Goal: Information Seeking & Learning: Find contact information

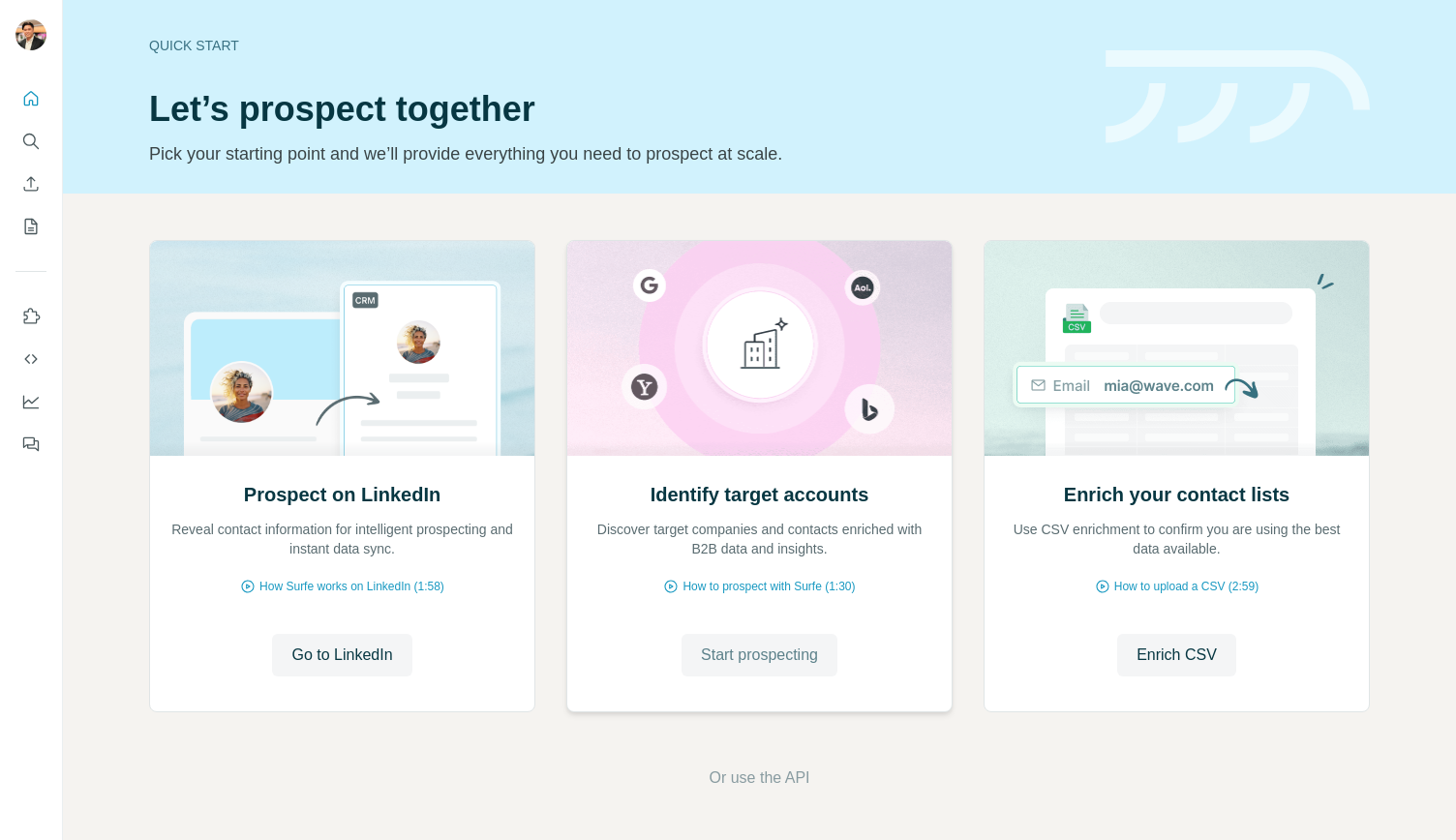
click at [768, 657] on span "Start prospecting" at bounding box center [759, 655] width 117 height 23
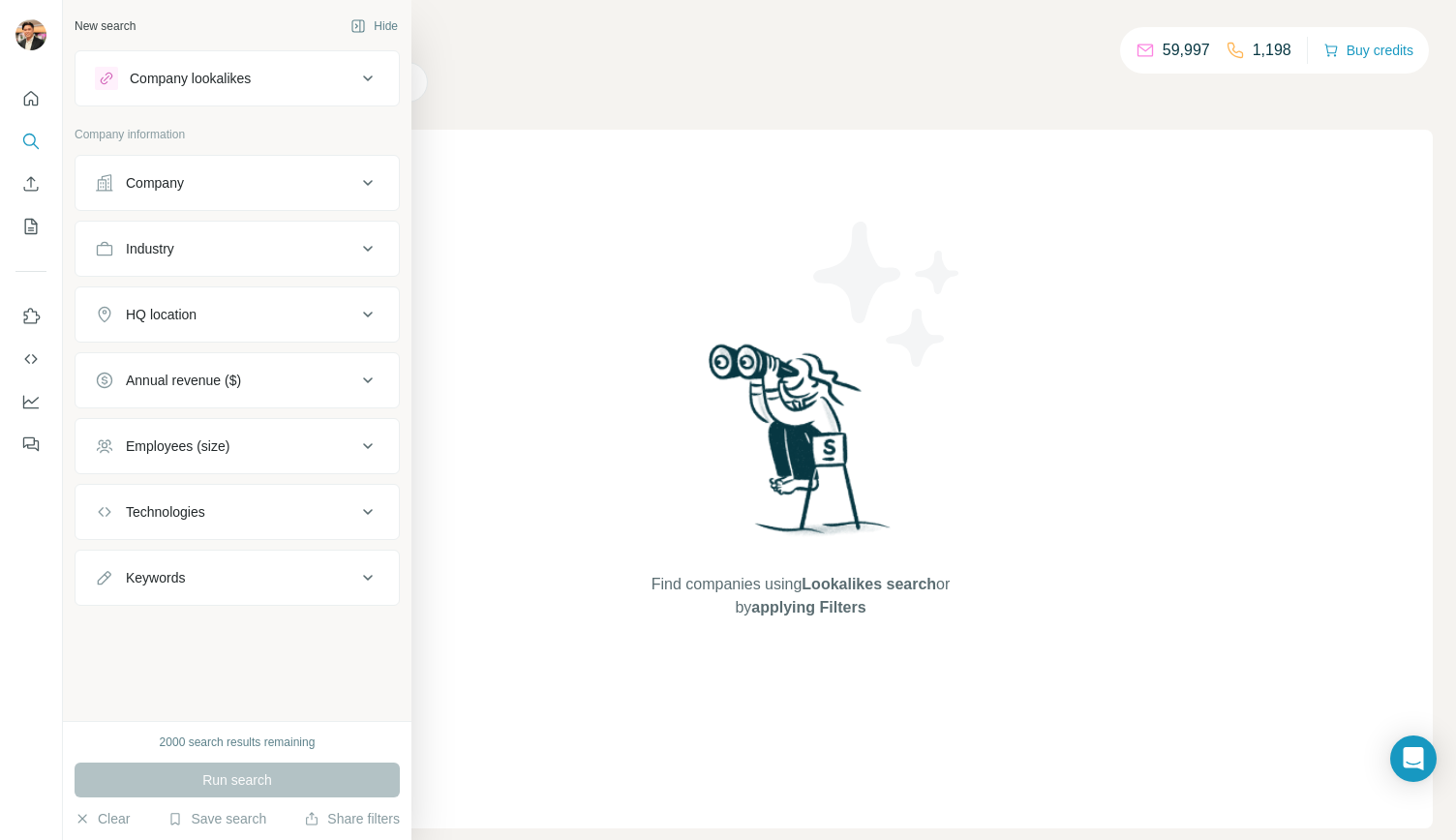
click at [197, 310] on div "HQ location" at bounding box center [161, 314] width 71 height 19
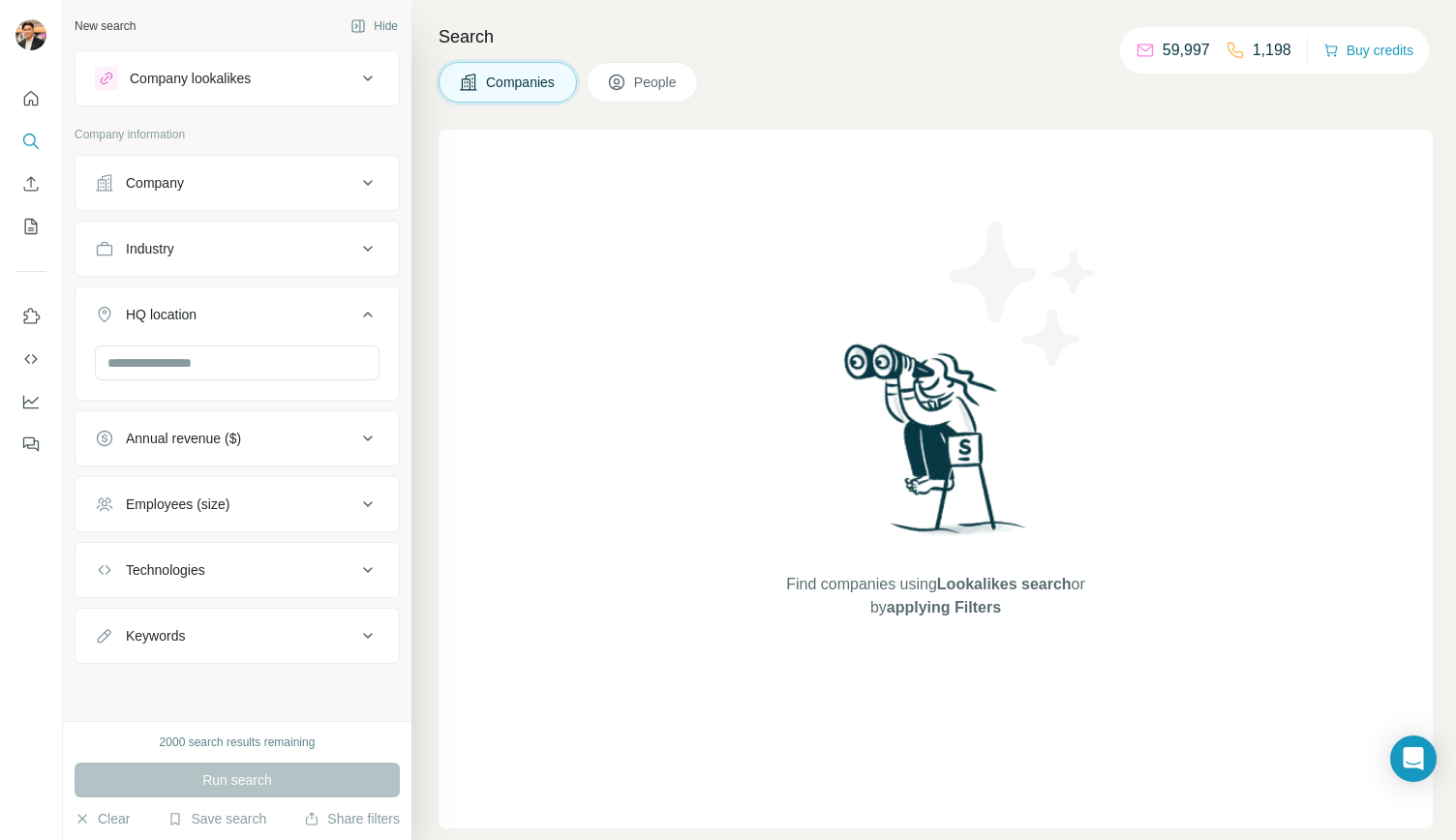
click at [237, 250] on div "Industry" at bounding box center [225, 249] width 261 height 19
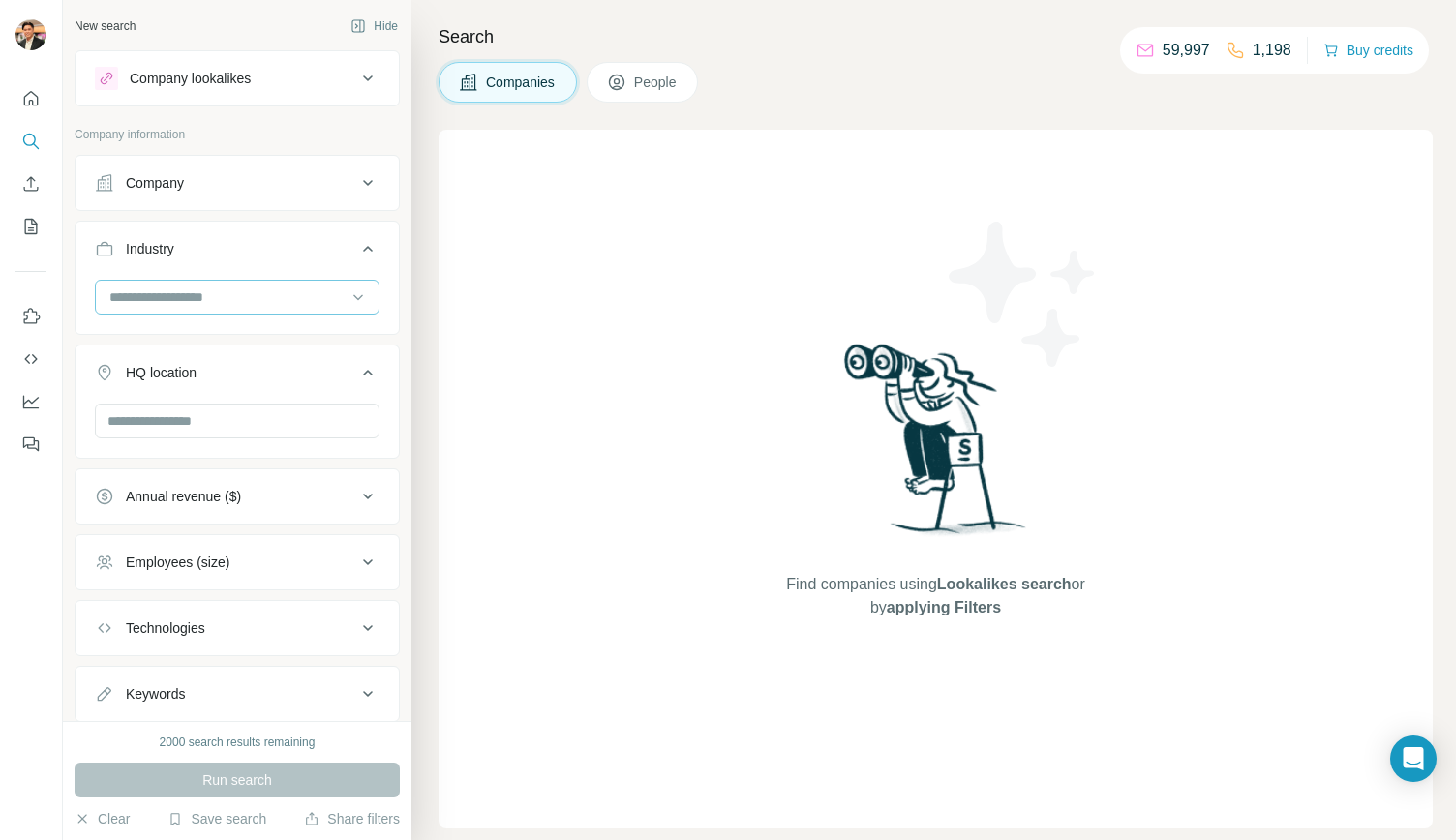
click at [217, 293] on input at bounding box center [227, 296] width 240 height 21
type input "**********"
click at [202, 336] on p "Consumer Electronics" at bounding box center [176, 338] width 132 height 19
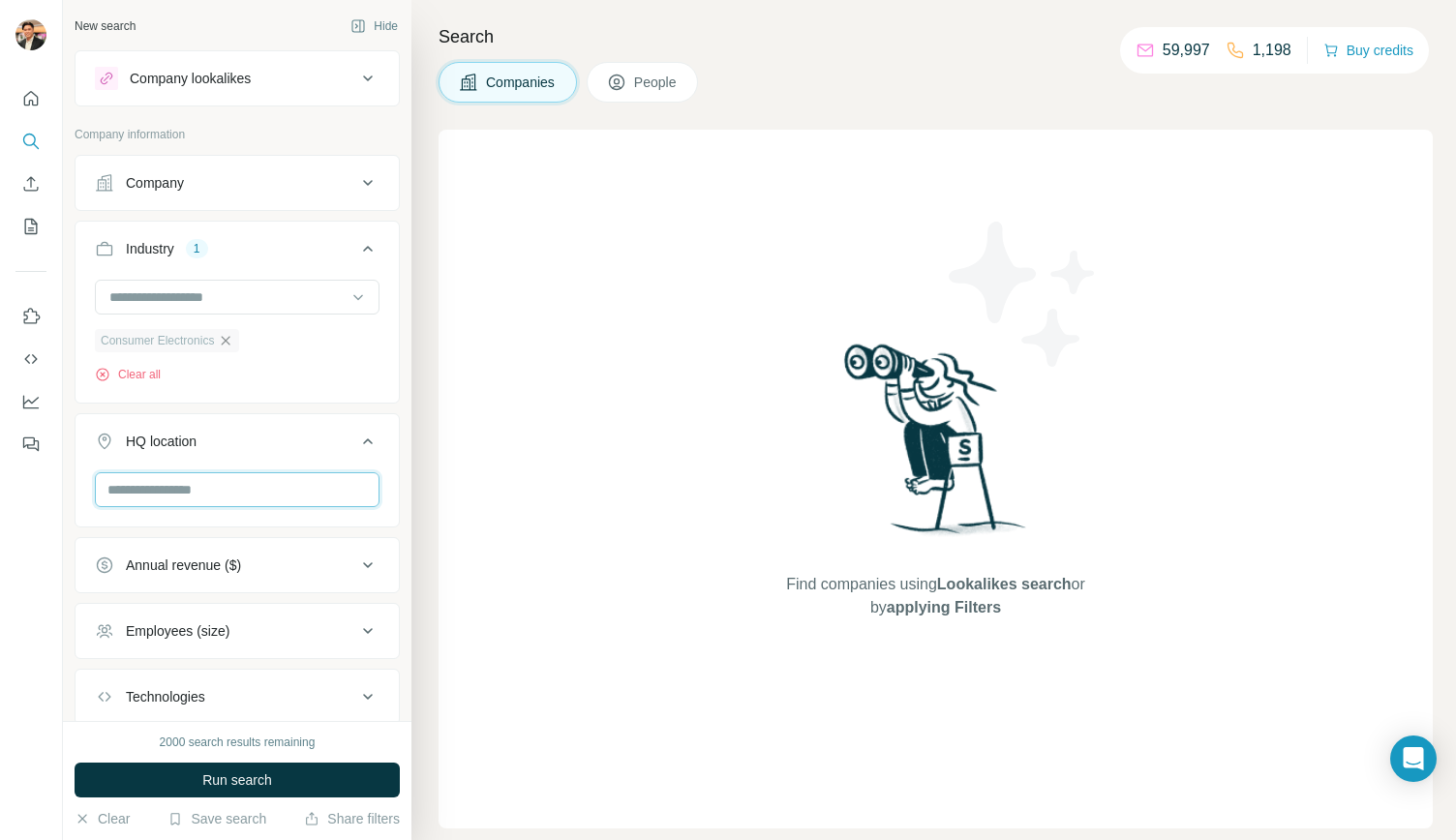
drag, startPoint x: 176, startPoint y: 479, endPoint x: 161, endPoint y: 483, distance: 15.5
click at [171, 480] on input "text" at bounding box center [237, 489] width 284 height 35
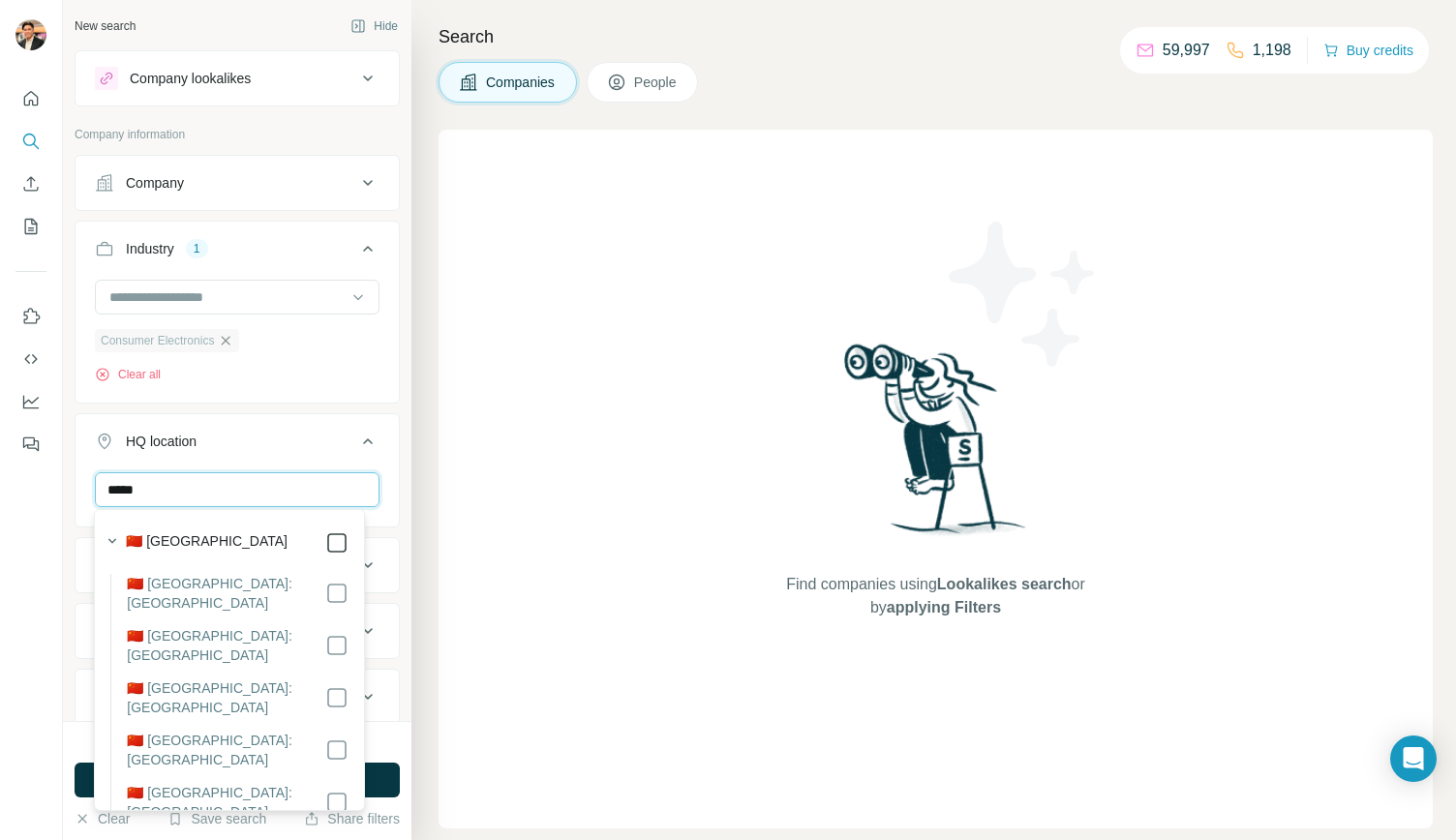
type input "*****"
click at [469, 623] on div "Find companies using Lookalikes search or by applying Filters" at bounding box center [935, 478] width 994 height 699
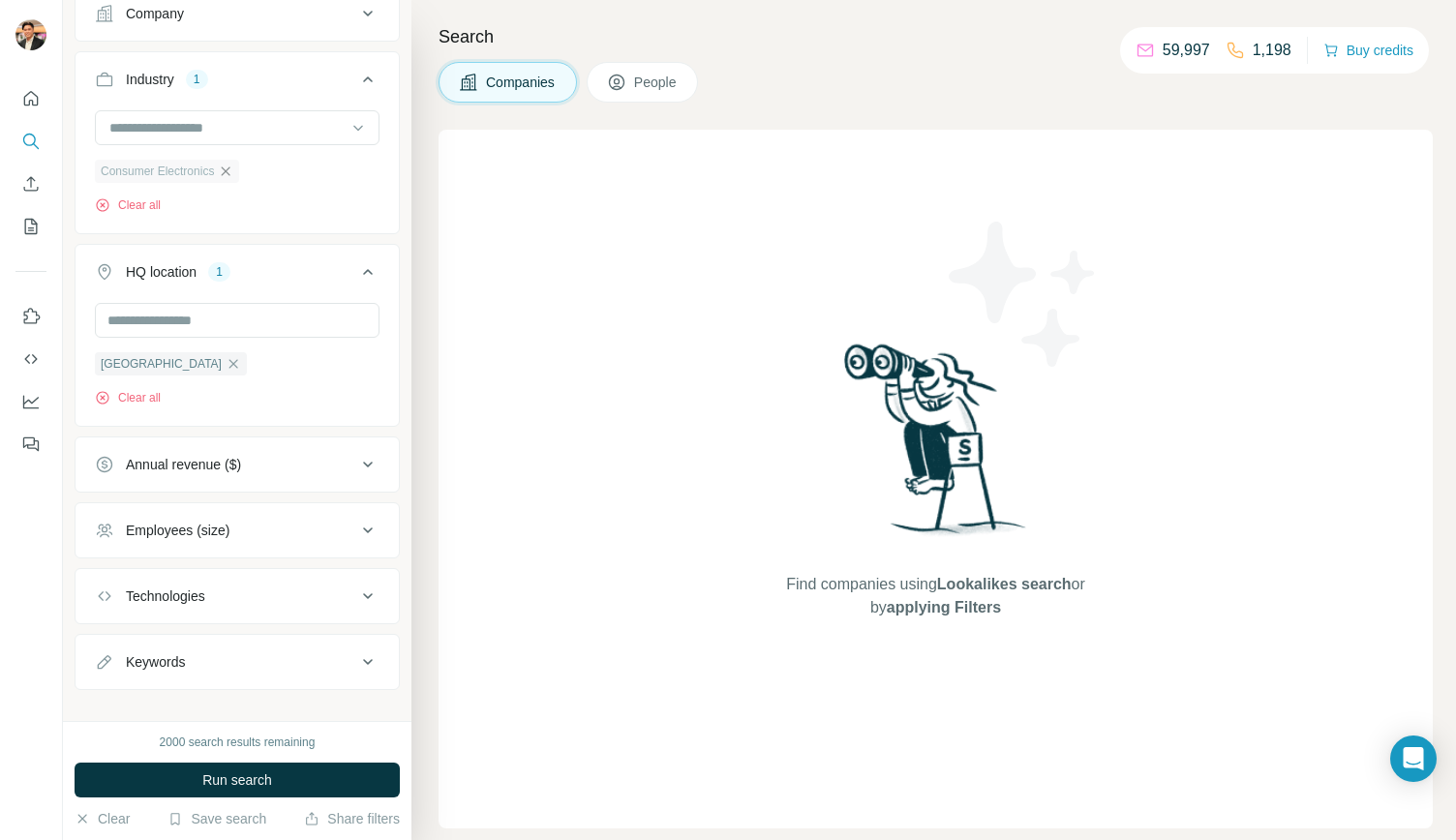
scroll to position [187, 0]
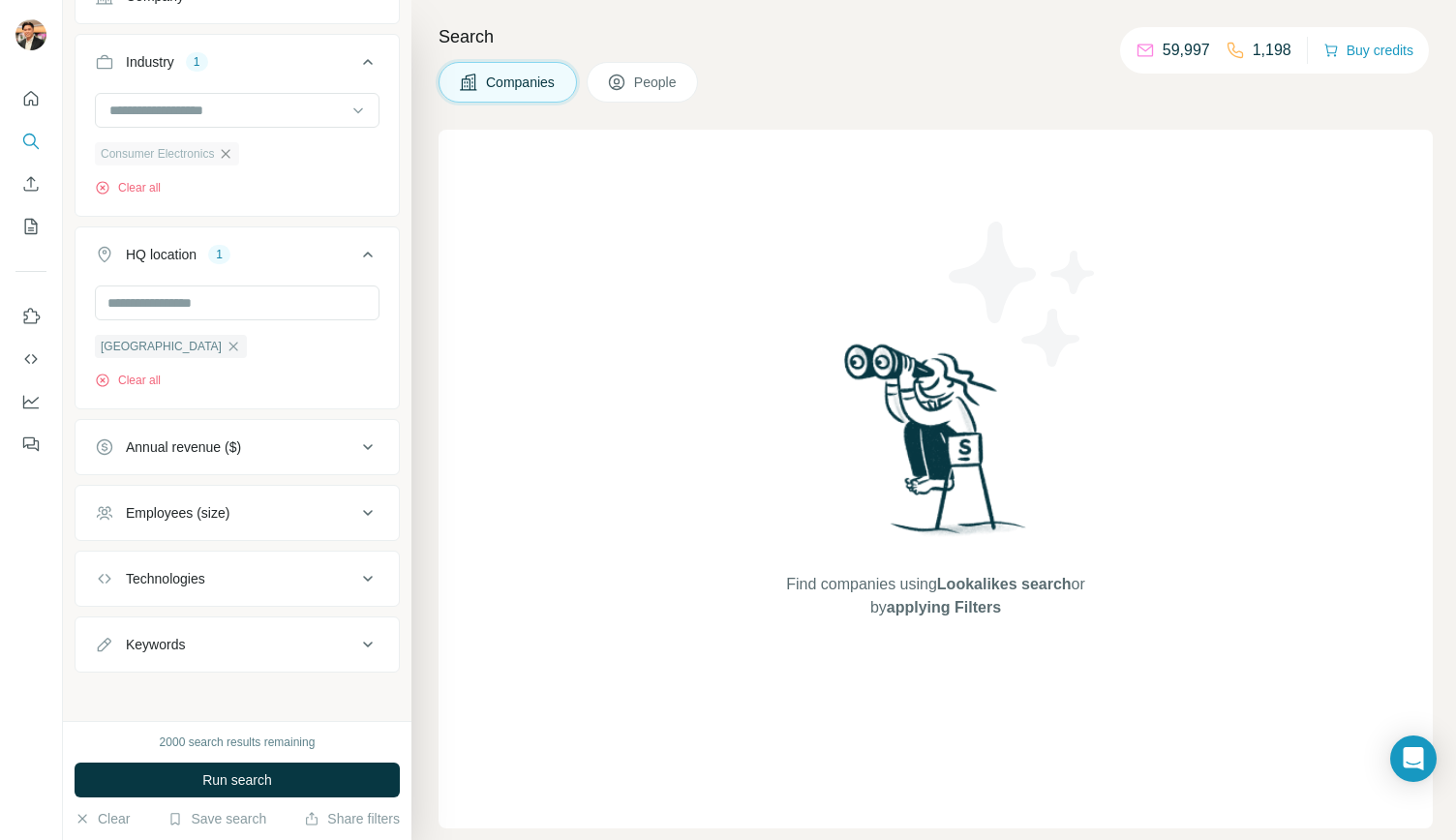
click at [280, 585] on button "Technologies" at bounding box center [237, 579] width 323 height 47
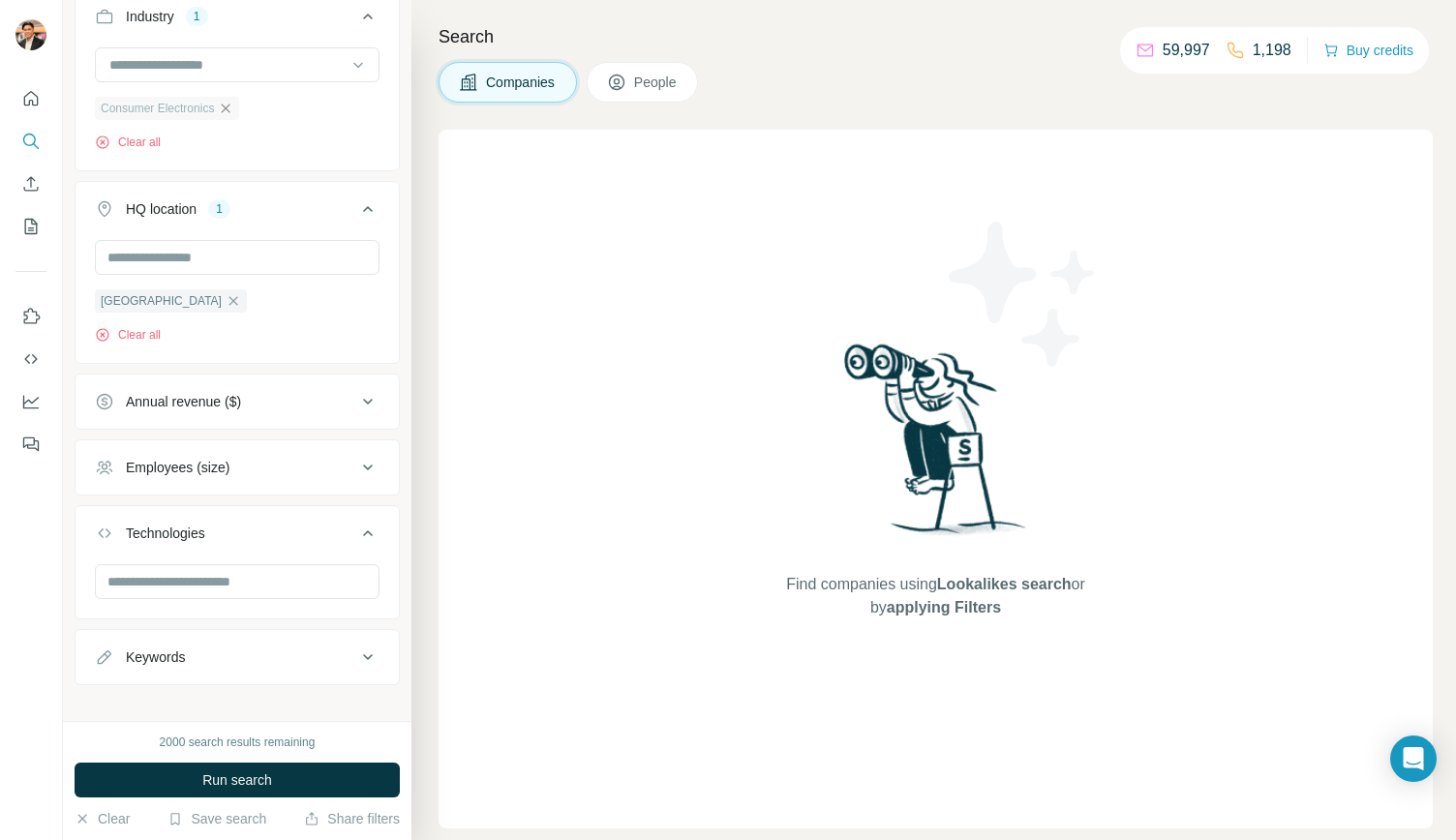
scroll to position [245, 0]
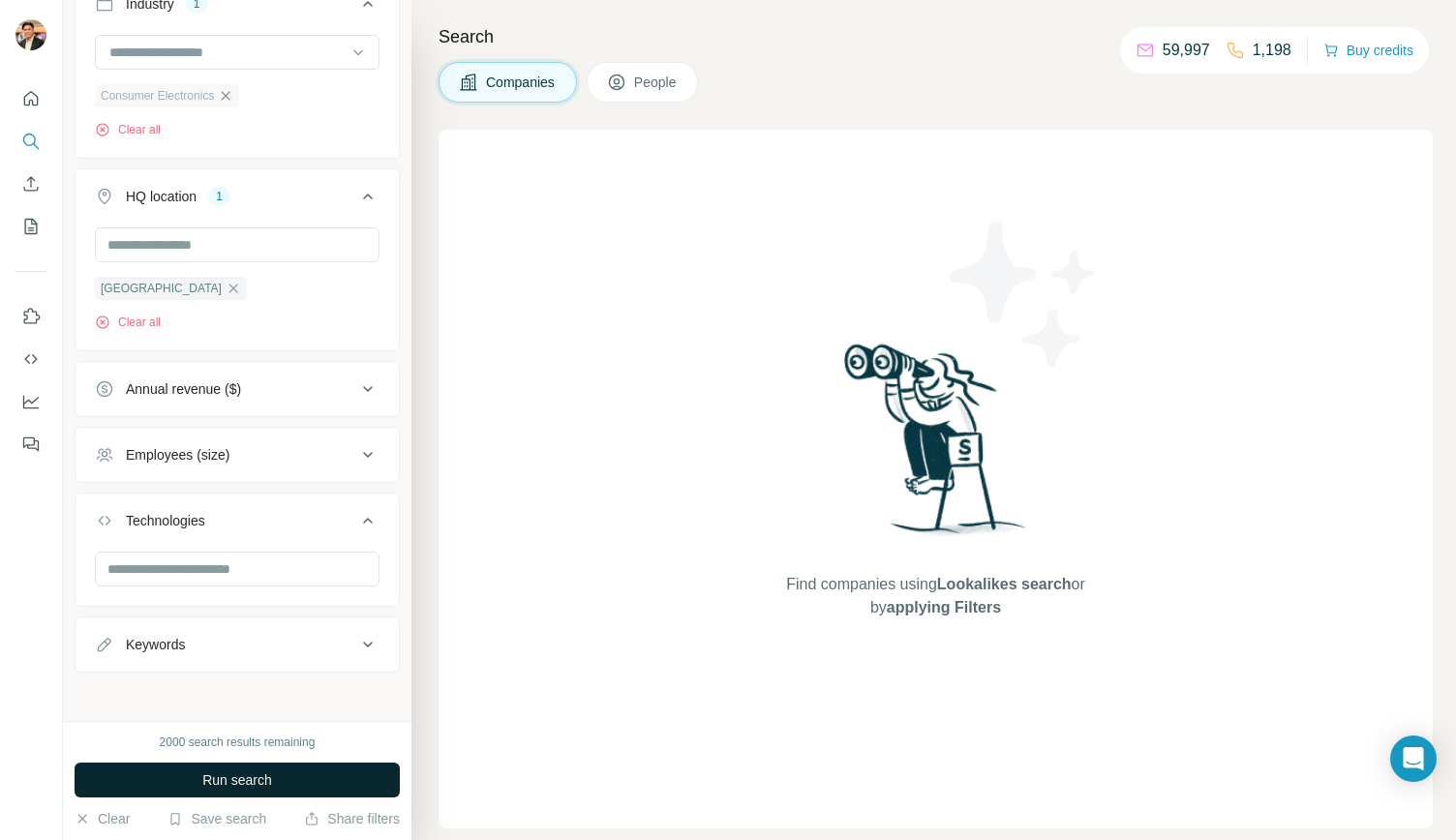
click at [248, 775] on span "Run search" at bounding box center [238, 779] width 70 height 19
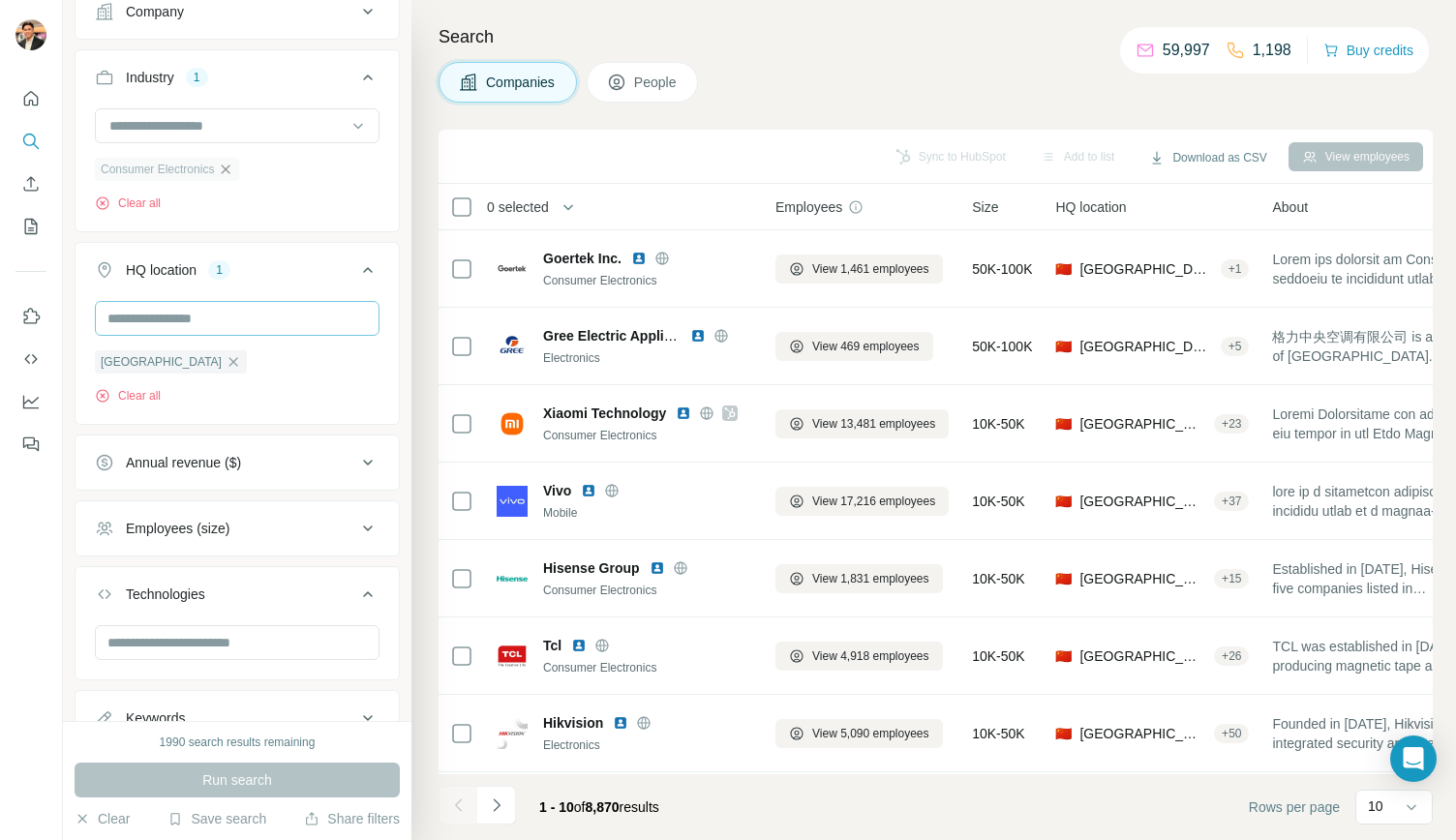
scroll to position [52, 0]
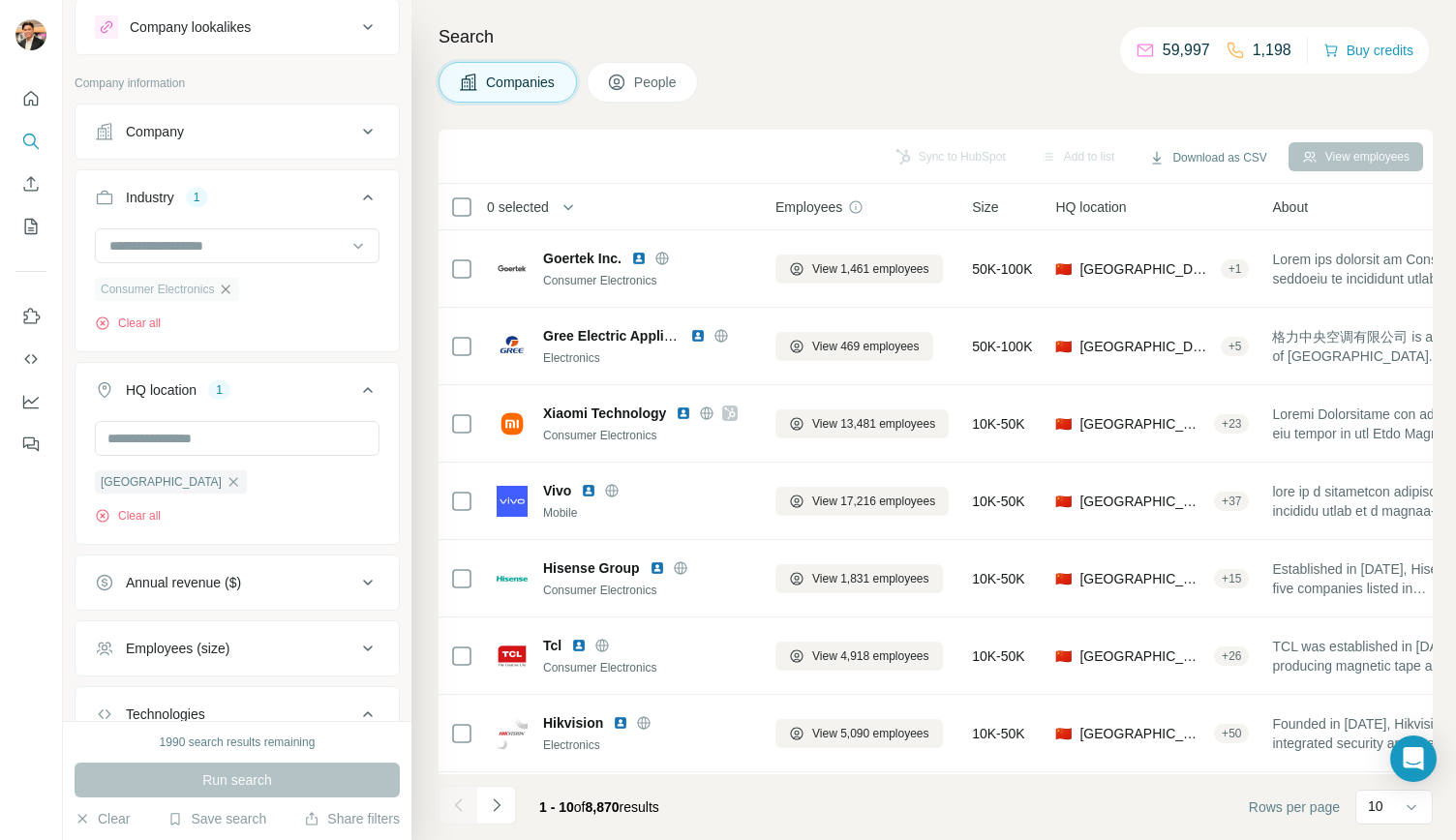
click at [251, 574] on div "Annual revenue ($)" at bounding box center [225, 583] width 261 height 19
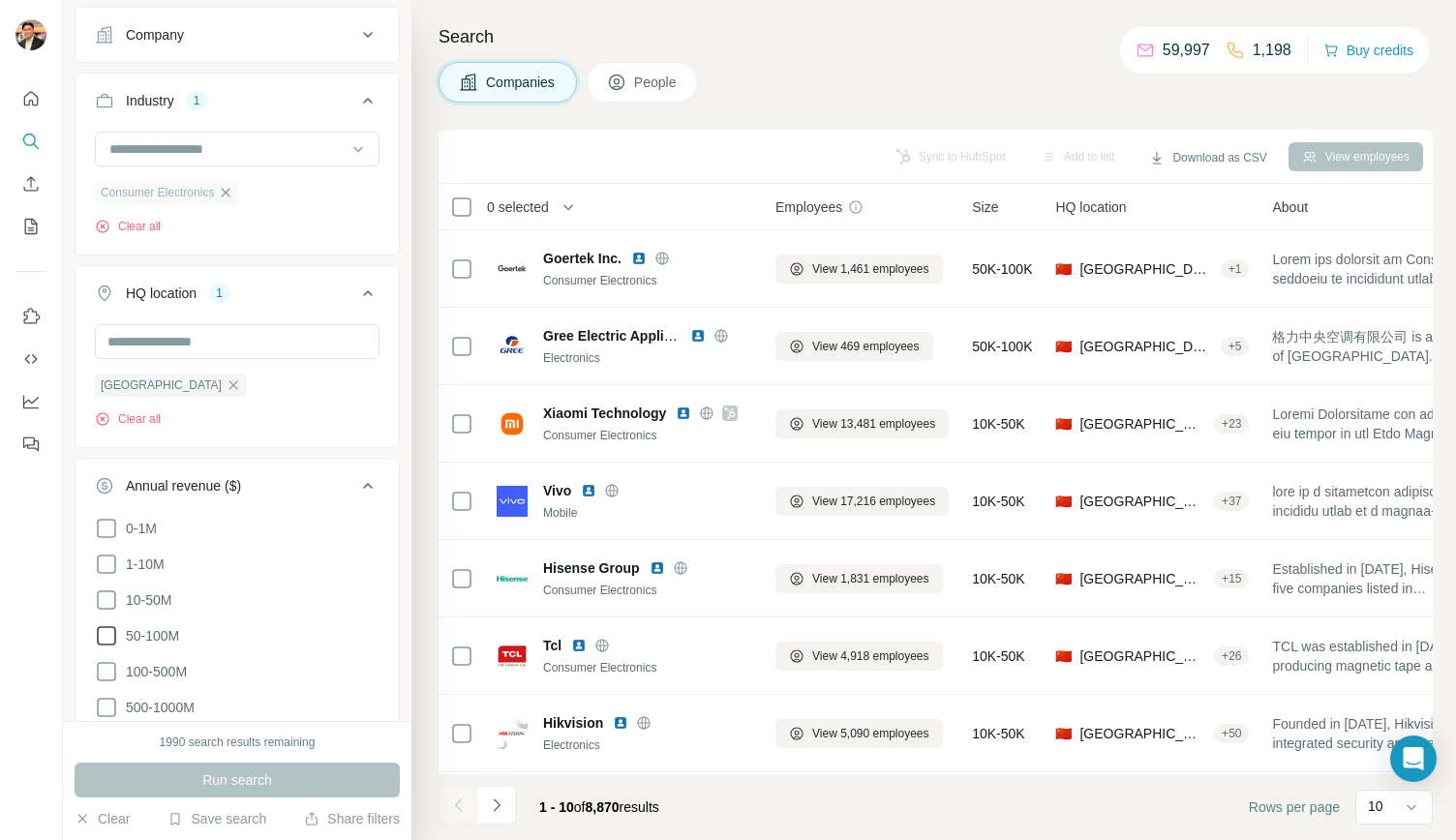
drag, startPoint x: 167, startPoint y: 628, endPoint x: 163, endPoint y: 640, distance: 12.6
click at [168, 630] on span "50-100M" at bounding box center [148, 635] width 61 height 19
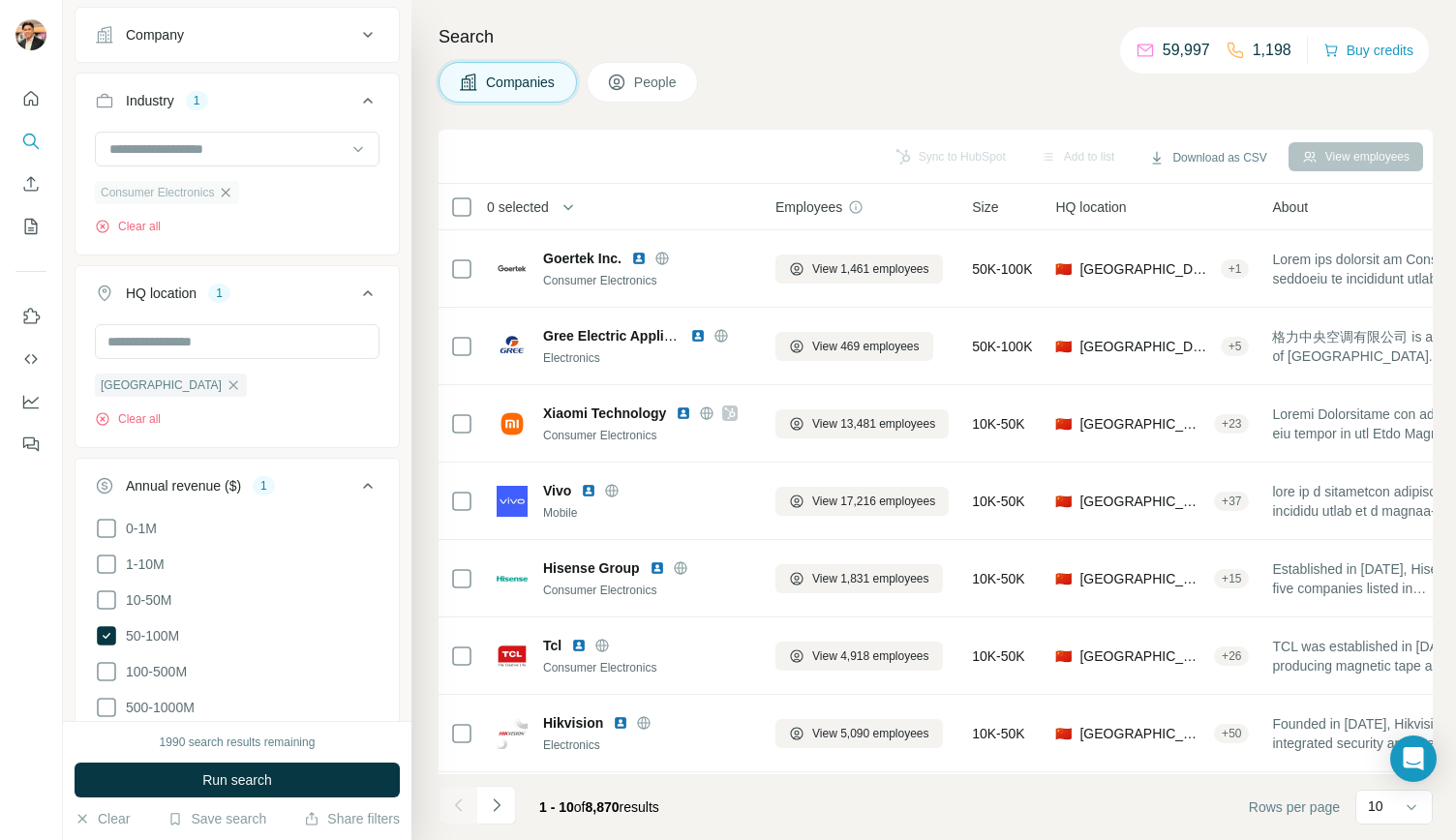
click at [170, 602] on span "10-50M" at bounding box center [145, 599] width 54 height 19
click at [170, 662] on span "100-500M" at bounding box center [152, 671] width 69 height 19
click at [332, 786] on button "Run search" at bounding box center [237, 779] width 325 height 35
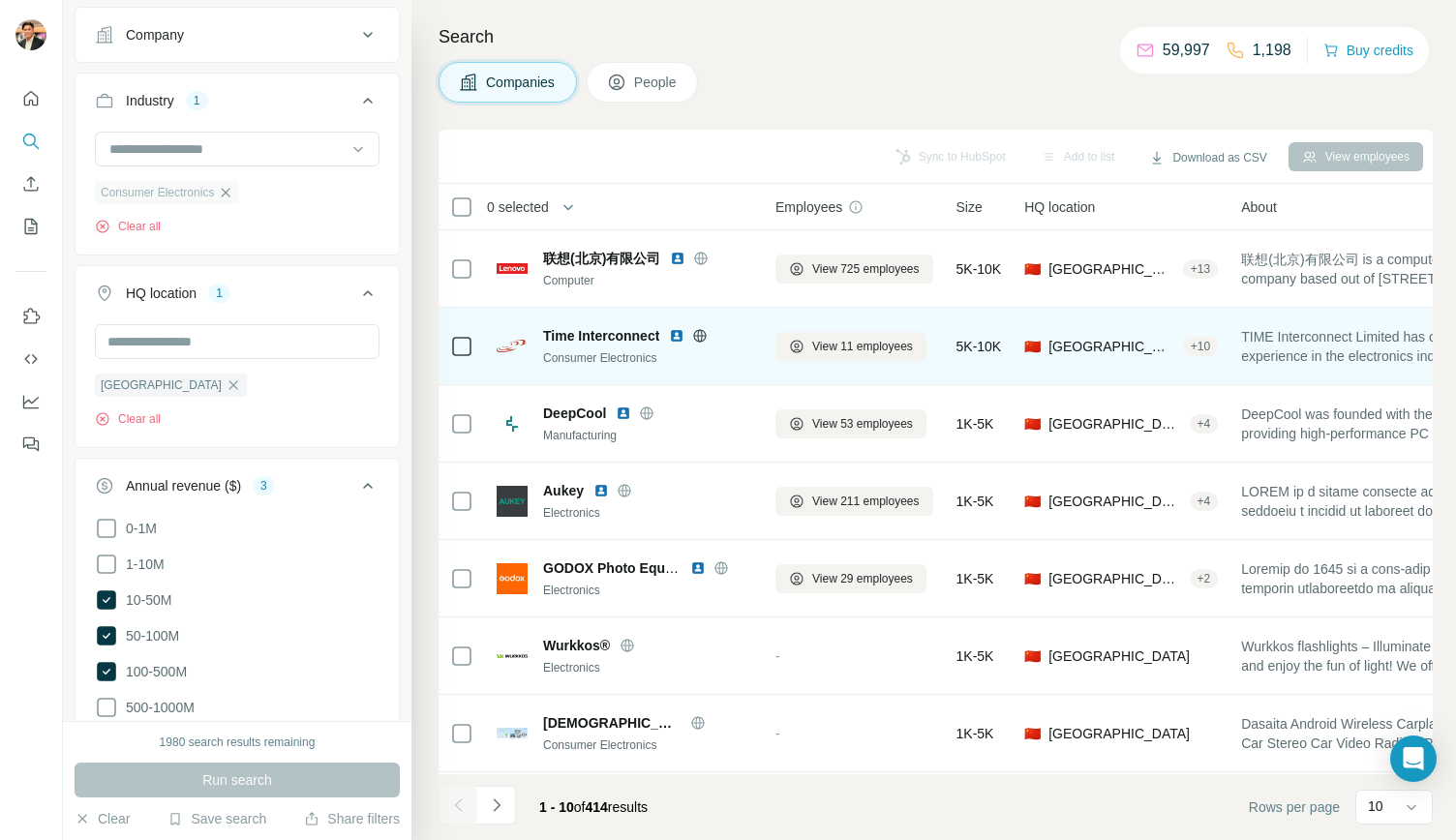
click at [588, 342] on span "Time Interconnect" at bounding box center [600, 335] width 116 height 19
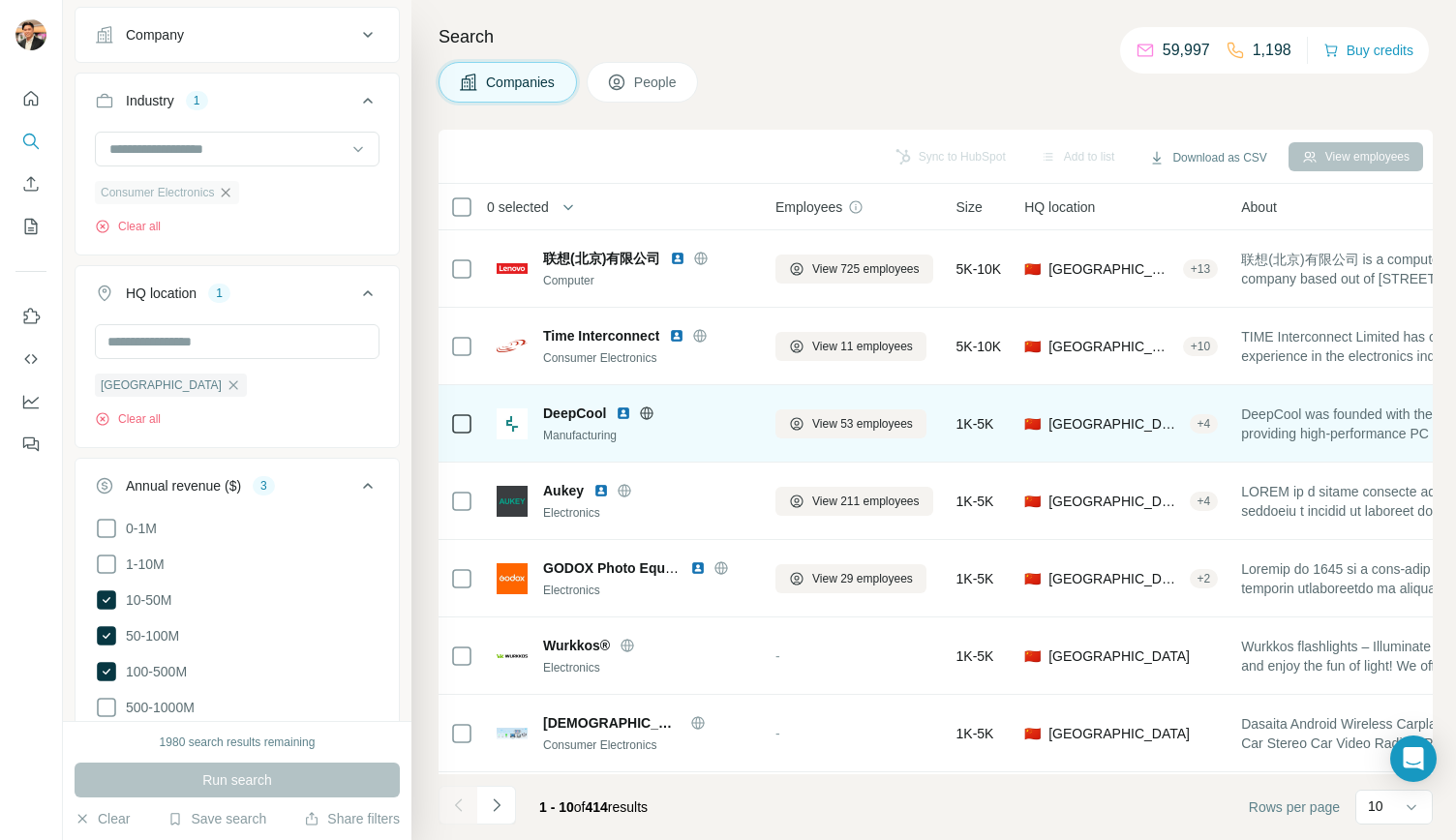
click at [577, 406] on span "DeepCool" at bounding box center [573, 413] width 63 height 19
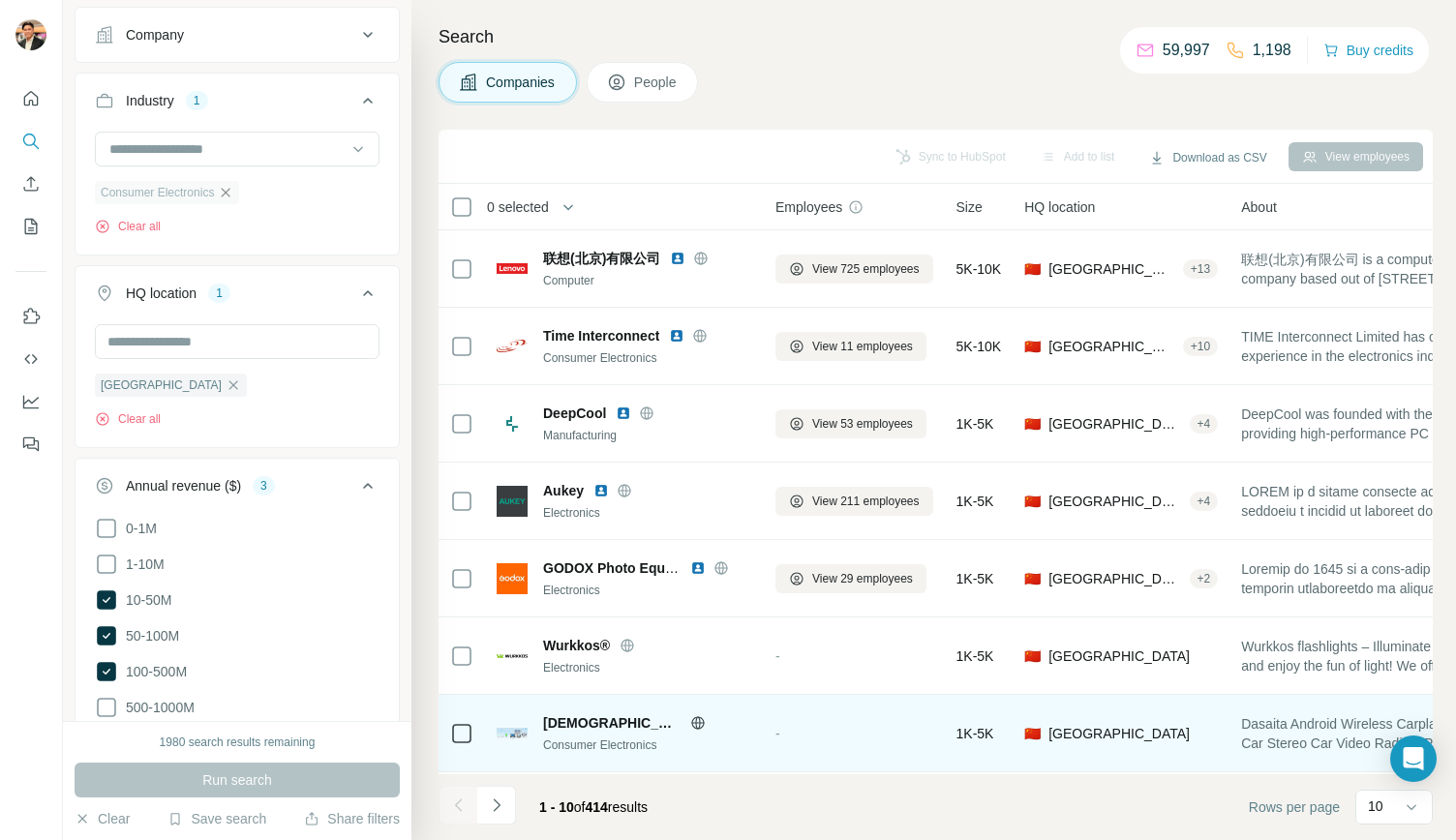
scroll to position [240, 0]
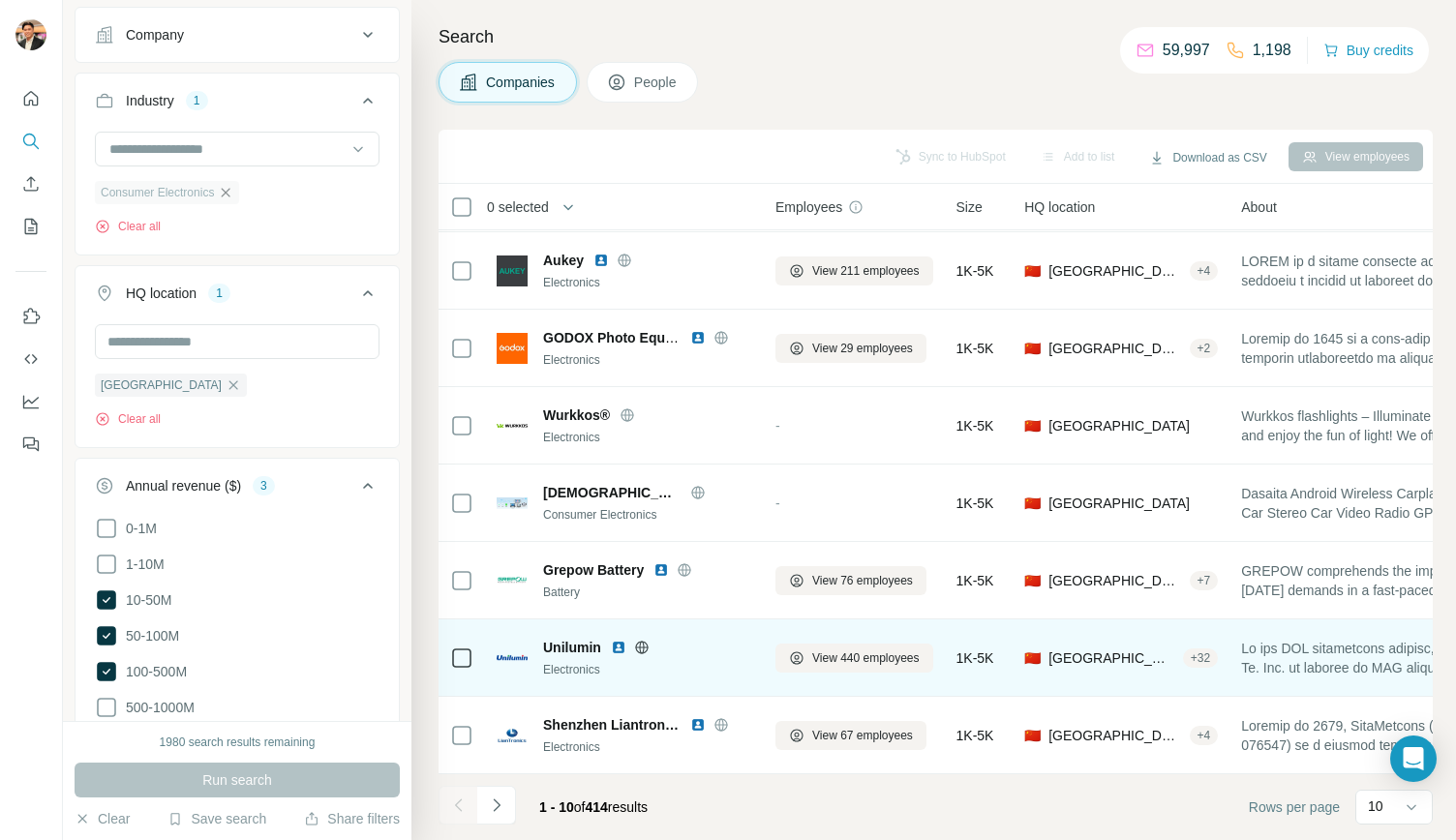
click at [566, 638] on span "Unilumin" at bounding box center [571, 647] width 58 height 19
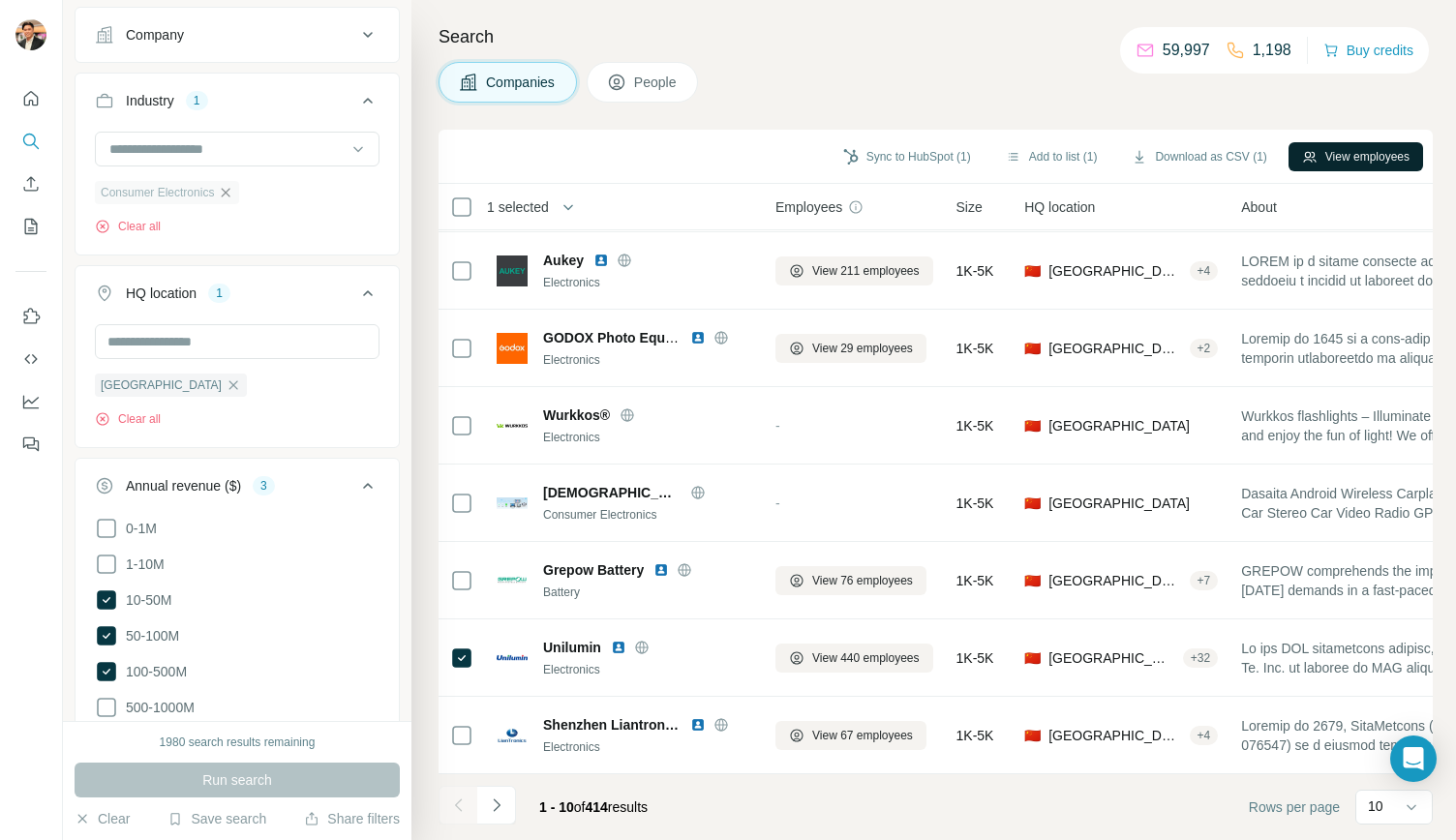
click at [1350, 147] on button "View employees" at bounding box center [1355, 156] width 134 height 29
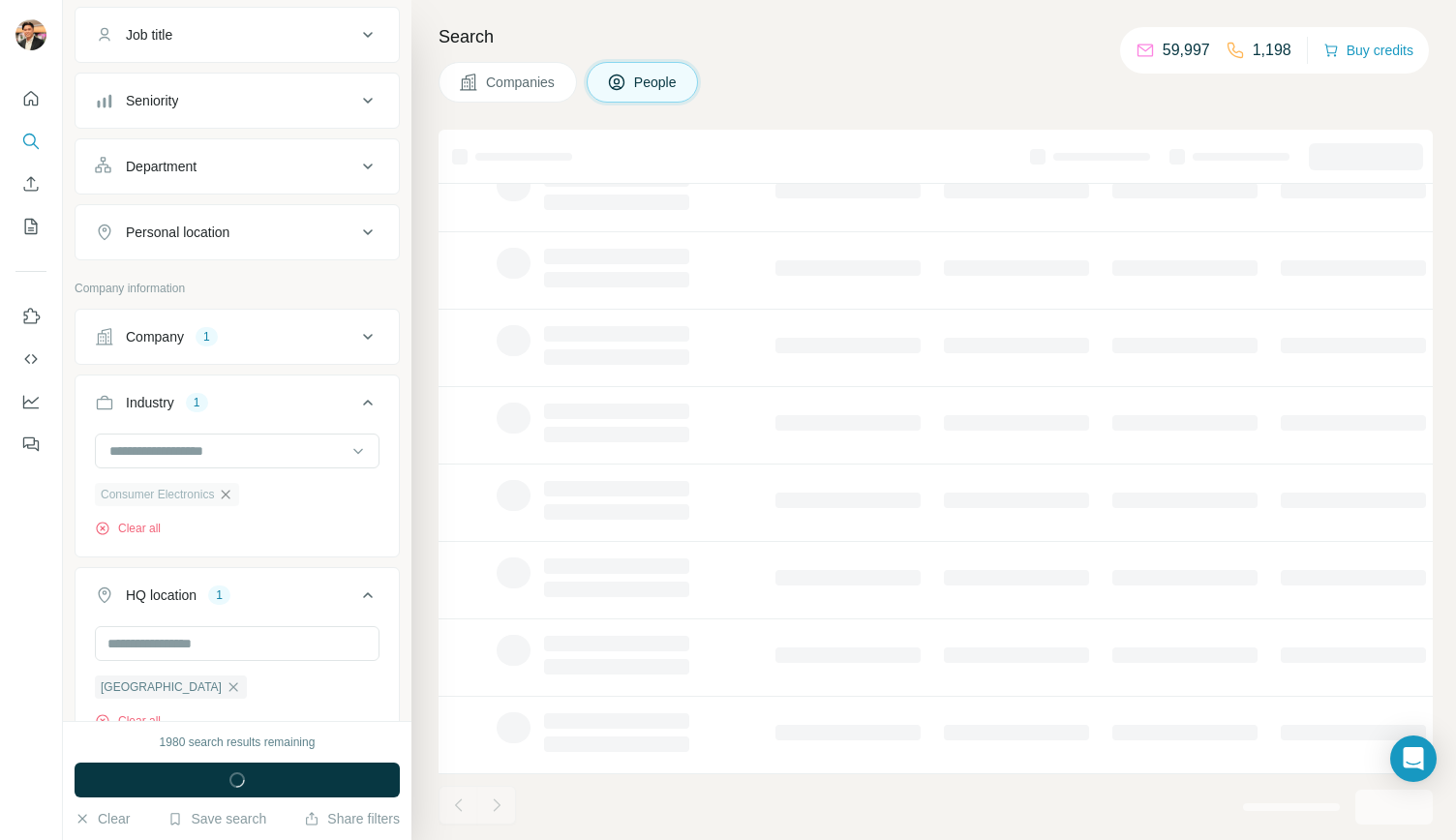
scroll to position [447, 0]
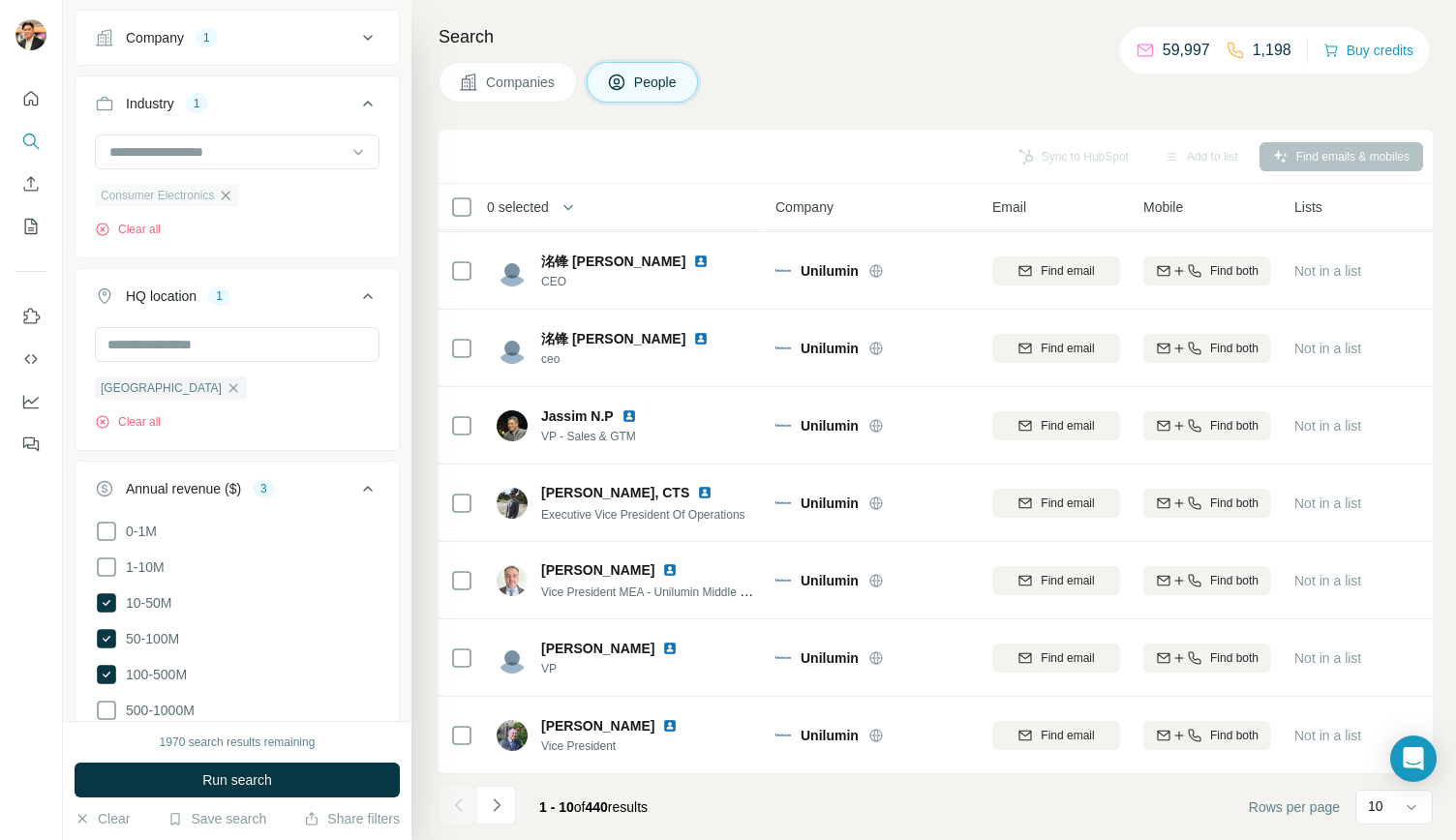
click at [498, 801] on icon "Navigate to next page" at bounding box center [496, 805] width 19 height 19
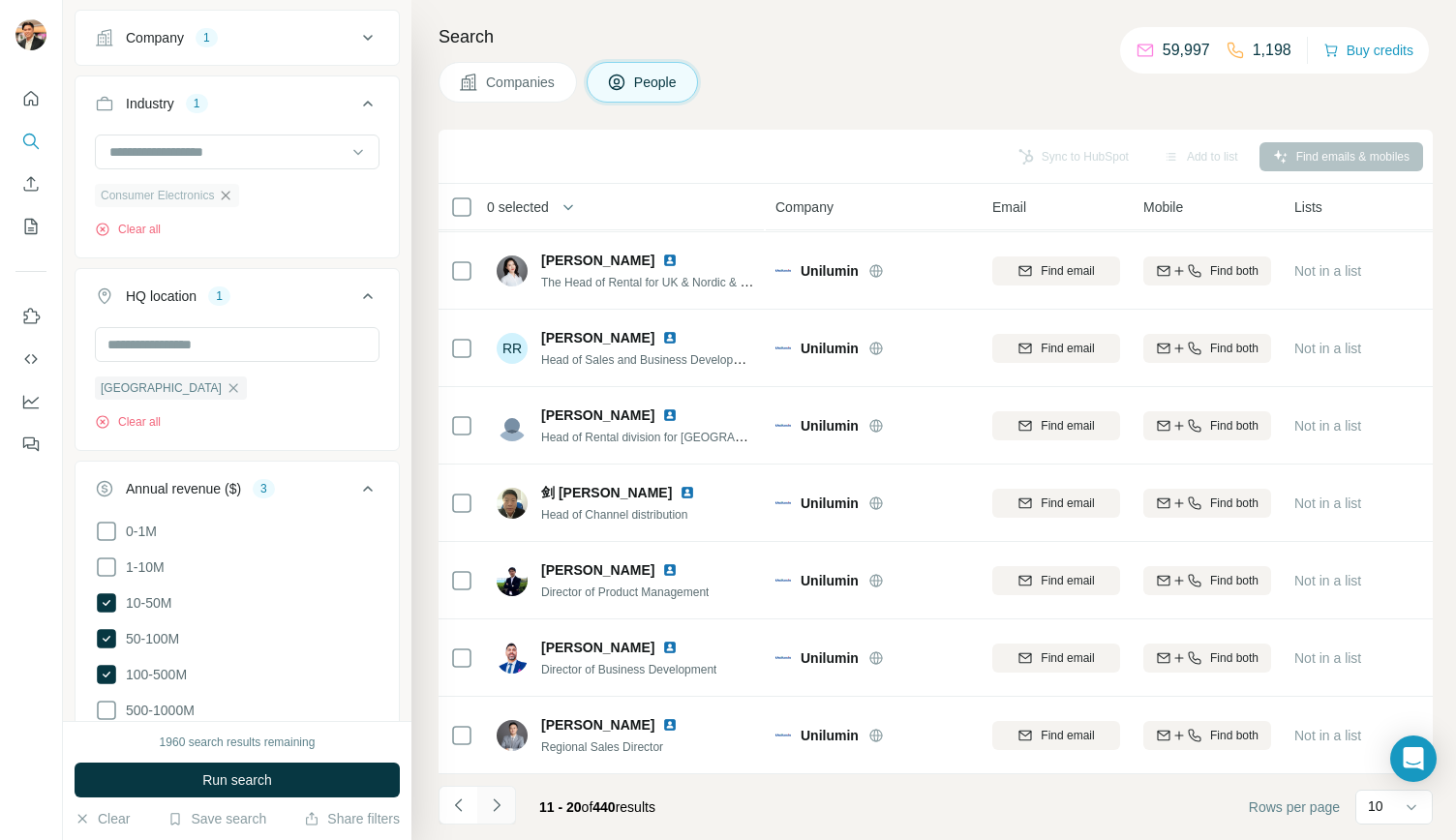
click at [494, 808] on icon "Navigate to next page" at bounding box center [496, 805] width 19 height 19
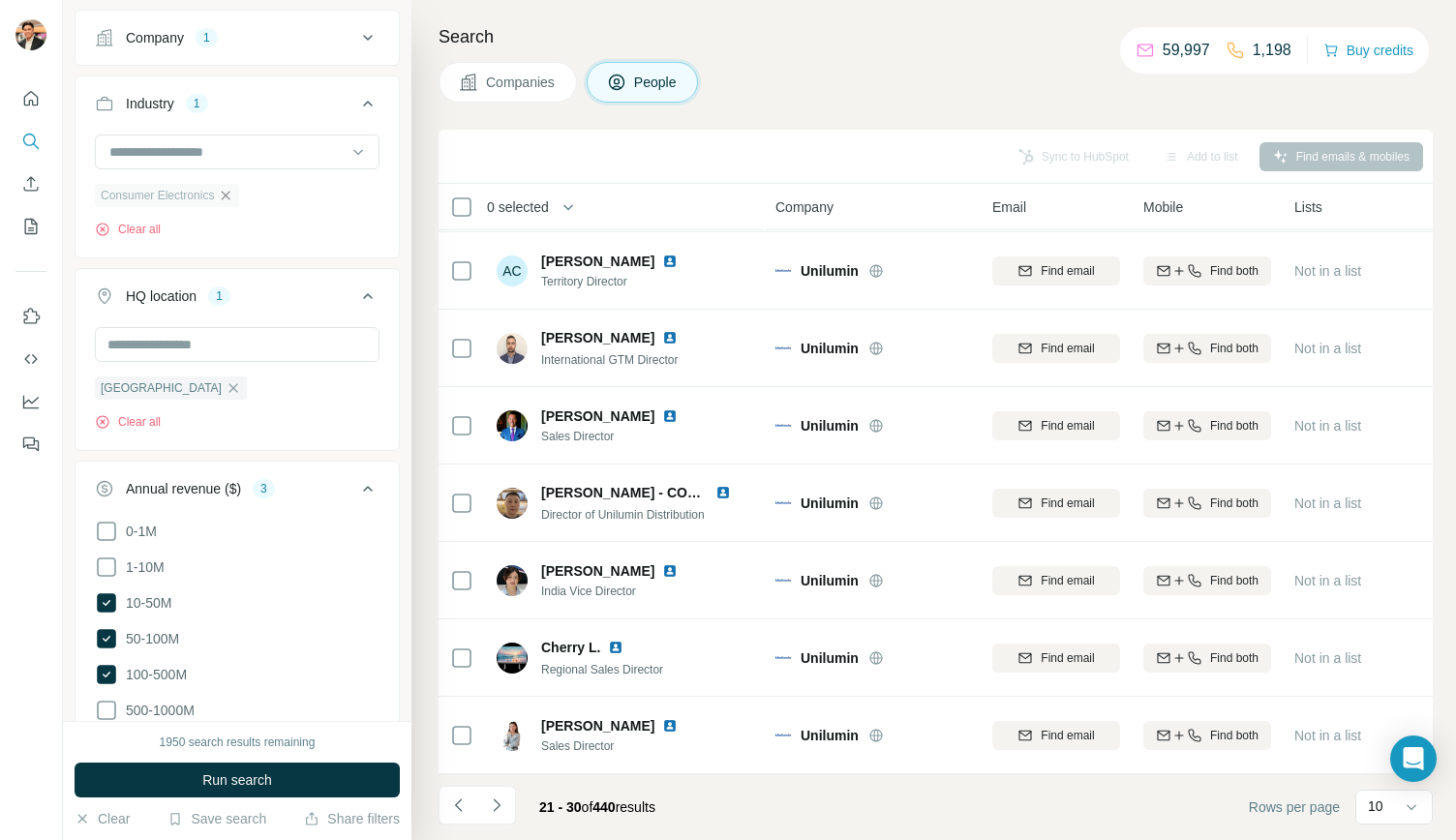
click at [502, 805] on icon "Navigate to next page" at bounding box center [496, 805] width 19 height 19
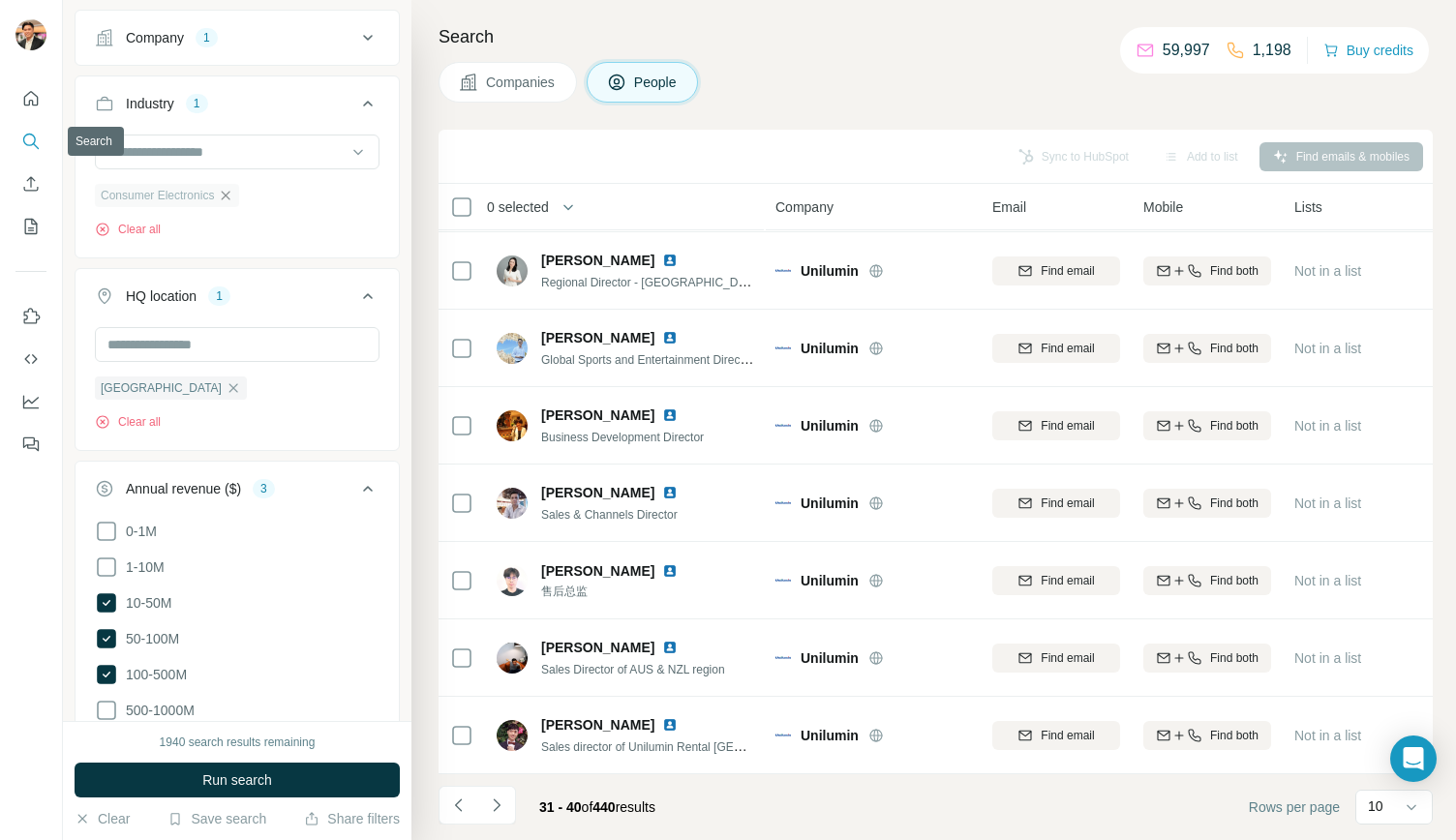
click at [24, 144] on icon "Search" at bounding box center [30, 140] width 19 height 19
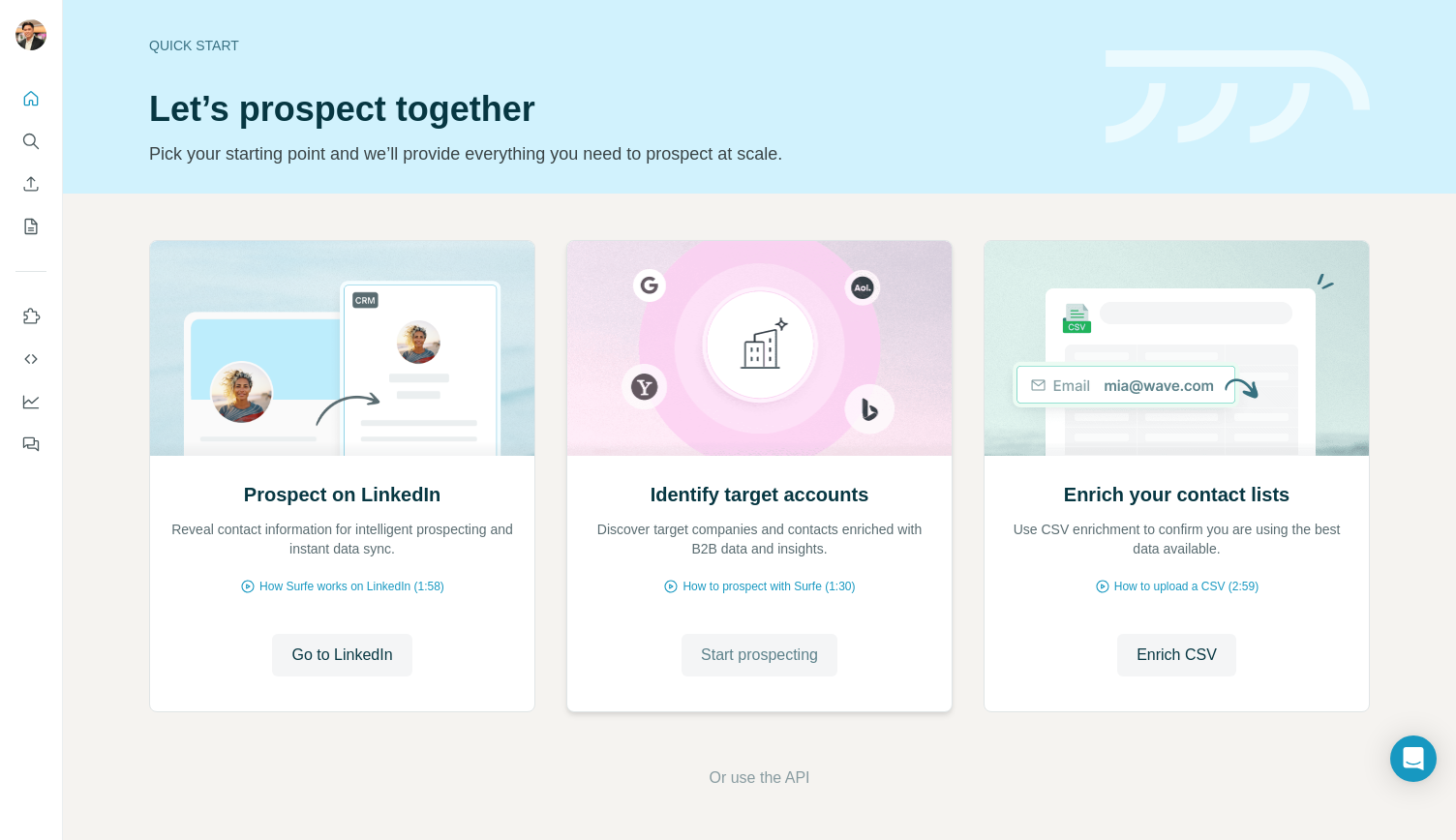
click at [758, 652] on span "Start prospecting" at bounding box center [759, 655] width 117 height 23
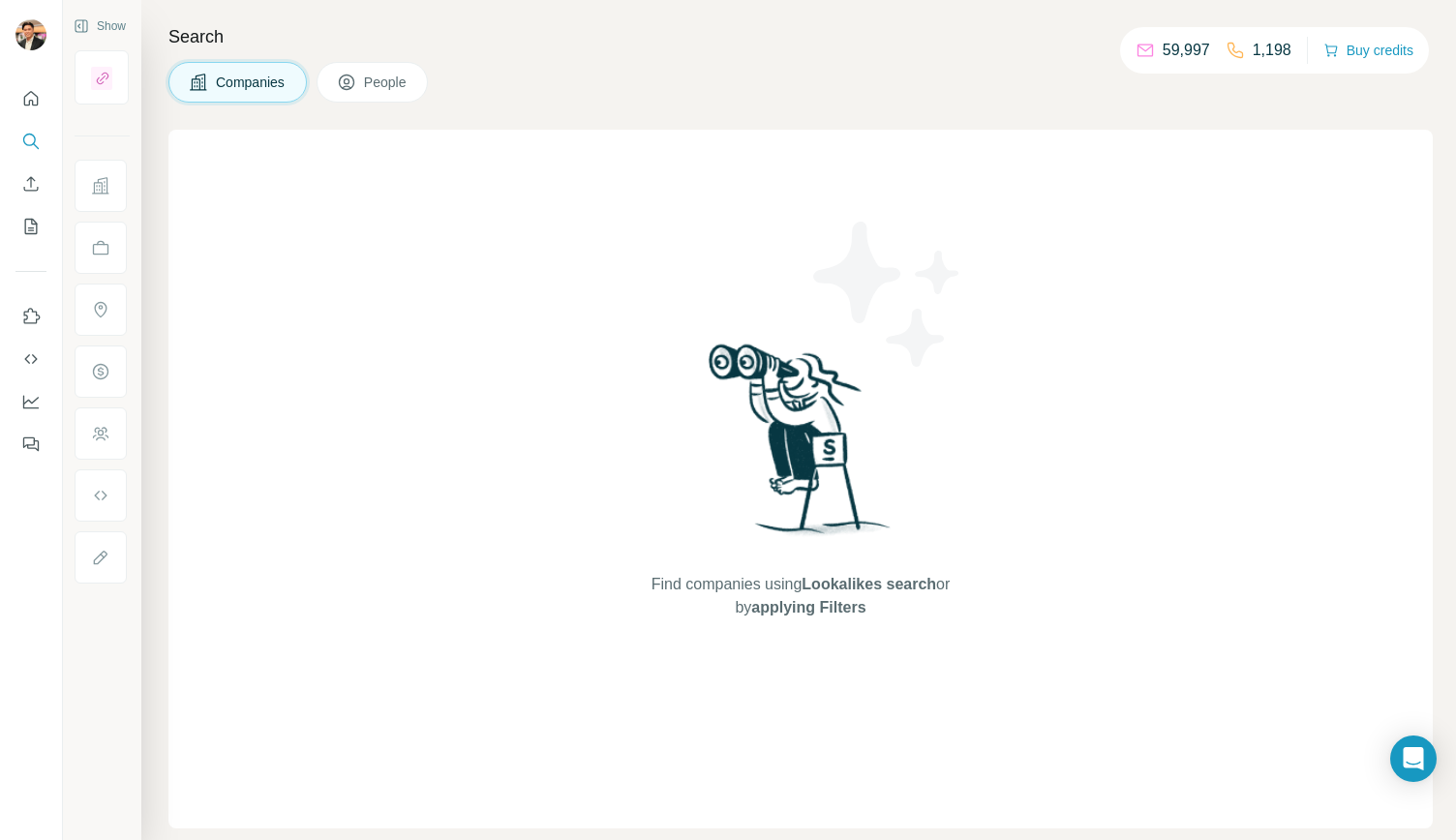
click at [388, 78] on span "People" at bounding box center [386, 82] width 45 height 19
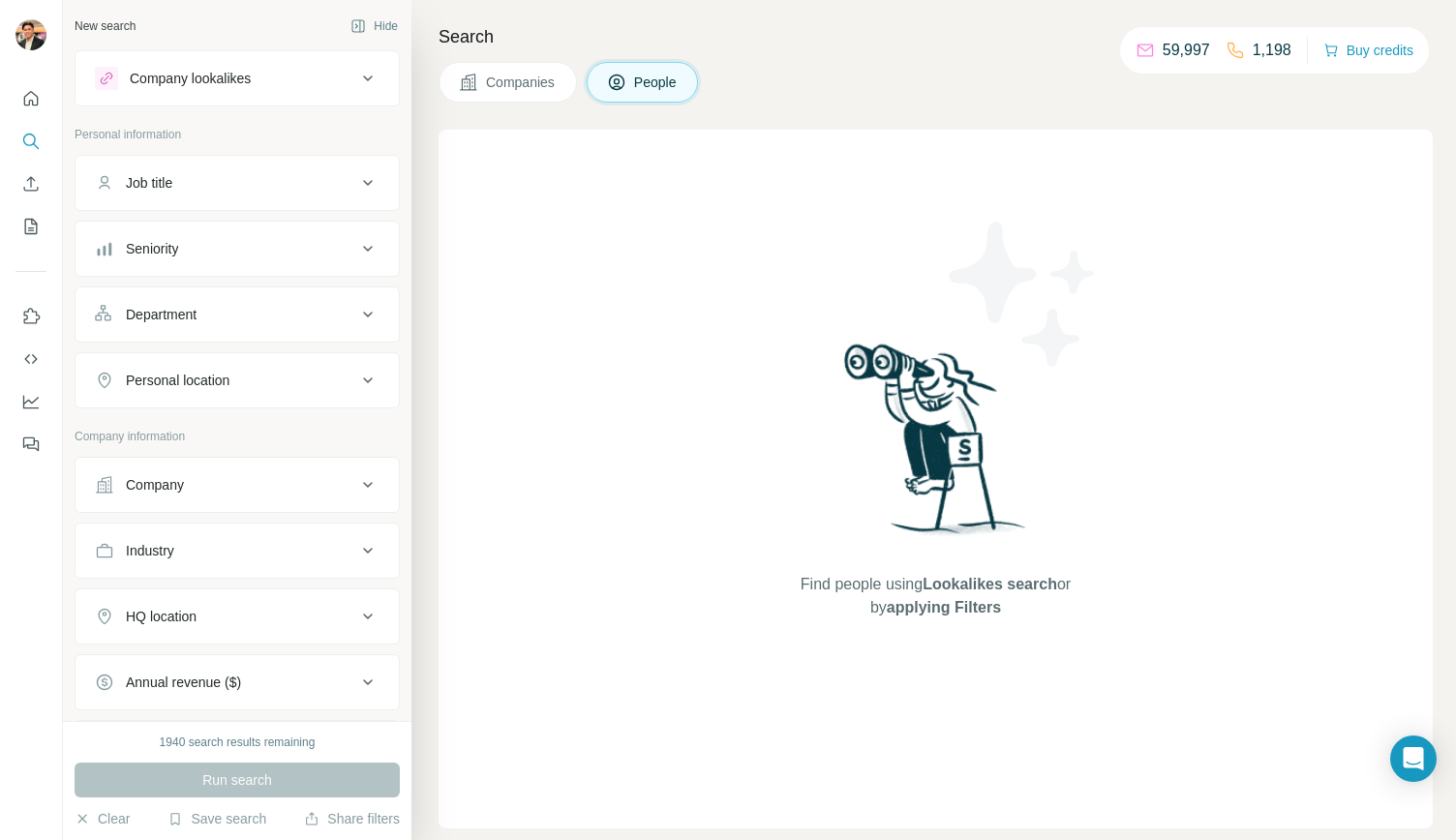
click at [237, 169] on button "Job title" at bounding box center [237, 183] width 323 height 47
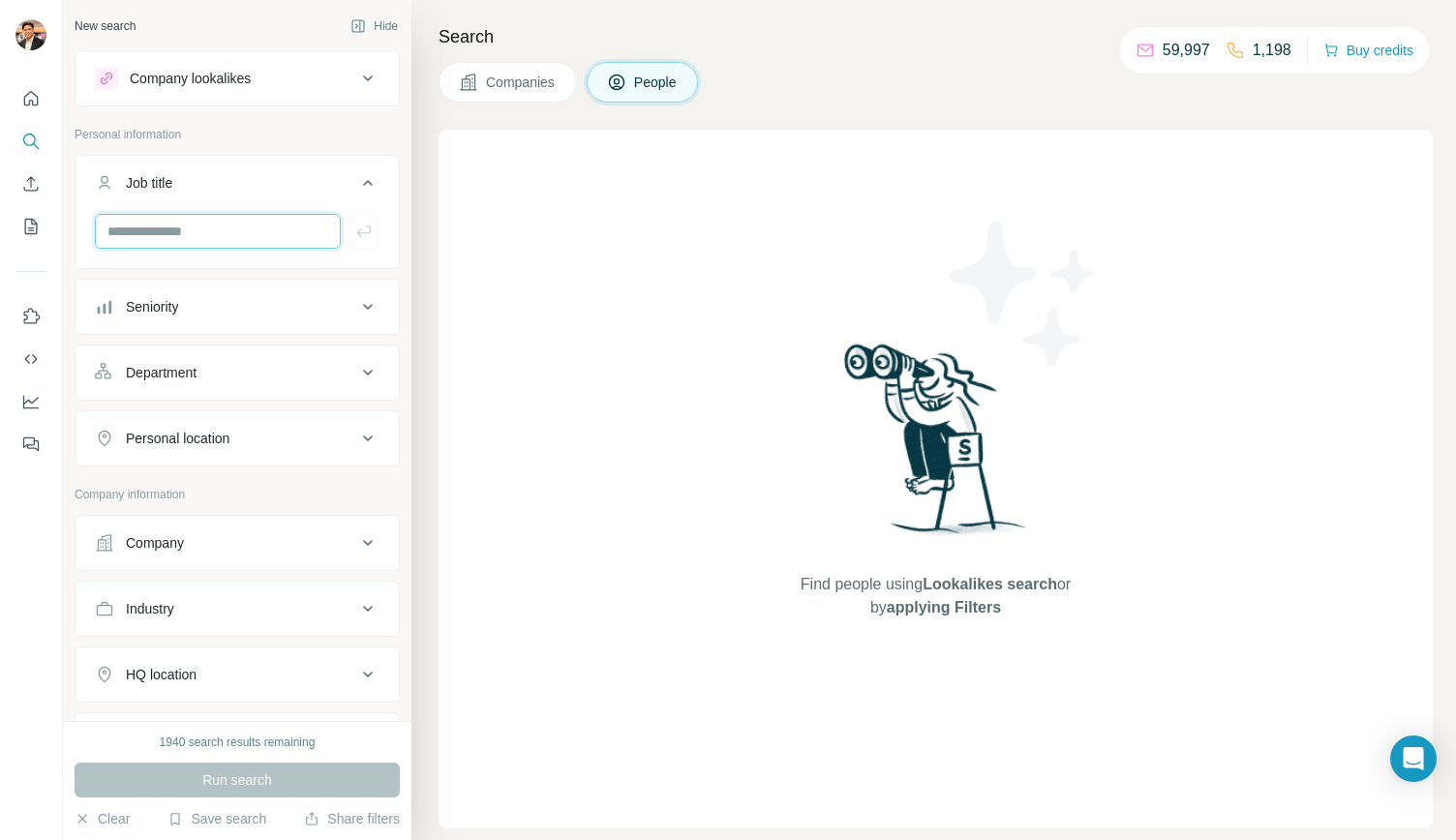
click at [230, 225] on input "text" at bounding box center [217, 231] width 245 height 35
type input "**********"
click at [178, 367] on div "Department" at bounding box center [161, 372] width 71 height 19
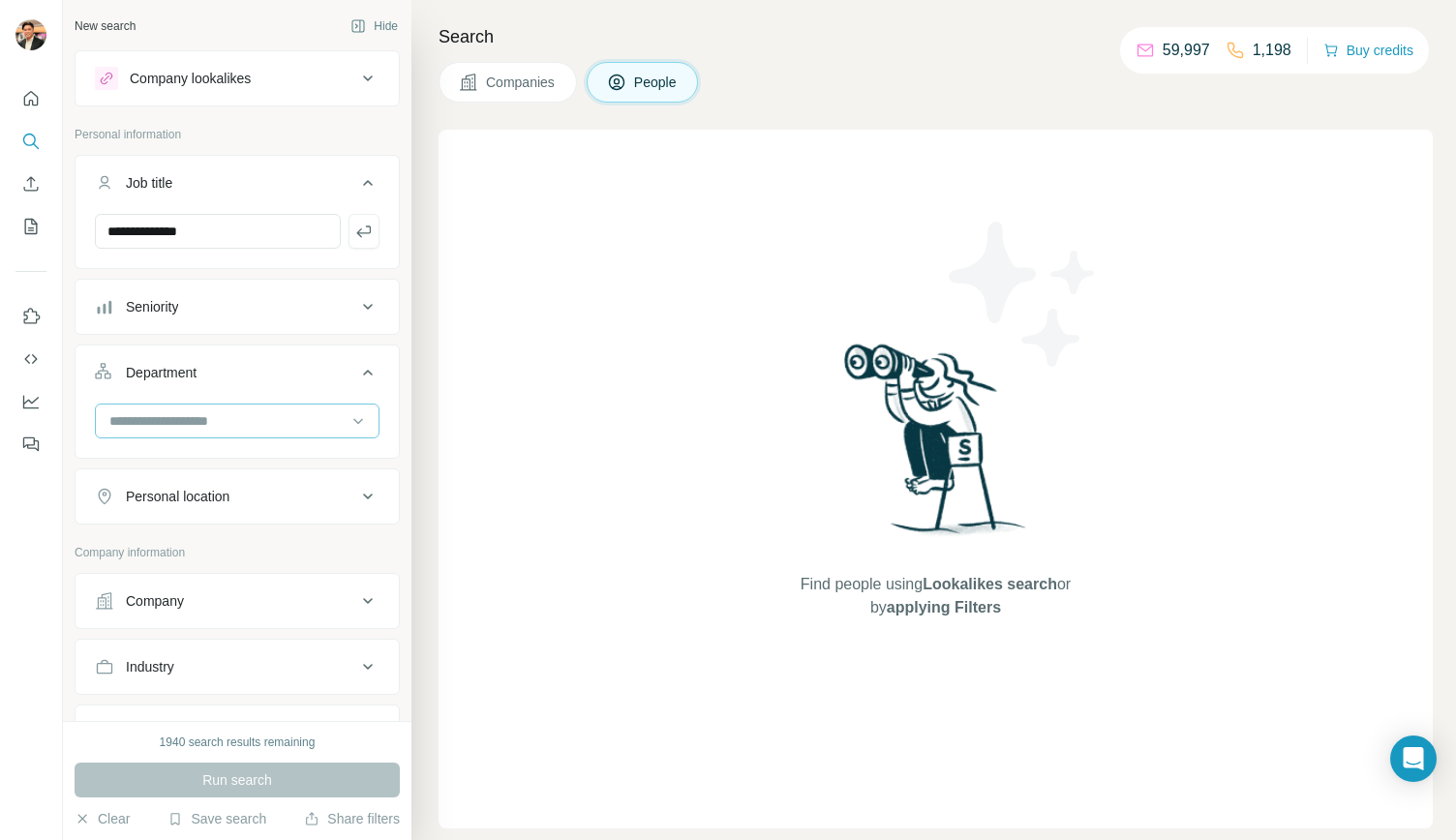
click at [189, 411] on input at bounding box center [227, 420] width 240 height 21
type input "**"
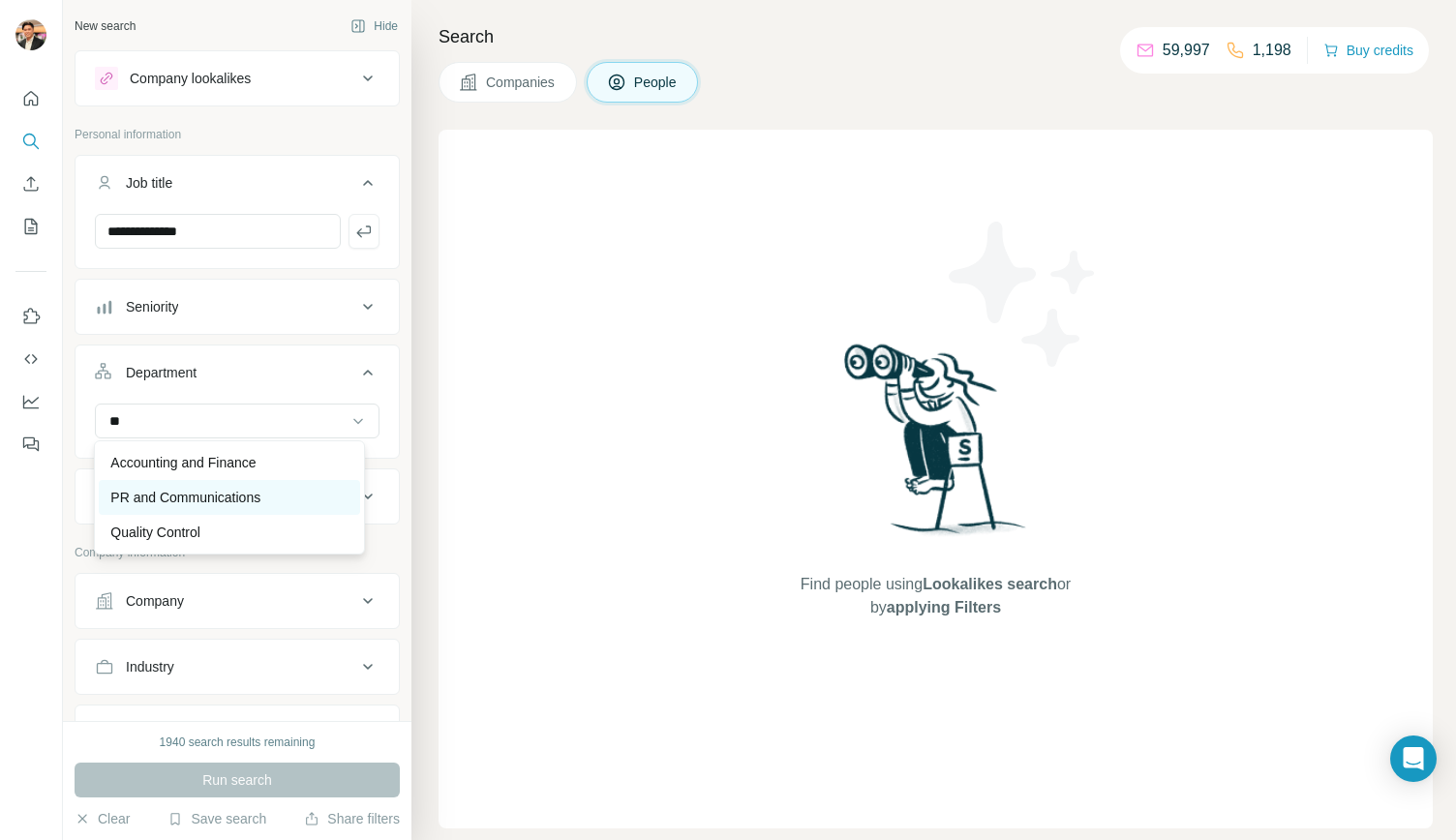
click at [243, 500] on p "PR and Communications" at bounding box center [185, 497] width 150 height 19
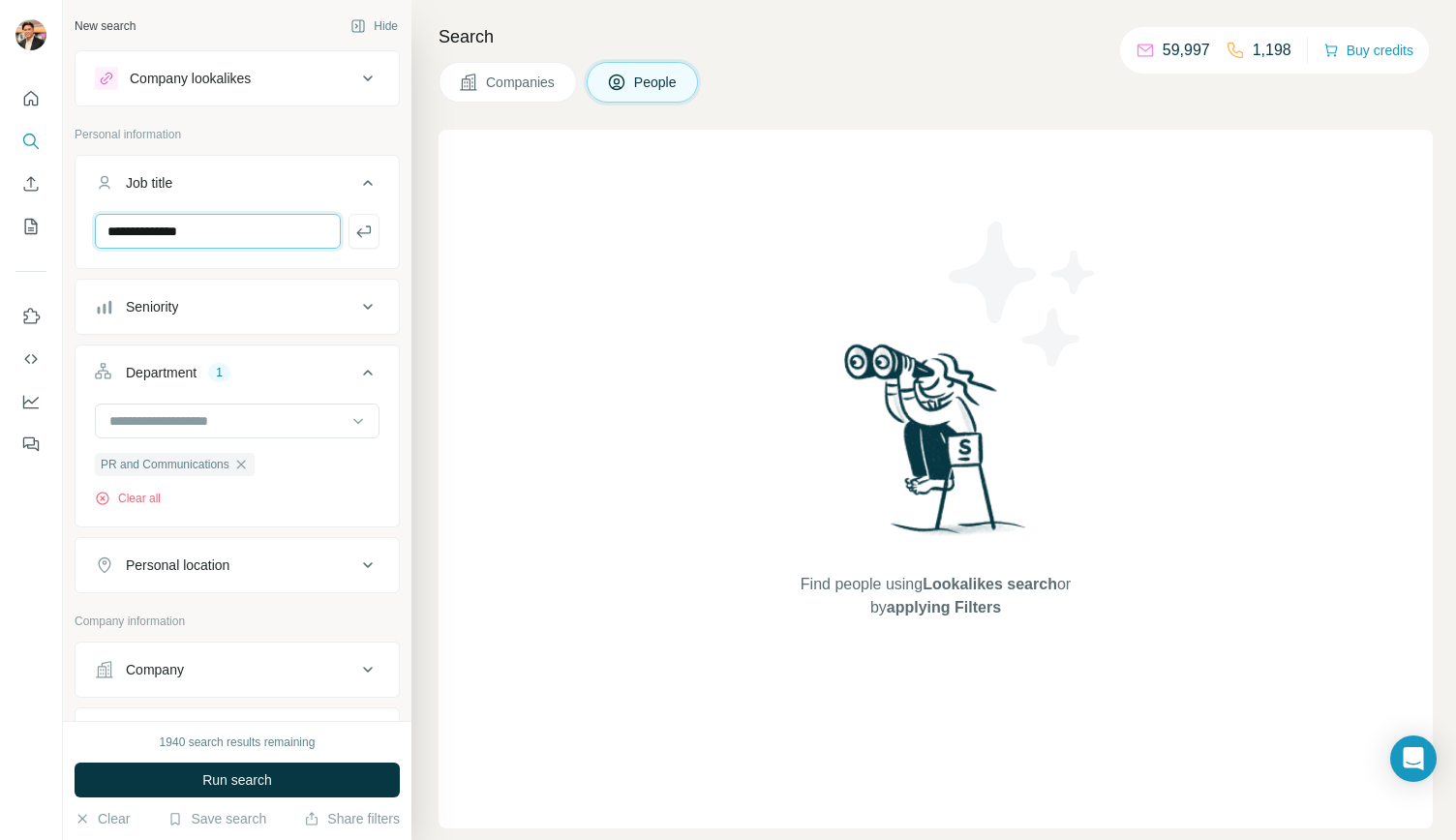
click at [289, 230] on input "**********" at bounding box center [217, 231] width 245 height 35
drag, startPoint x: 252, startPoint y: 236, endPoint x: 74, endPoint y: 245, distance: 178.2
click at [74, 245] on div "**********" at bounding box center [237, 361] width 349 height 722
click at [239, 668] on div "Company" at bounding box center [225, 669] width 261 height 19
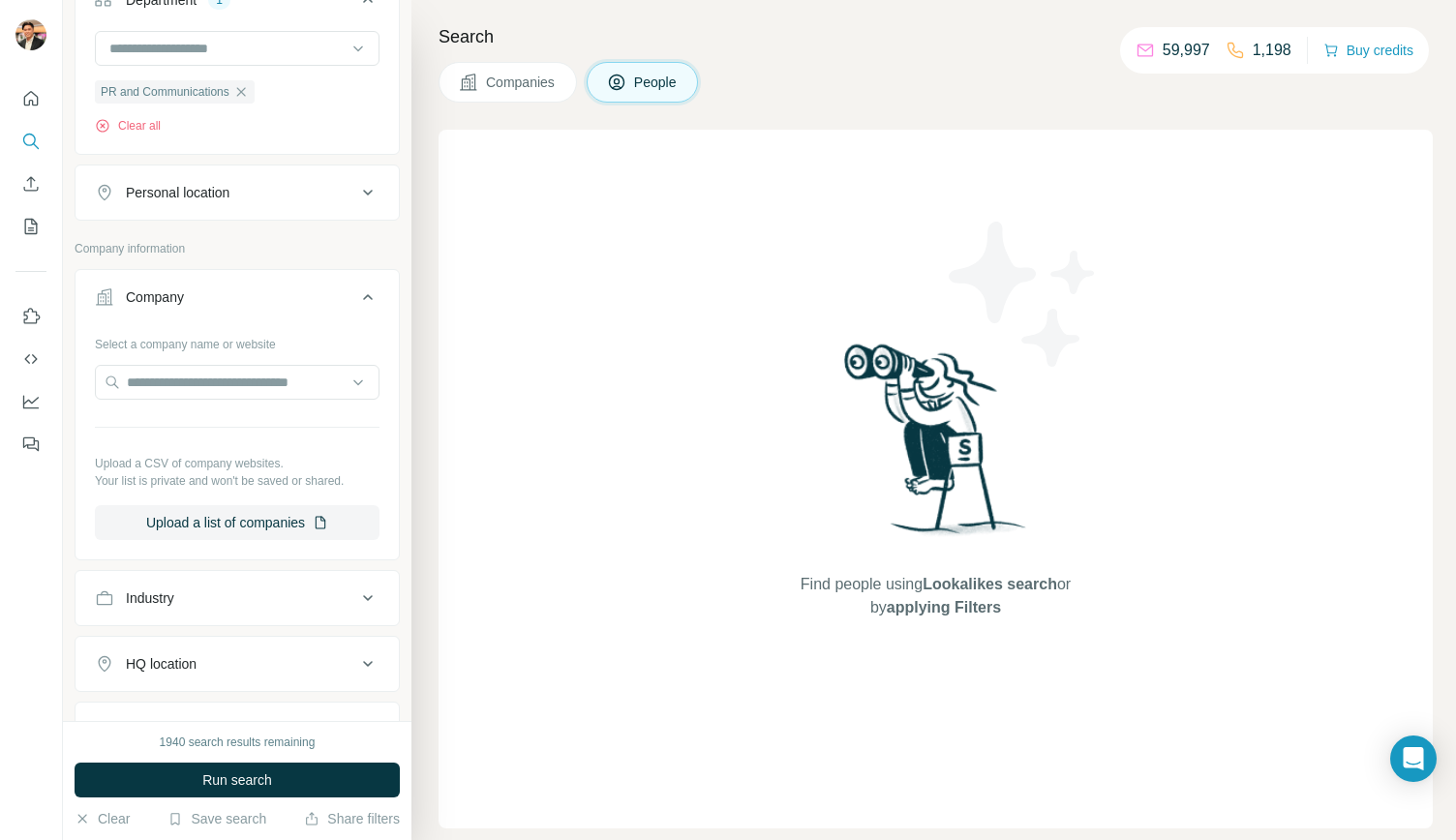
scroll to position [388, 0]
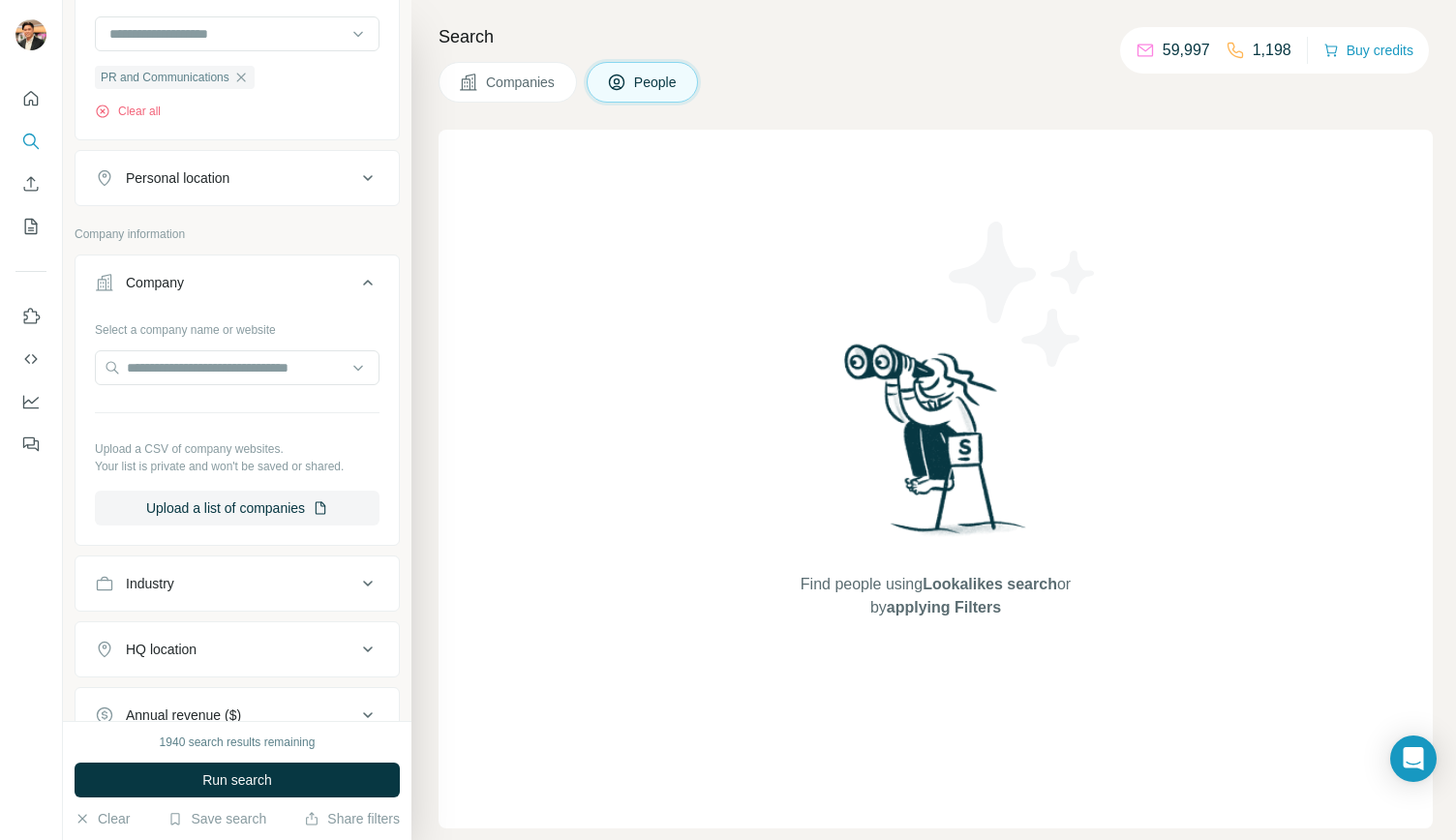
click at [168, 584] on div "Industry" at bounding box center [150, 583] width 49 height 19
click at [177, 621] on input at bounding box center [227, 631] width 240 height 21
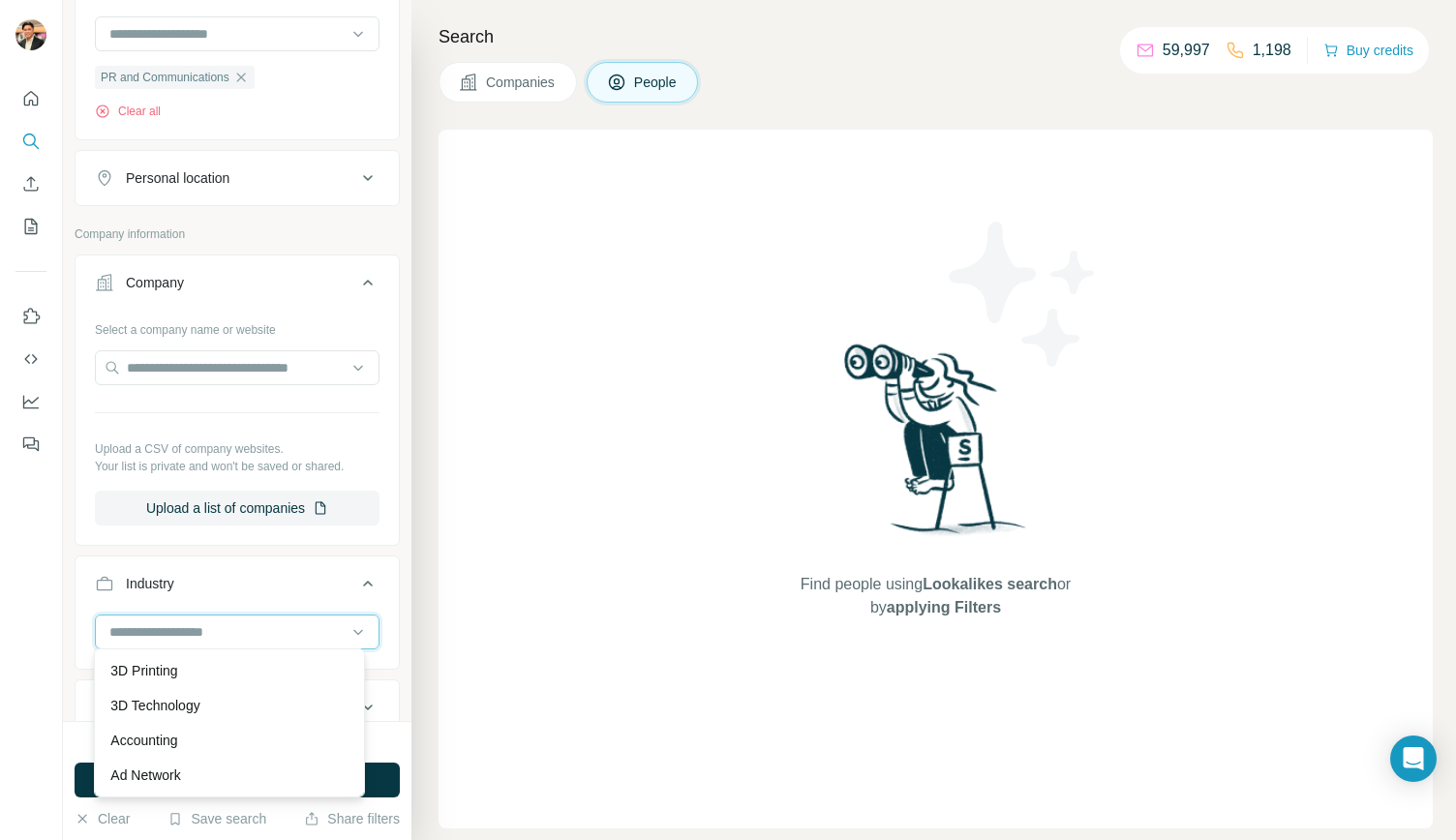
click at [240, 634] on input at bounding box center [227, 631] width 240 height 21
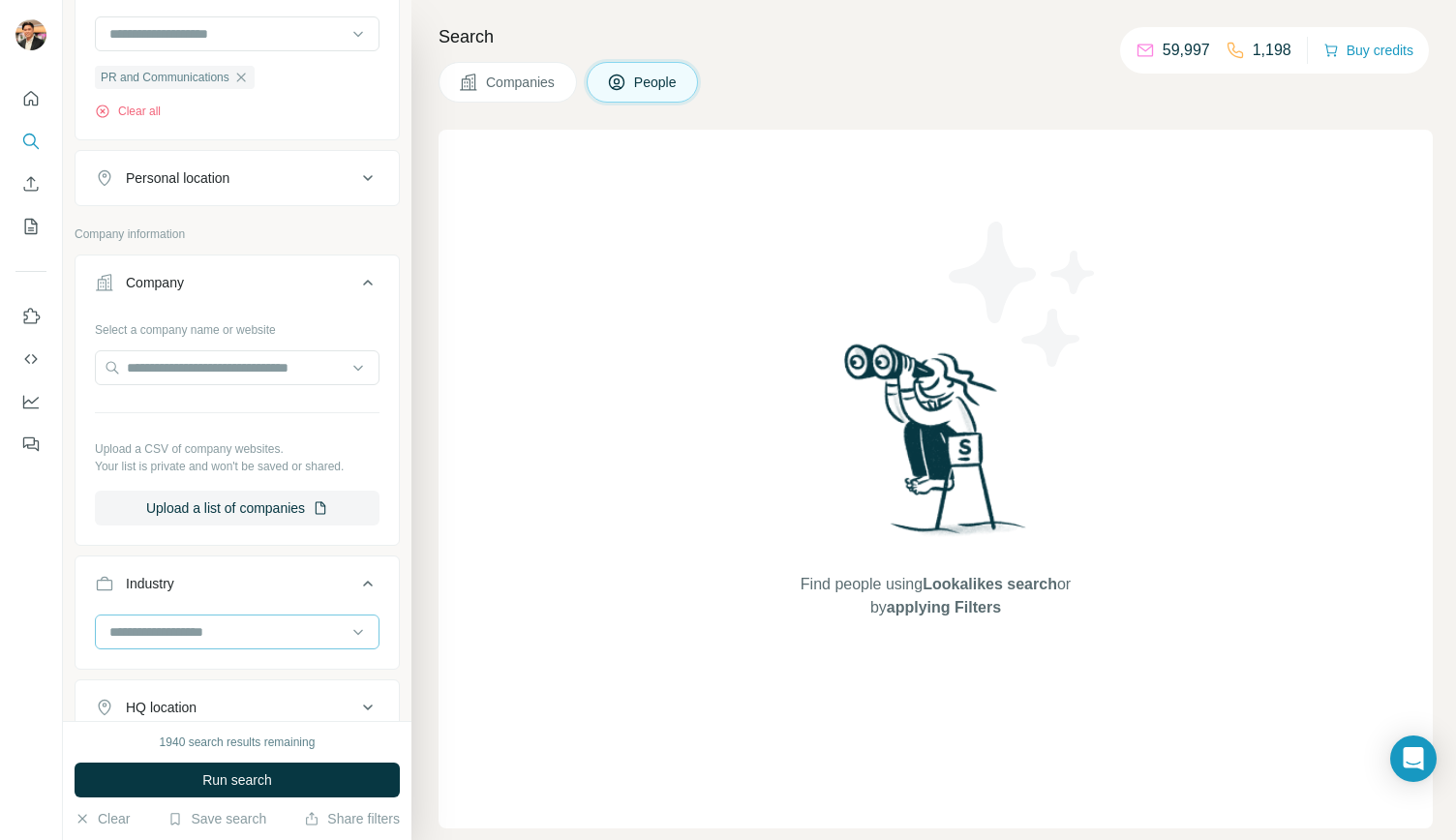
click at [255, 630] on input at bounding box center [227, 631] width 240 height 21
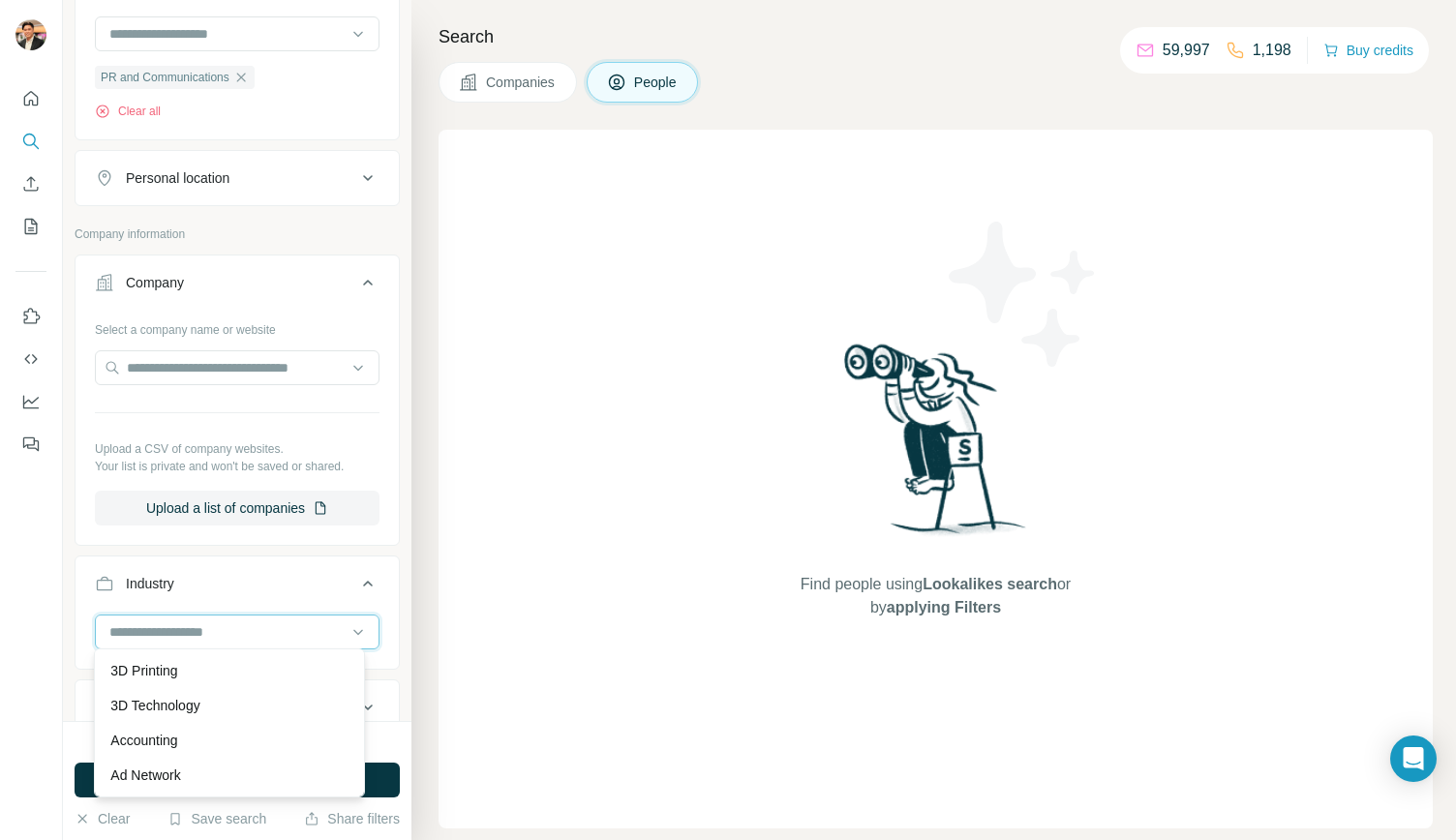
click at [237, 628] on input at bounding box center [227, 631] width 240 height 21
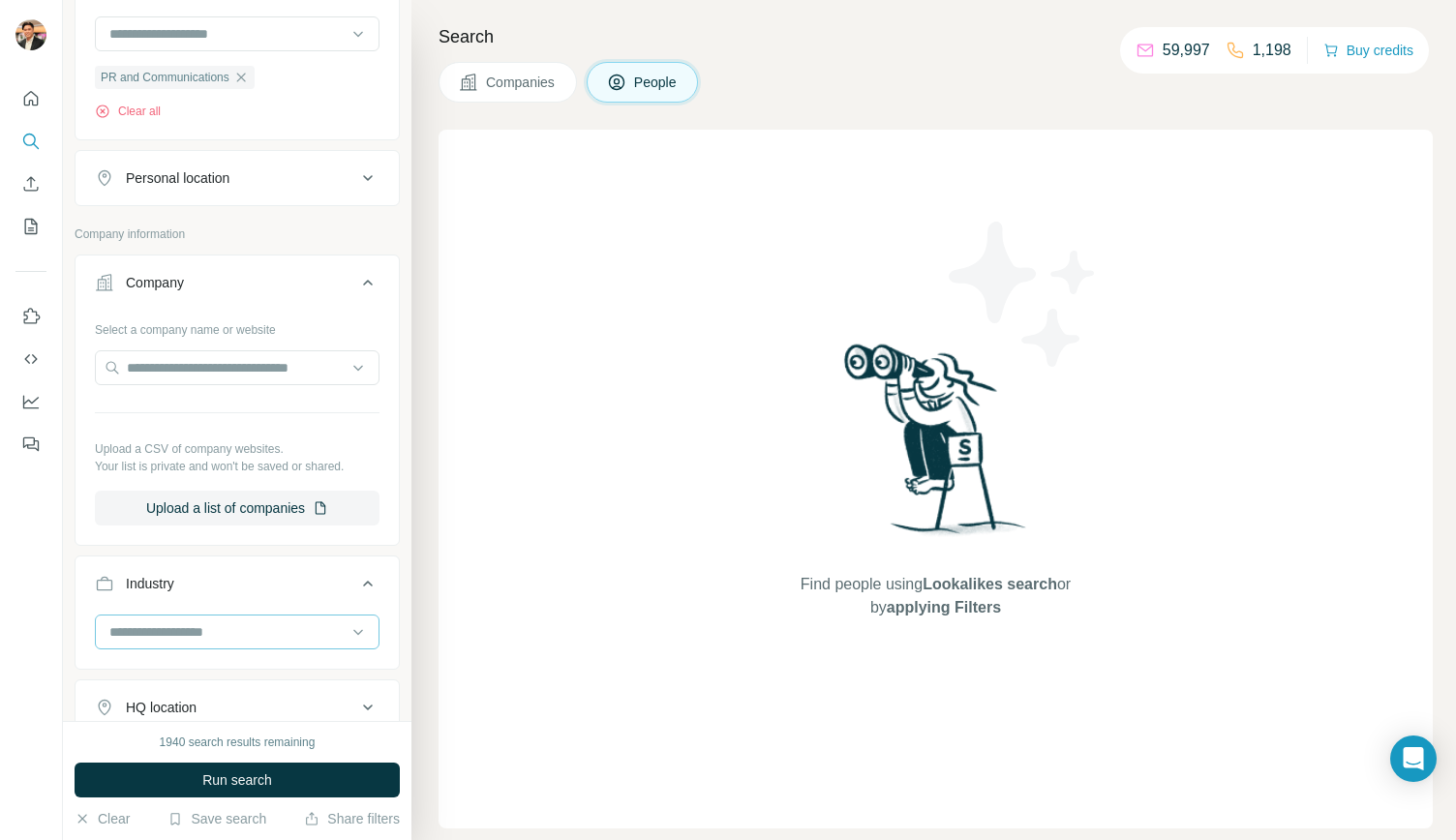
click at [241, 624] on input at bounding box center [227, 631] width 240 height 21
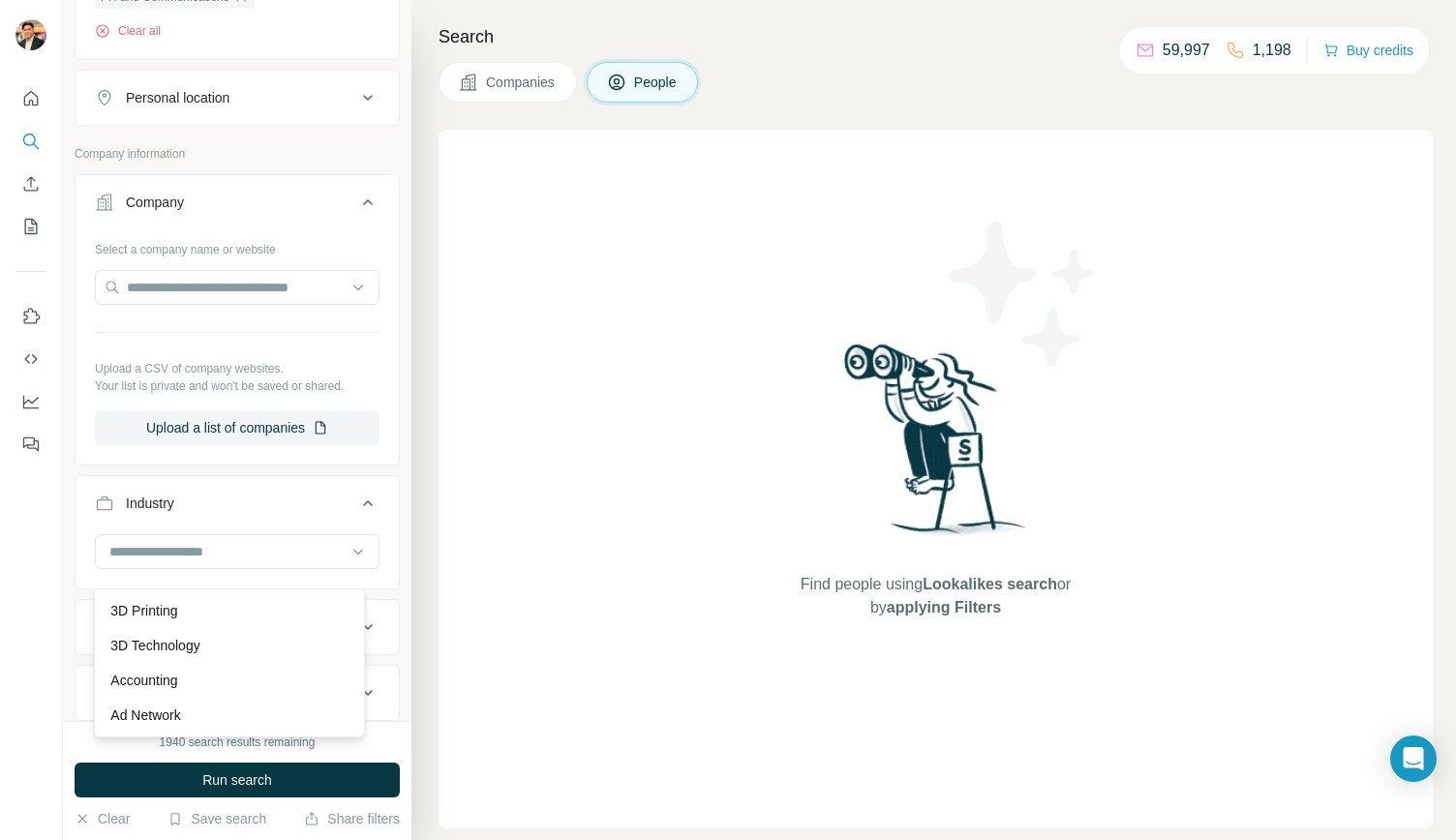
scroll to position [581, 0]
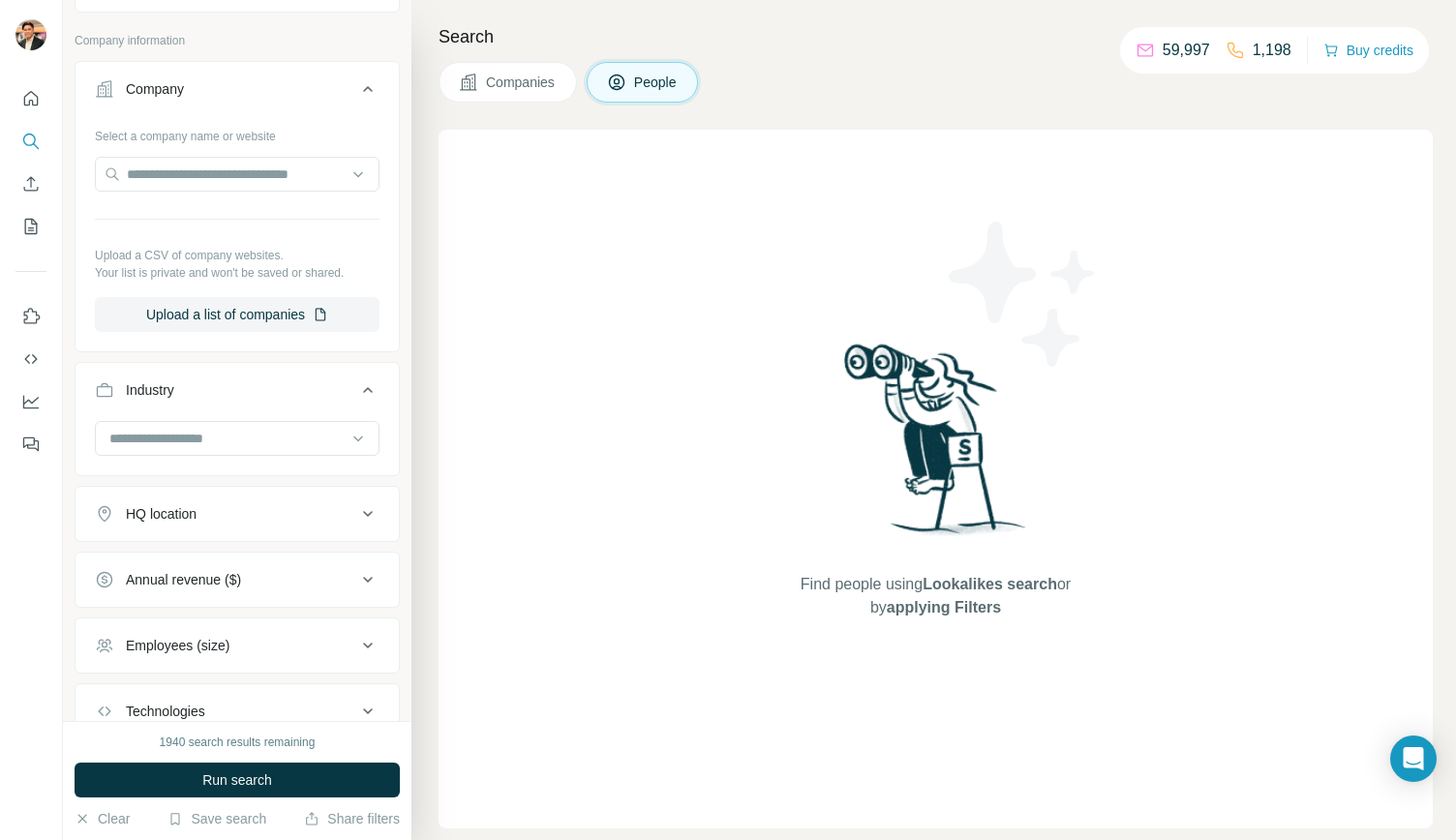
click at [200, 381] on div "Industry" at bounding box center [225, 390] width 261 height 19
click at [200, 651] on div "Technologies" at bounding box center [166, 653] width 80 height 19
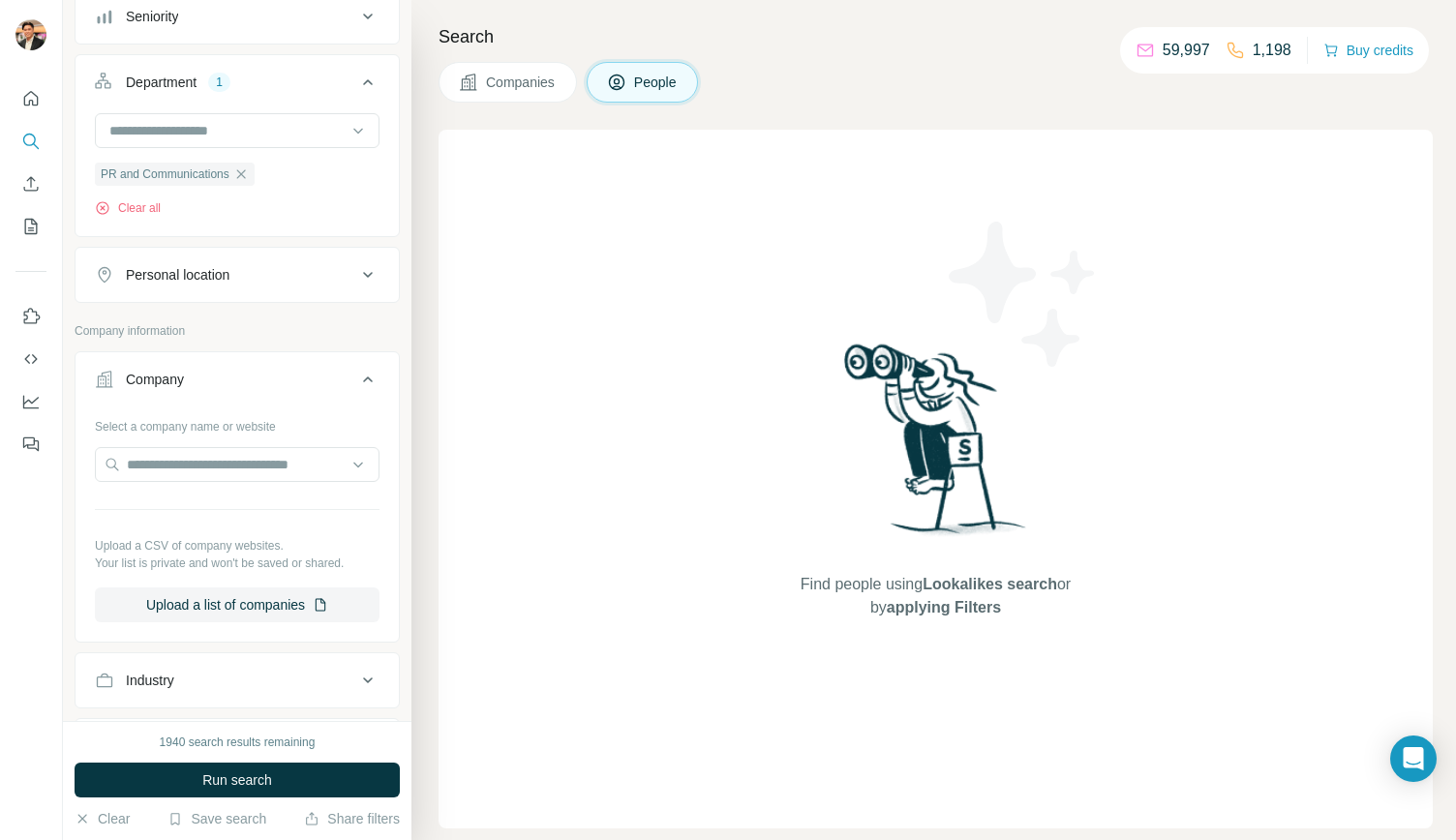
scroll to position [96, 0]
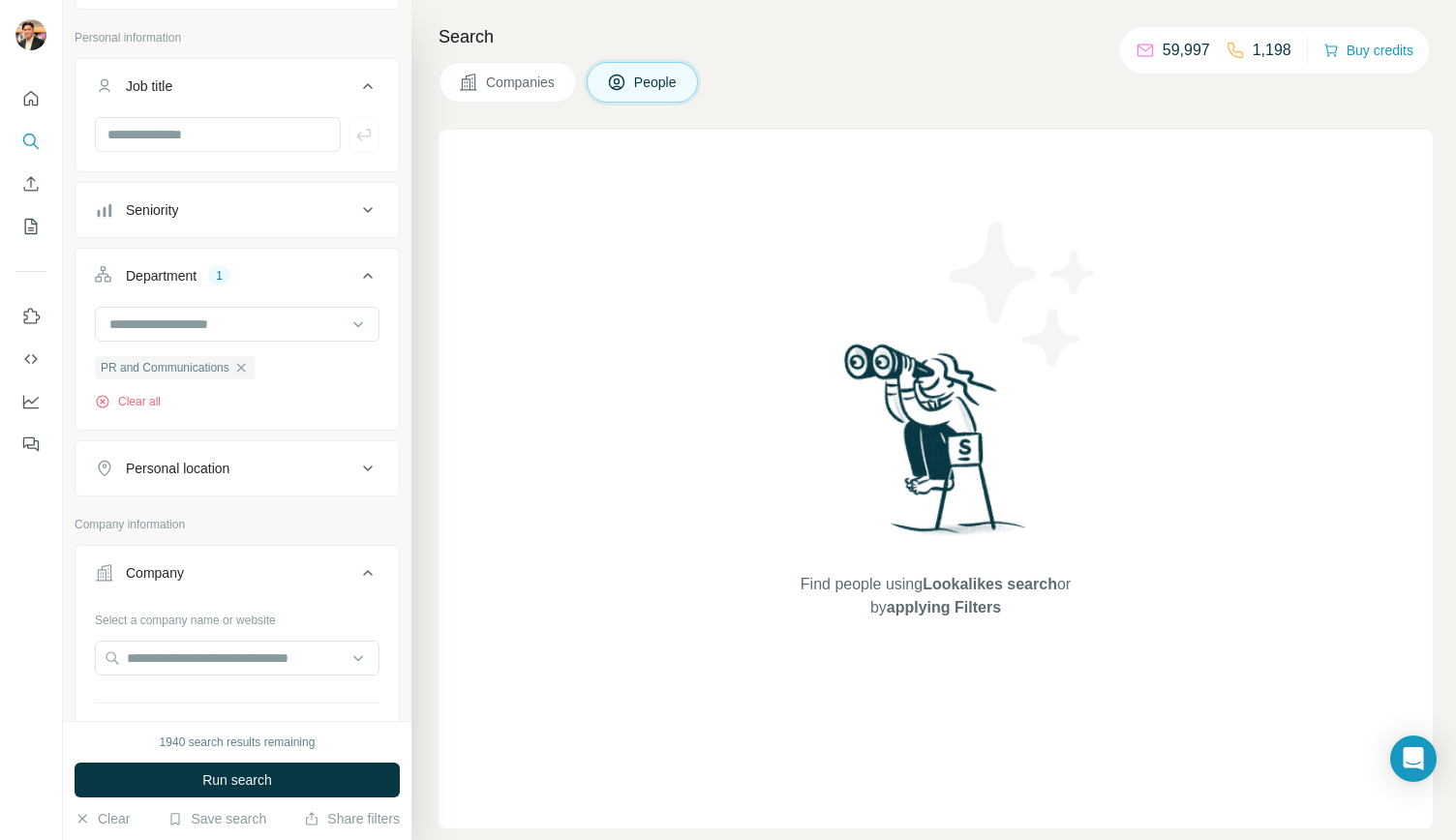
click at [202, 465] on div "Personal location" at bounding box center [178, 468] width 103 height 19
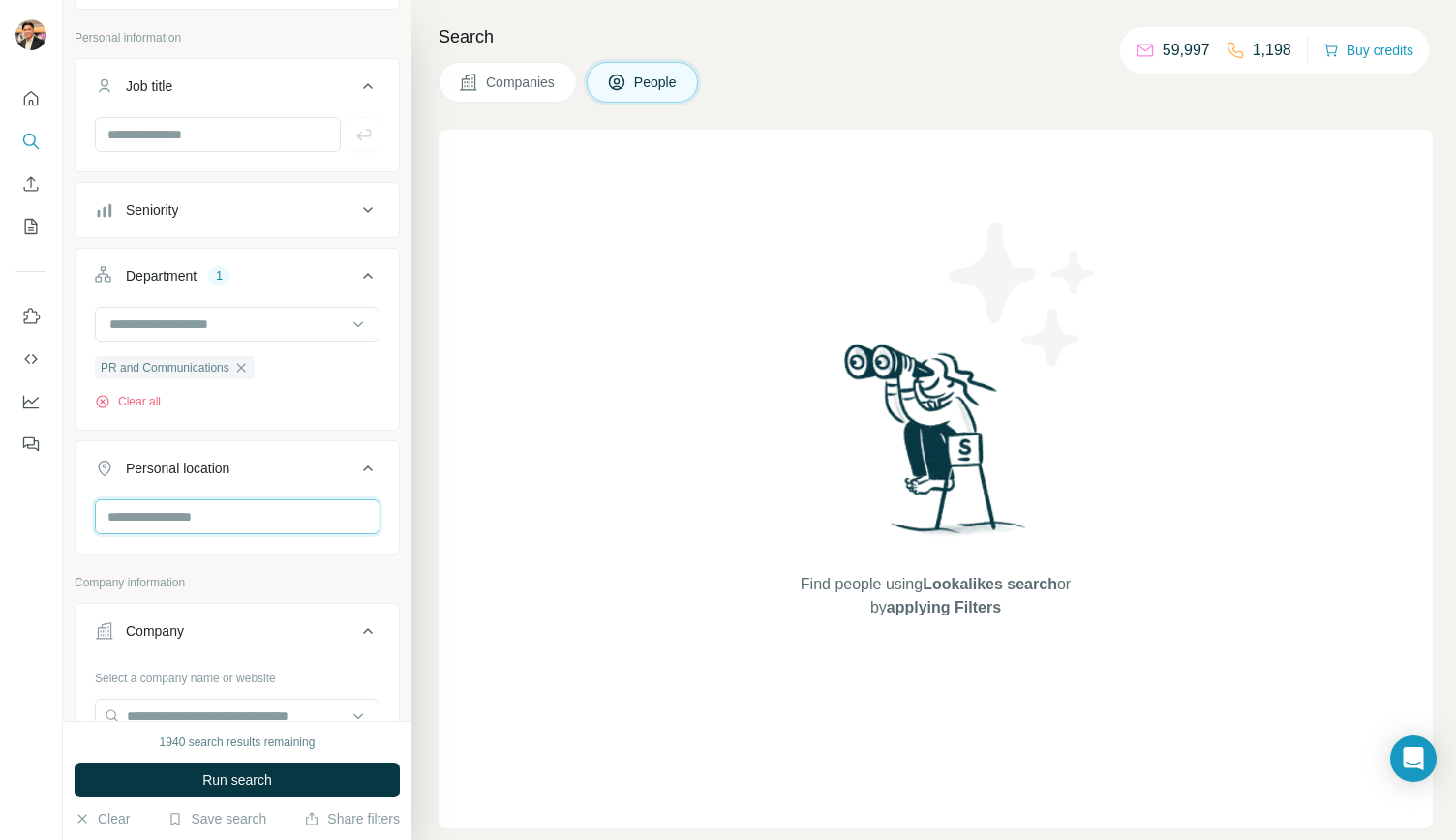
click at [190, 506] on input "text" at bounding box center [237, 517] width 284 height 35
type input "*****"
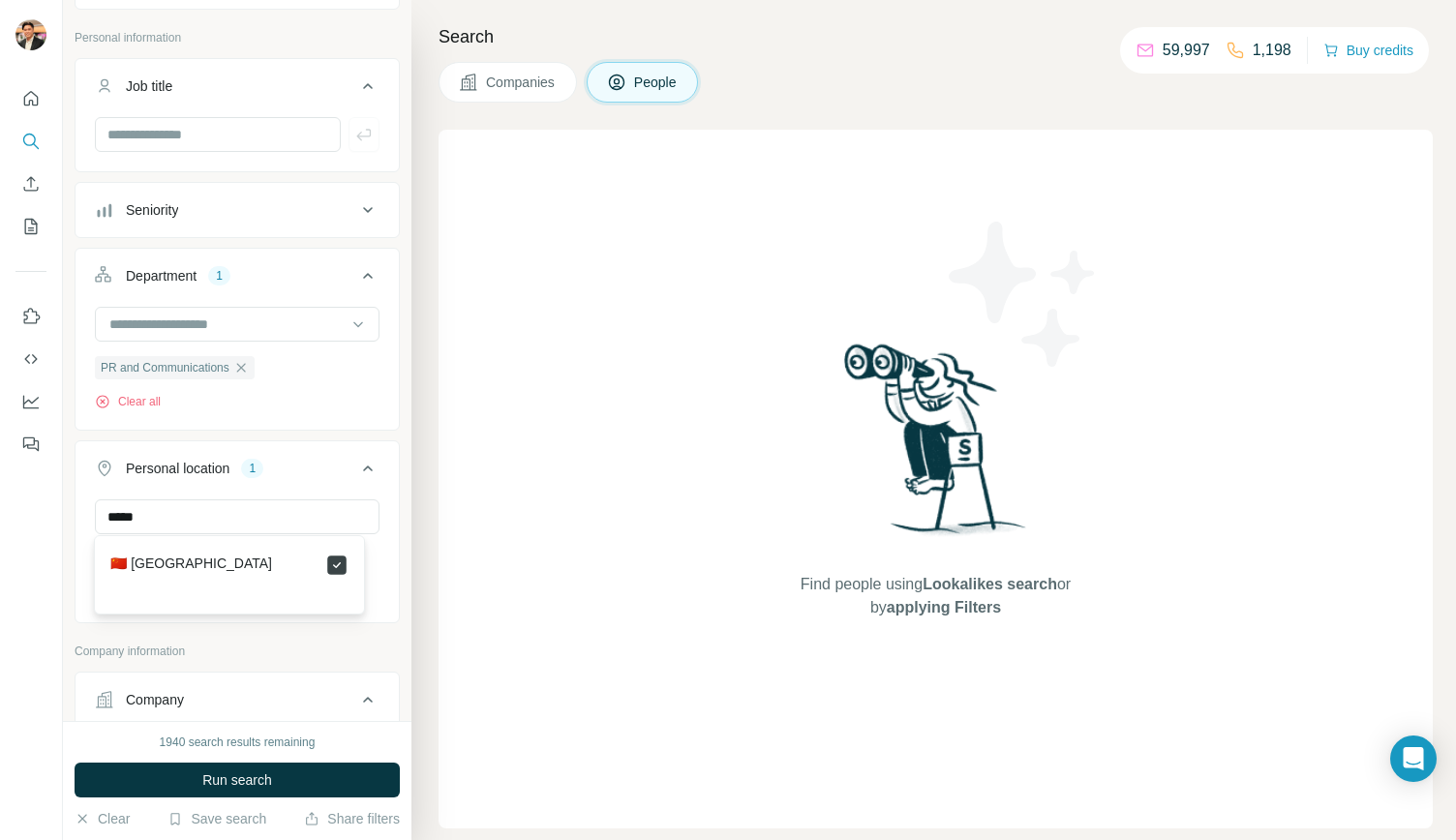
click at [325, 561] on icon at bounding box center [336, 565] width 23 height 23
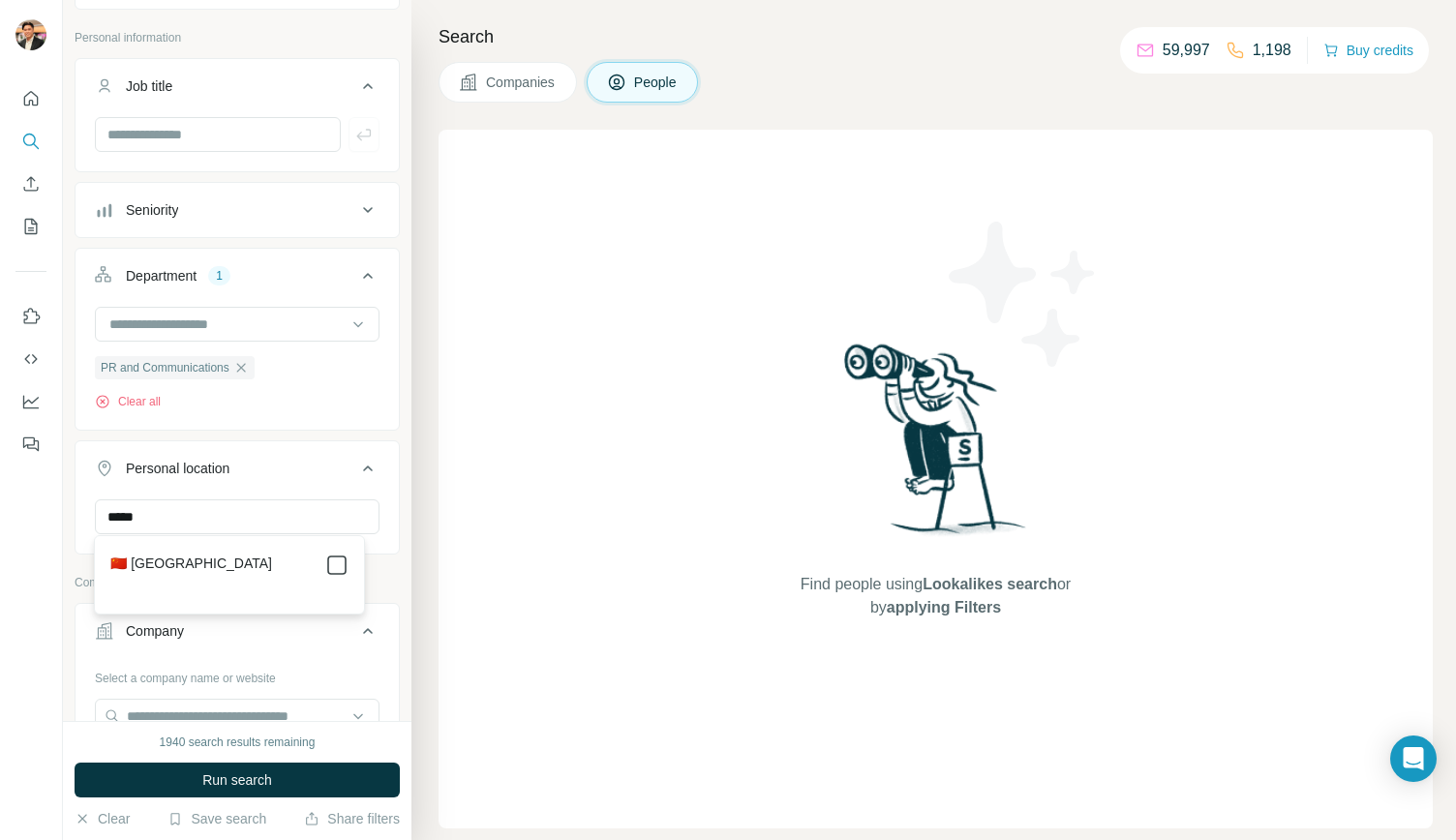
click at [325, 561] on icon at bounding box center [336, 565] width 23 height 23
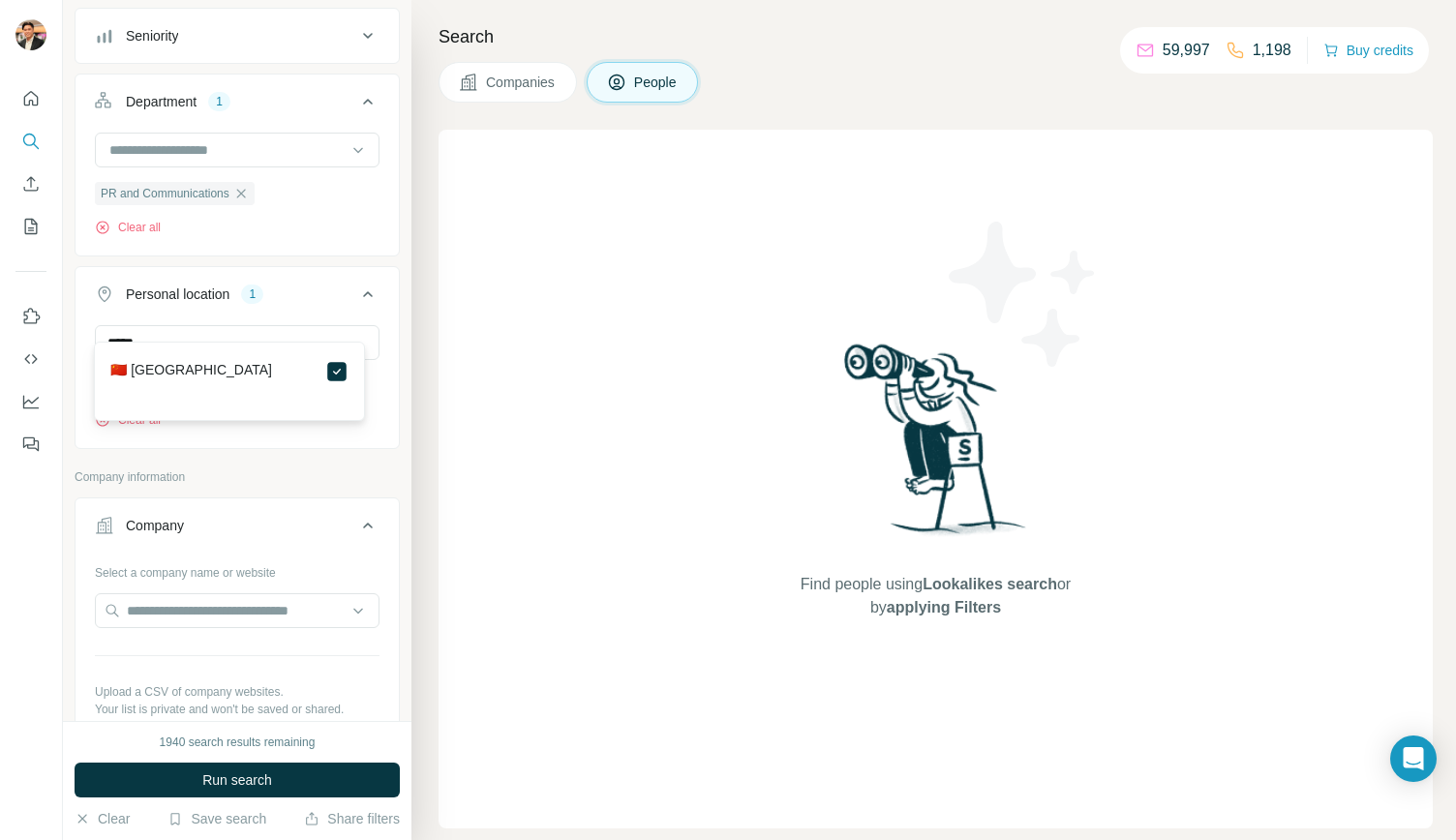
scroll to position [290, 0]
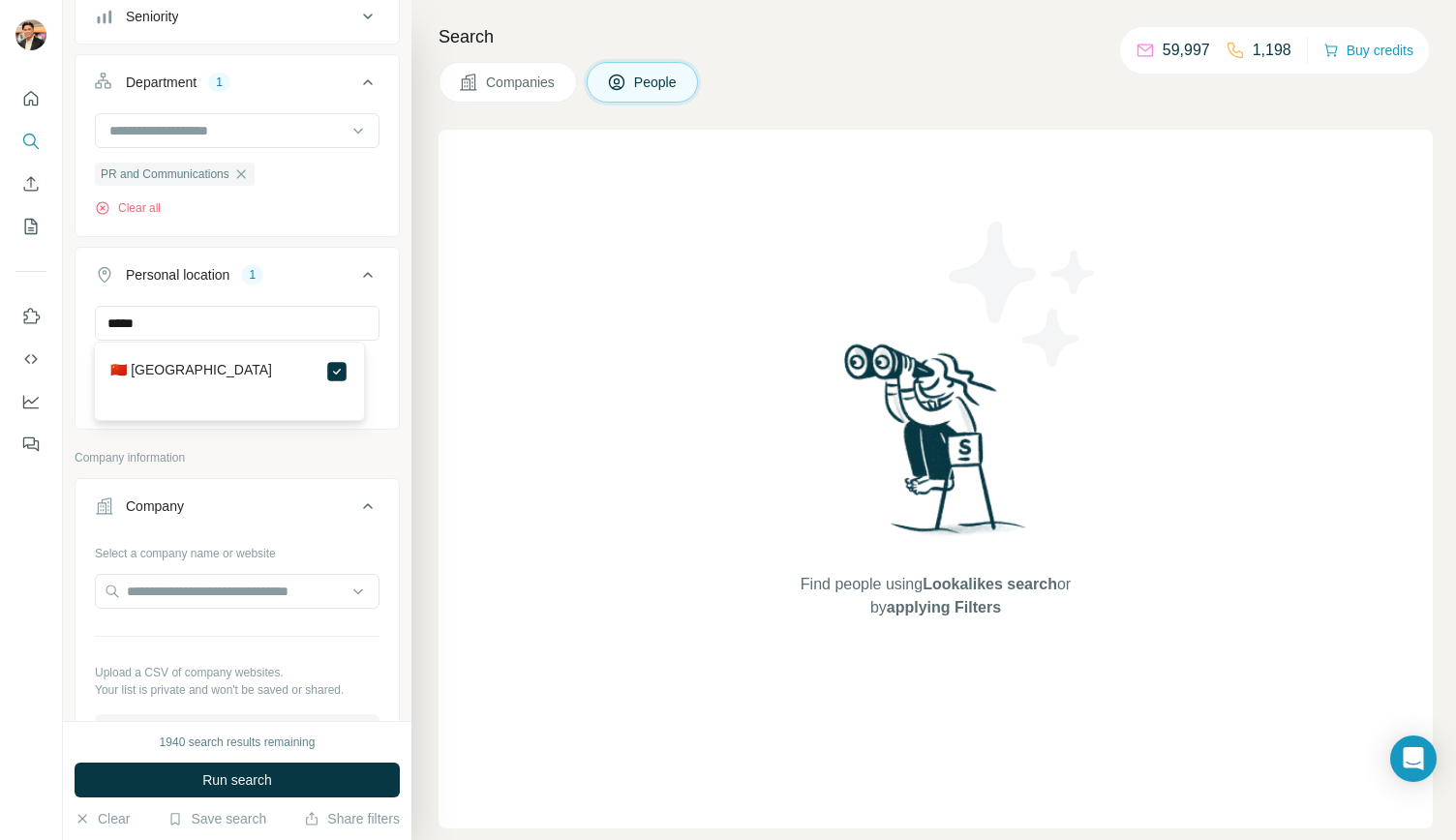
click at [241, 499] on div "Company" at bounding box center [225, 506] width 261 height 19
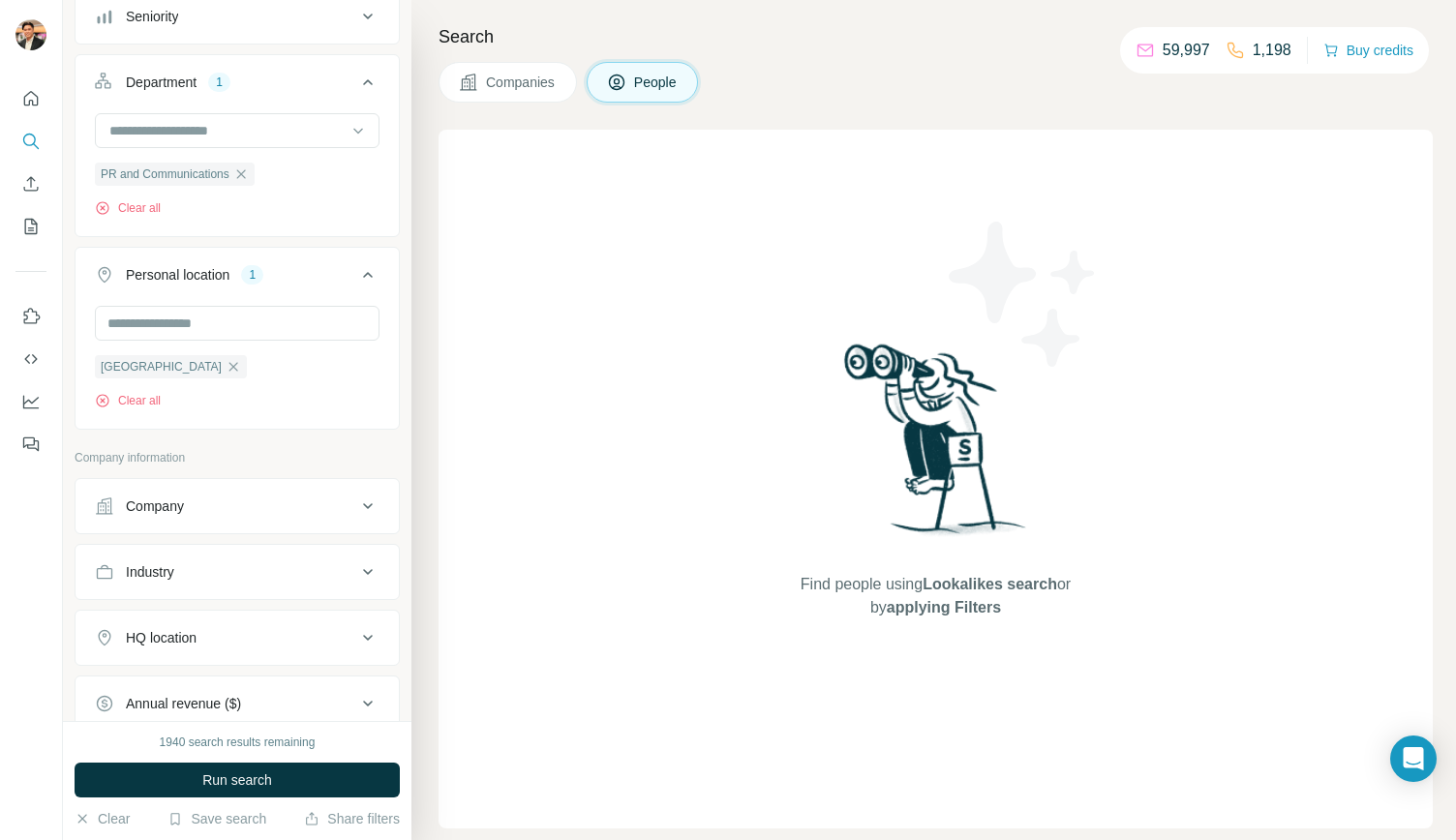
click at [236, 567] on div "Industry" at bounding box center [225, 572] width 261 height 19
click at [218, 615] on input at bounding box center [227, 620] width 240 height 21
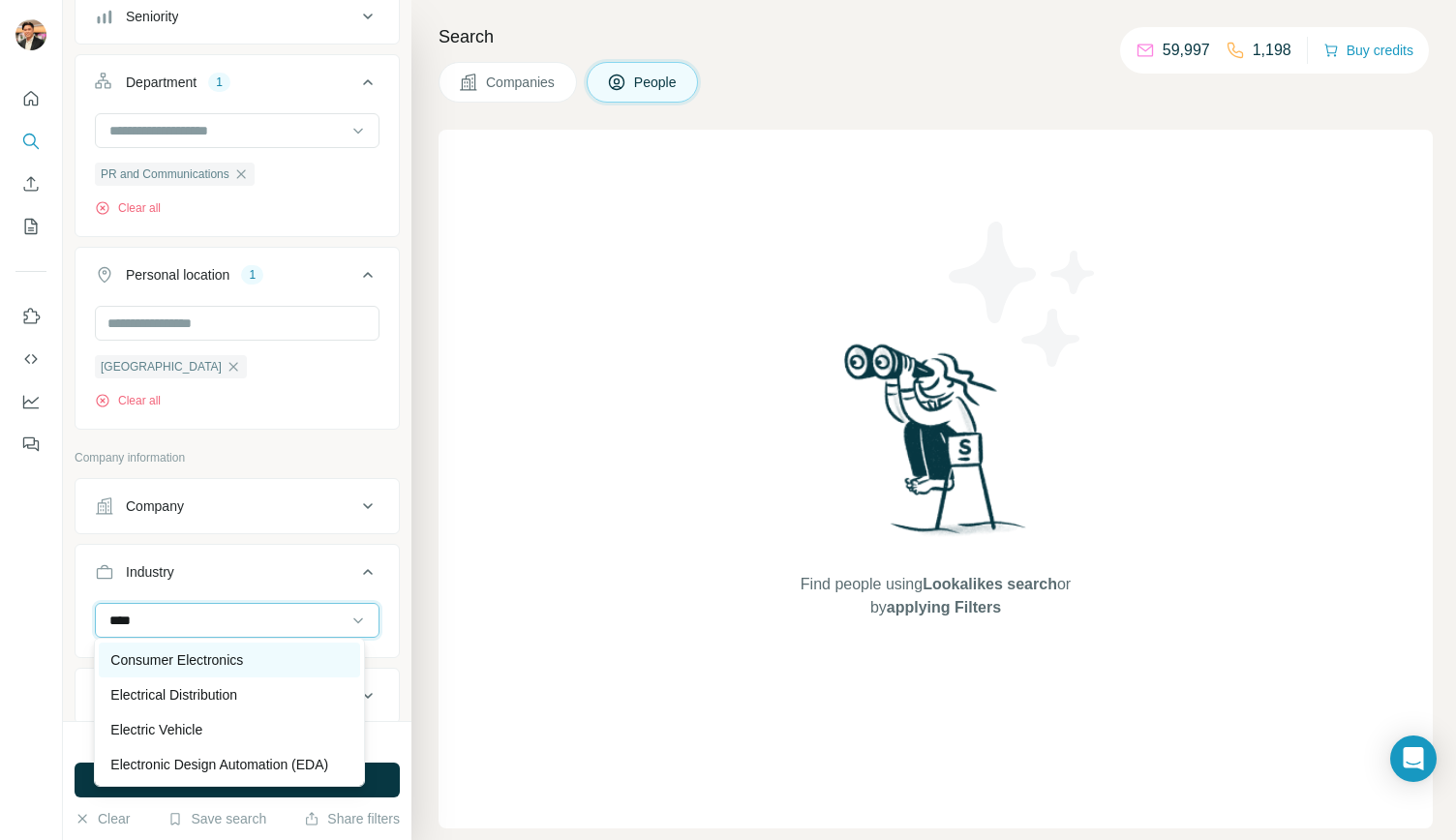
type input "****"
click at [202, 660] on p "Consumer Electronics" at bounding box center [176, 659] width 132 height 19
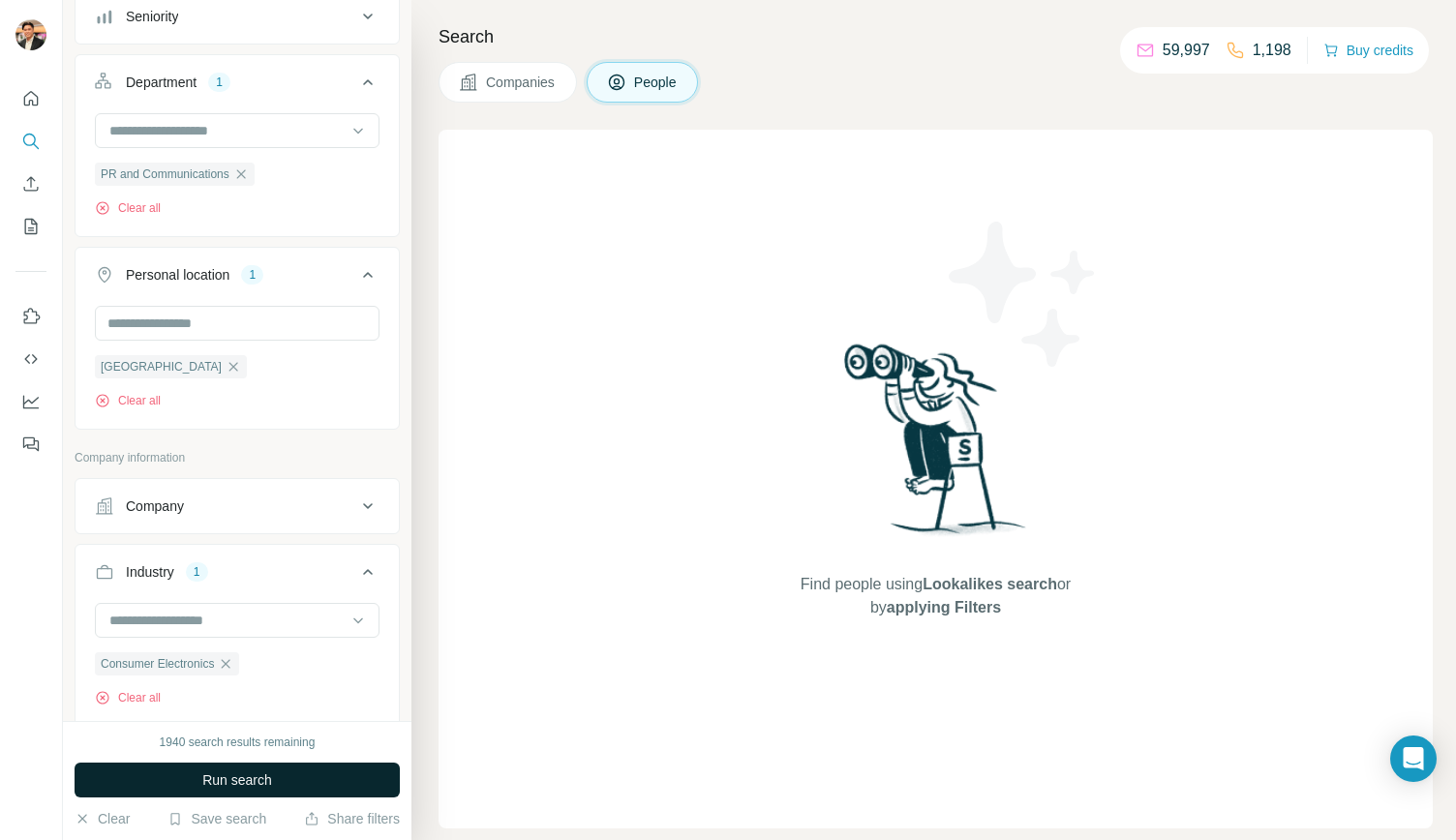
click at [259, 782] on span "Run search" at bounding box center [238, 779] width 70 height 19
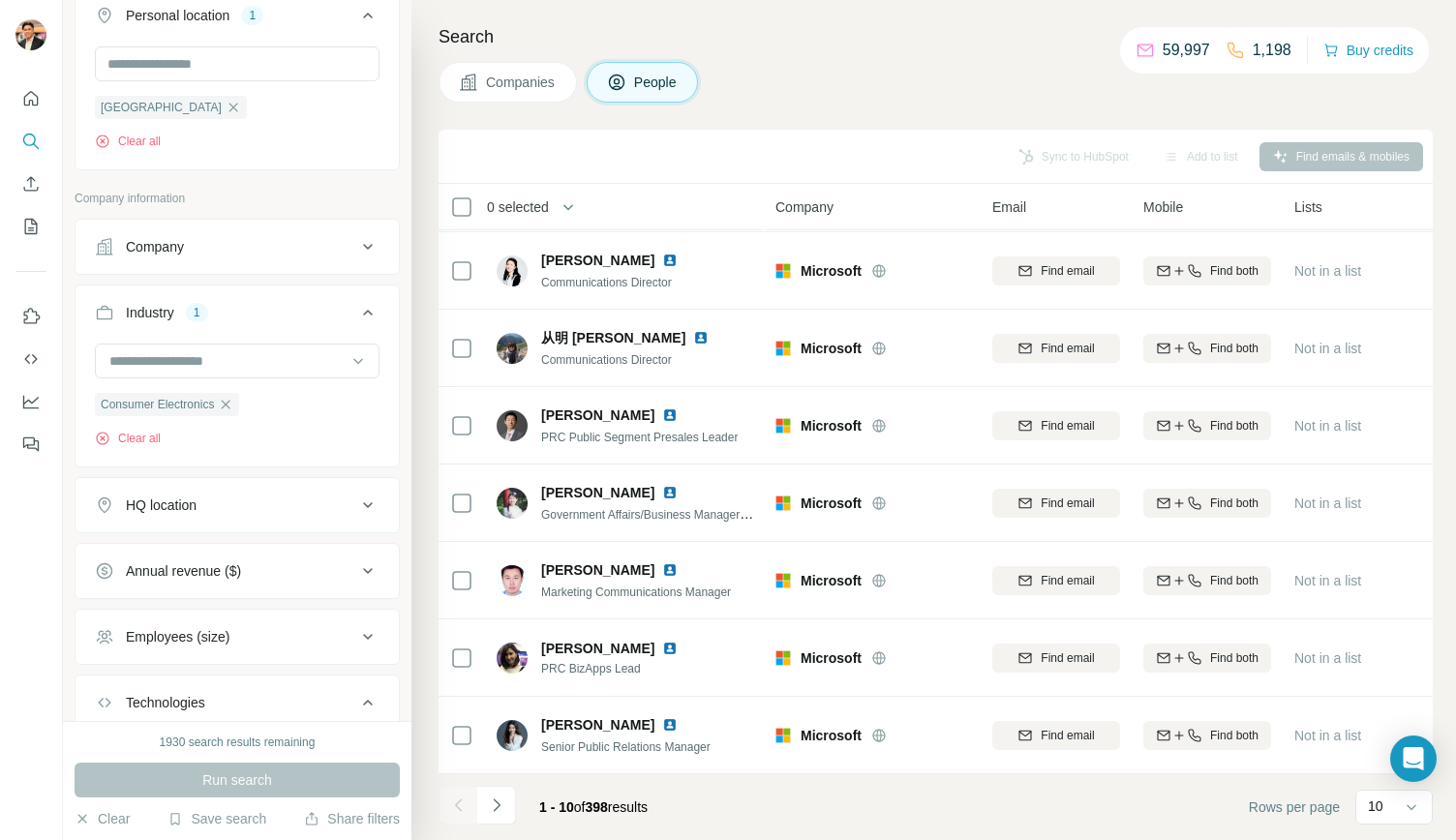
scroll to position [581, 0]
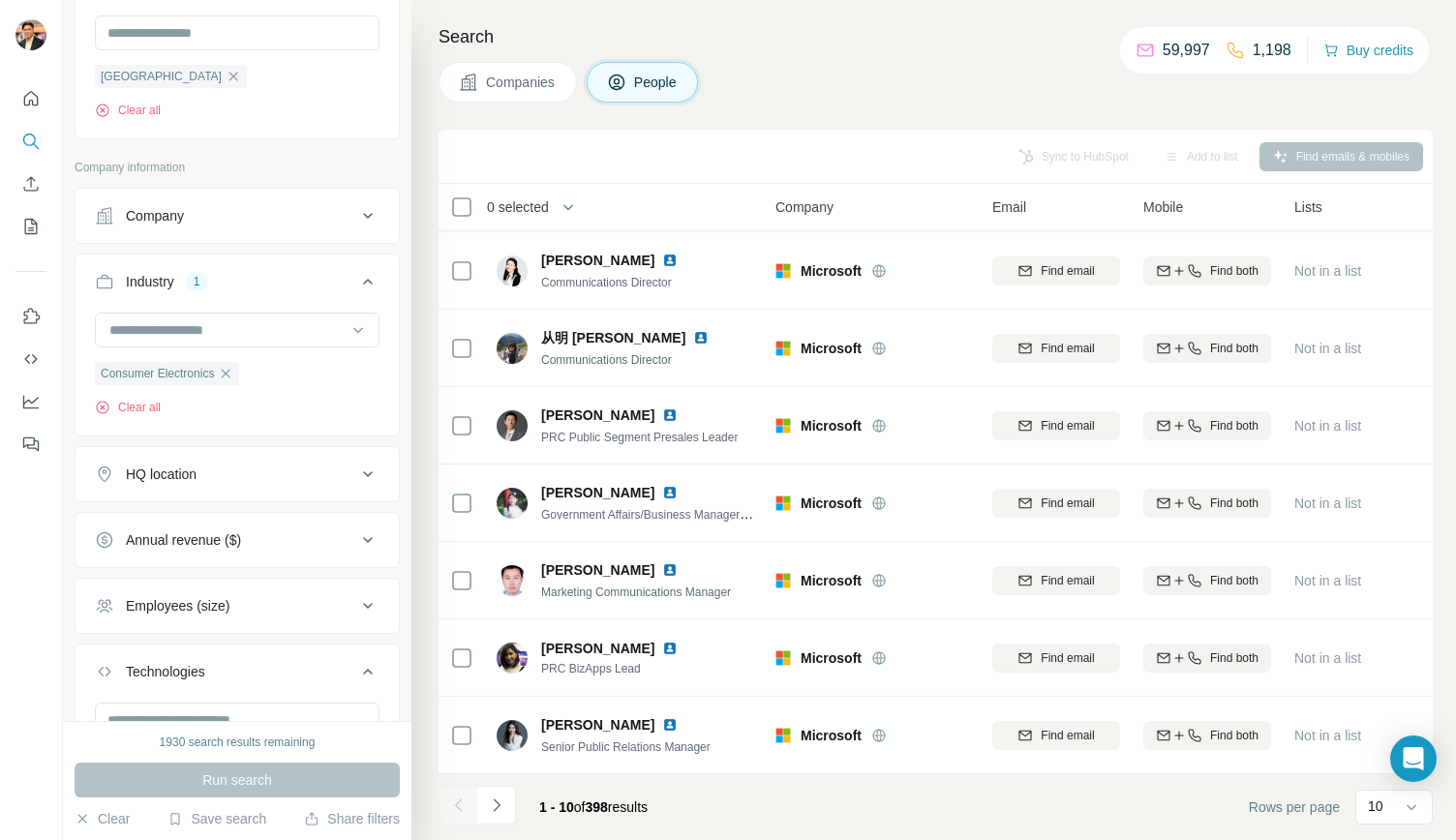
click at [171, 531] on div "Annual revenue ($)" at bounding box center [184, 540] width 115 height 19
click at [141, 634] on ul "0-1M 1-10M 10-50M 50-100M 100-500M 500-1000M >1000M" at bounding box center [237, 691] width 284 height 240
drag, startPoint x: 146, startPoint y: 644, endPoint x: 143, endPoint y: 630, distance: 14.3
click at [145, 645] on span "10-50M" at bounding box center [145, 654] width 54 height 19
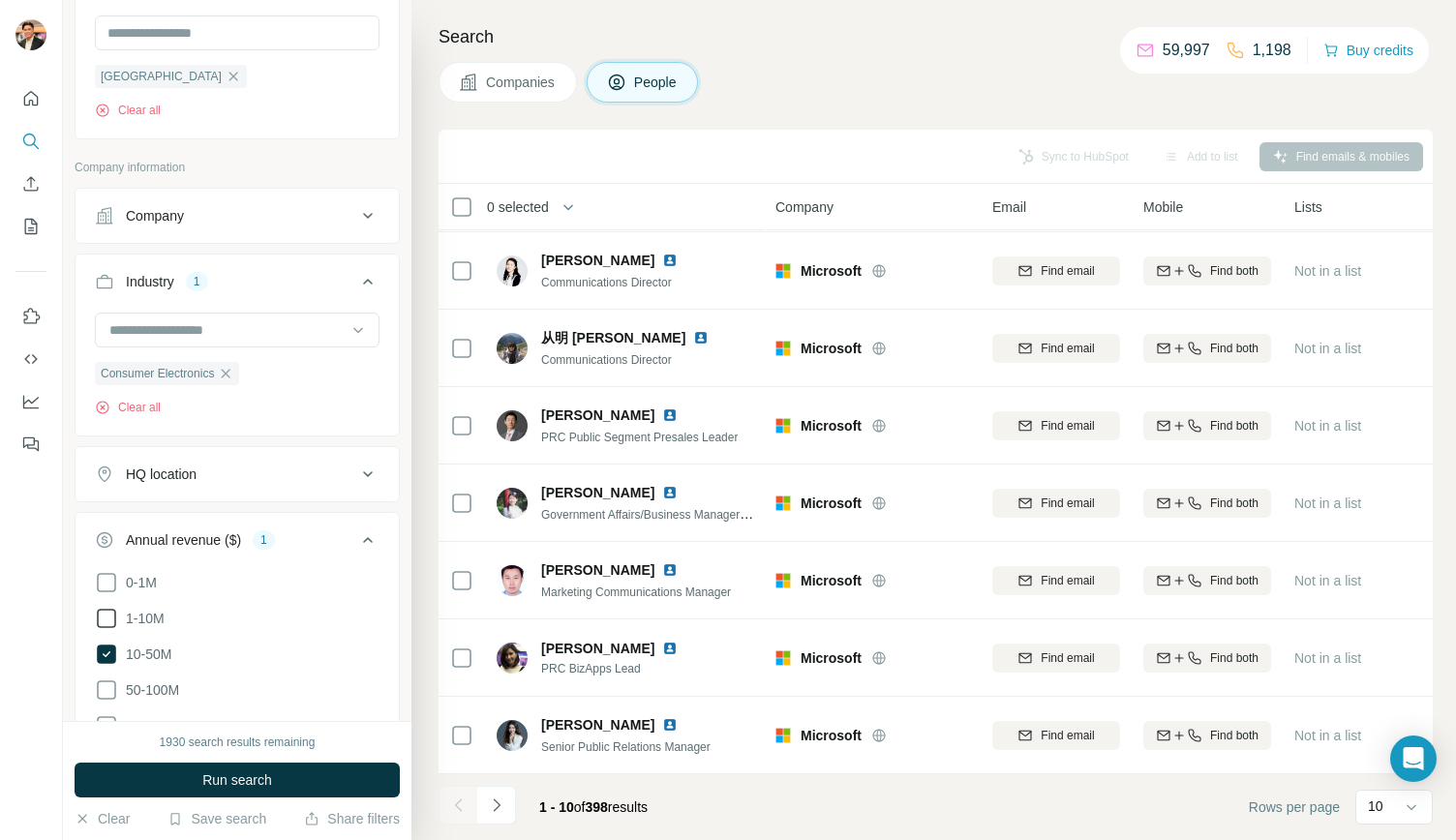
click at [139, 615] on span "1-10M" at bounding box center [141, 618] width 47 height 19
click at [153, 683] on span "50-100M" at bounding box center [148, 690] width 61 height 19
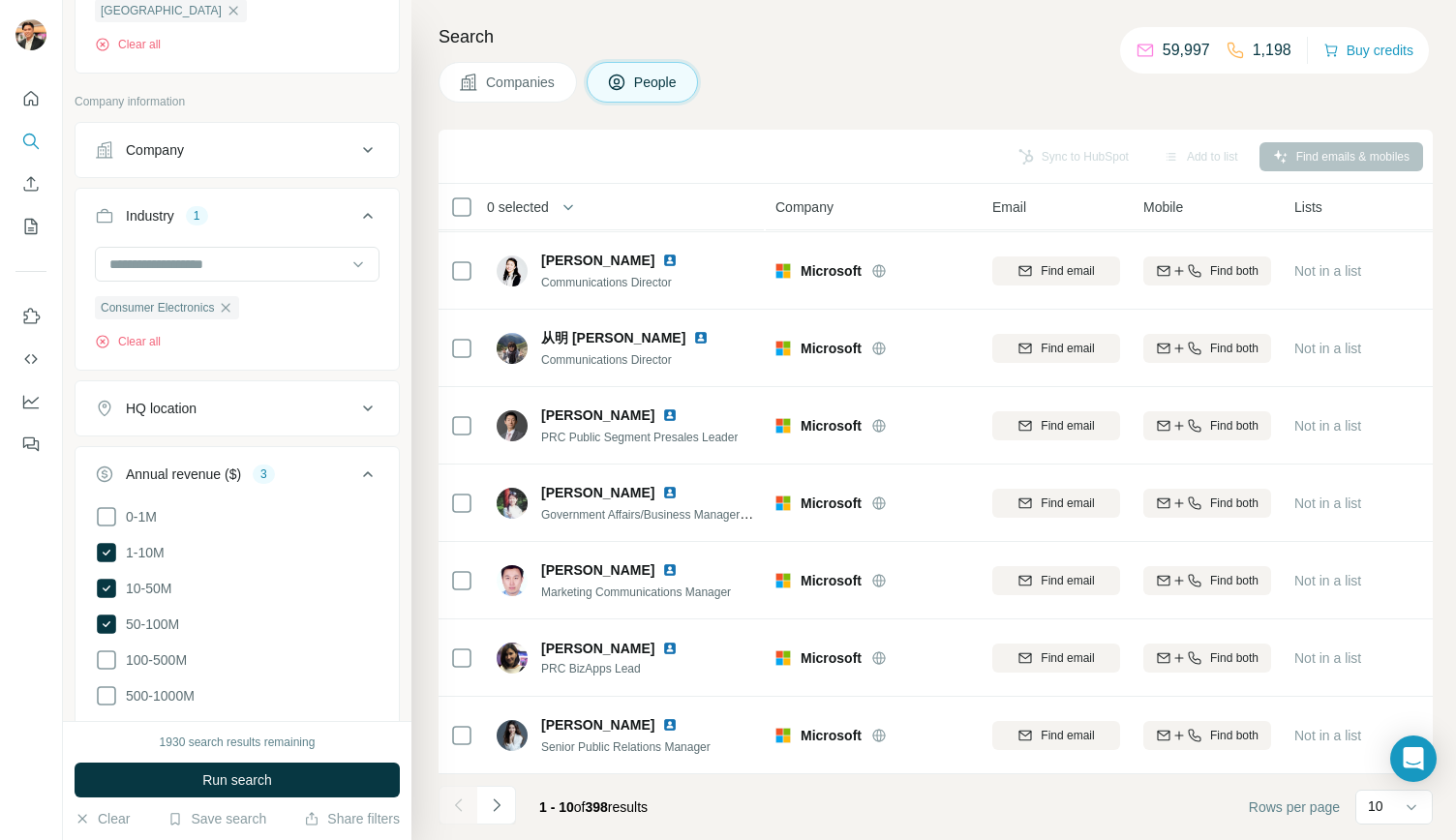
scroll to position [678, 0]
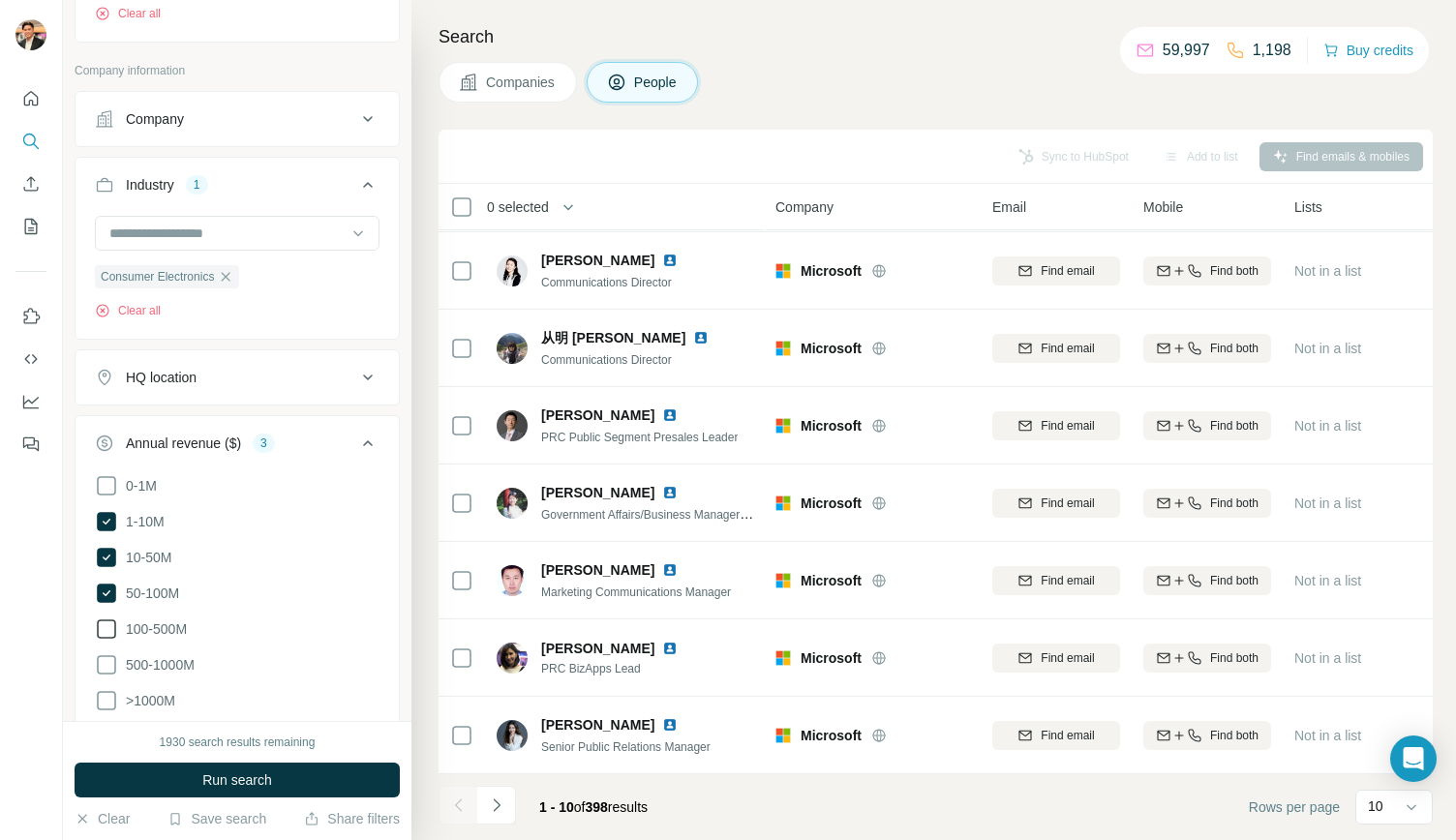
click at [174, 619] on span "100-500M" at bounding box center [152, 628] width 69 height 19
click at [291, 779] on button "Run search" at bounding box center [237, 779] width 325 height 35
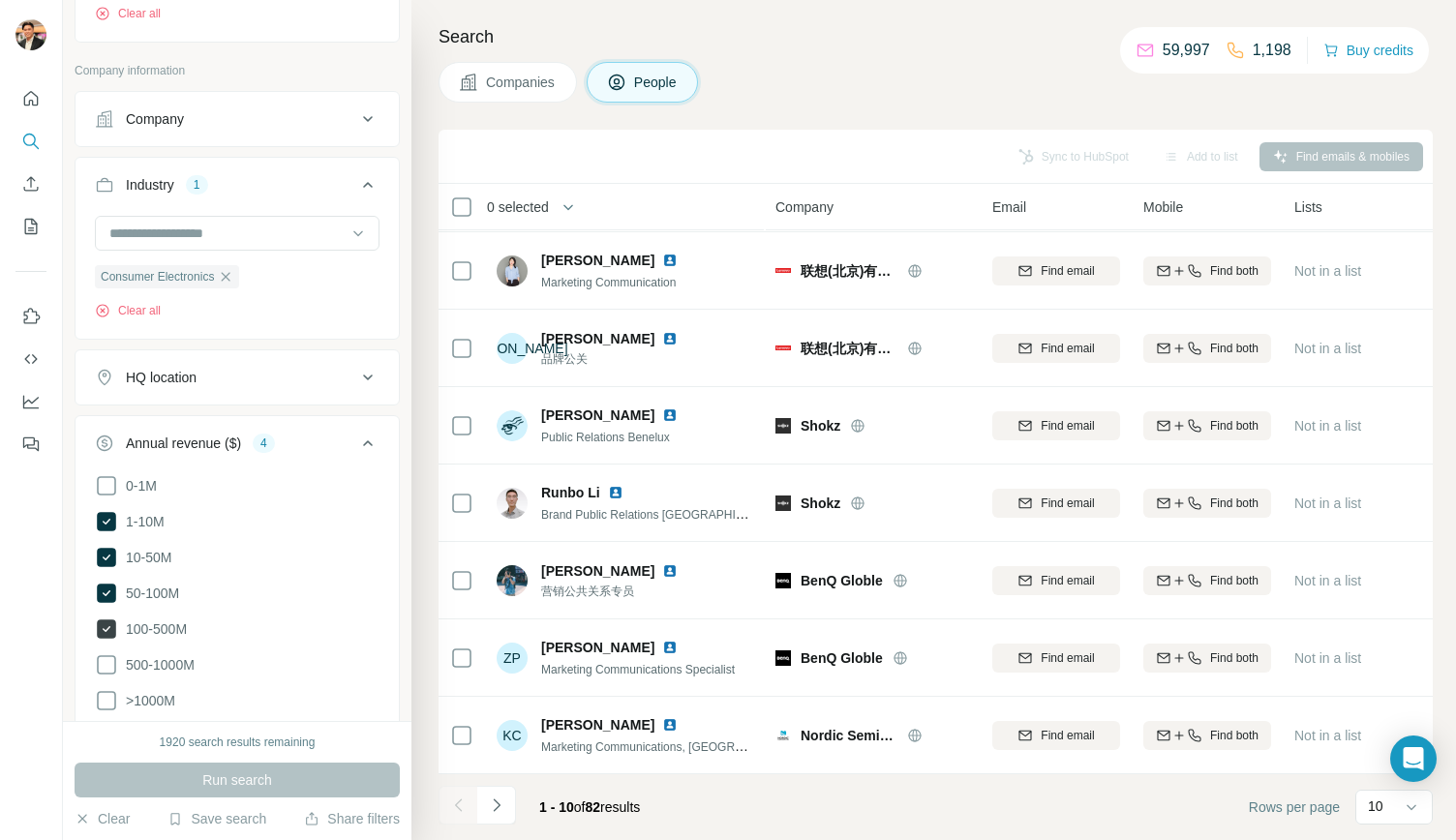
click at [104, 626] on icon at bounding box center [106, 629] width 8 height 6
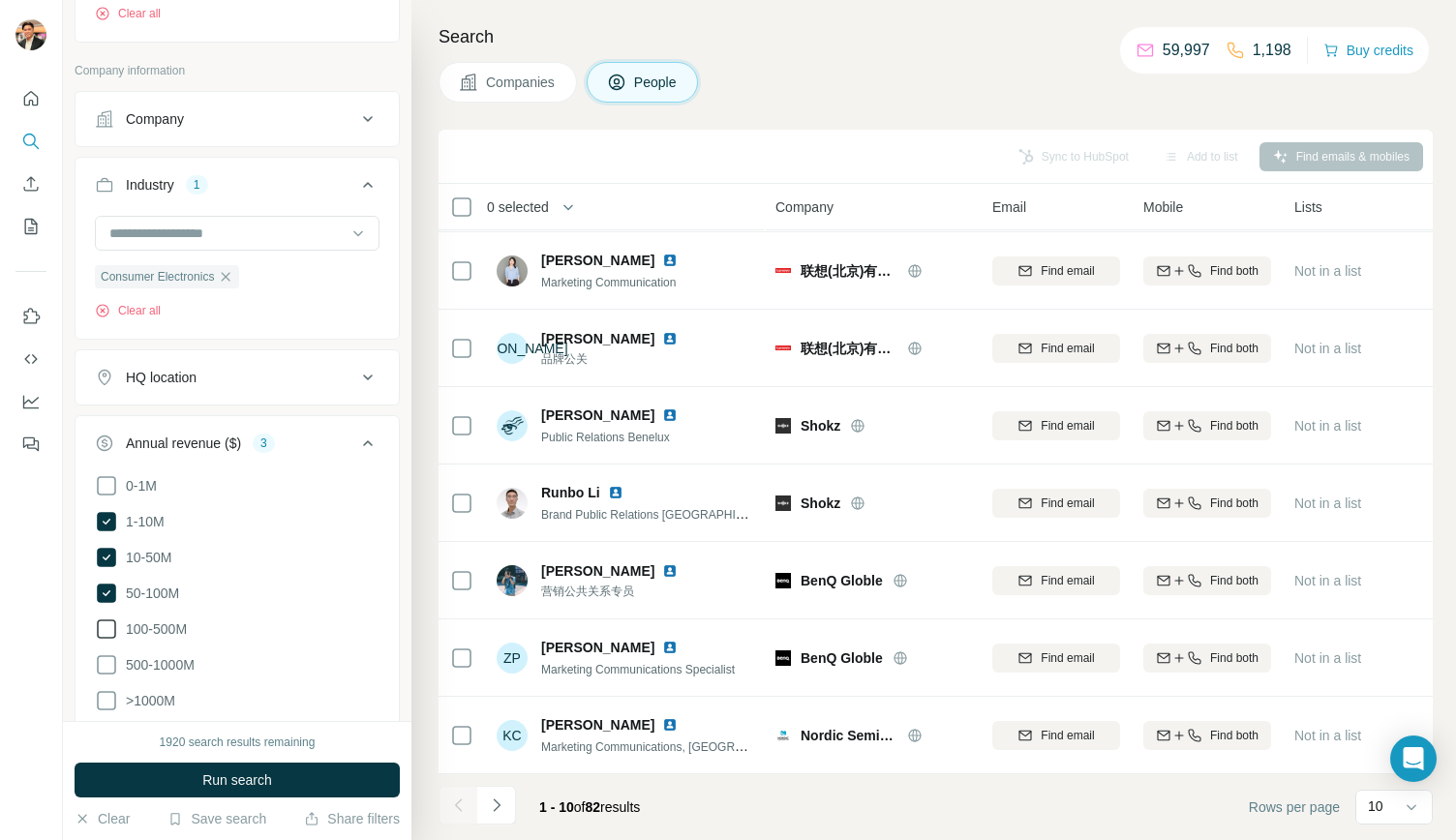
click at [224, 773] on span "Run search" at bounding box center [238, 779] width 70 height 19
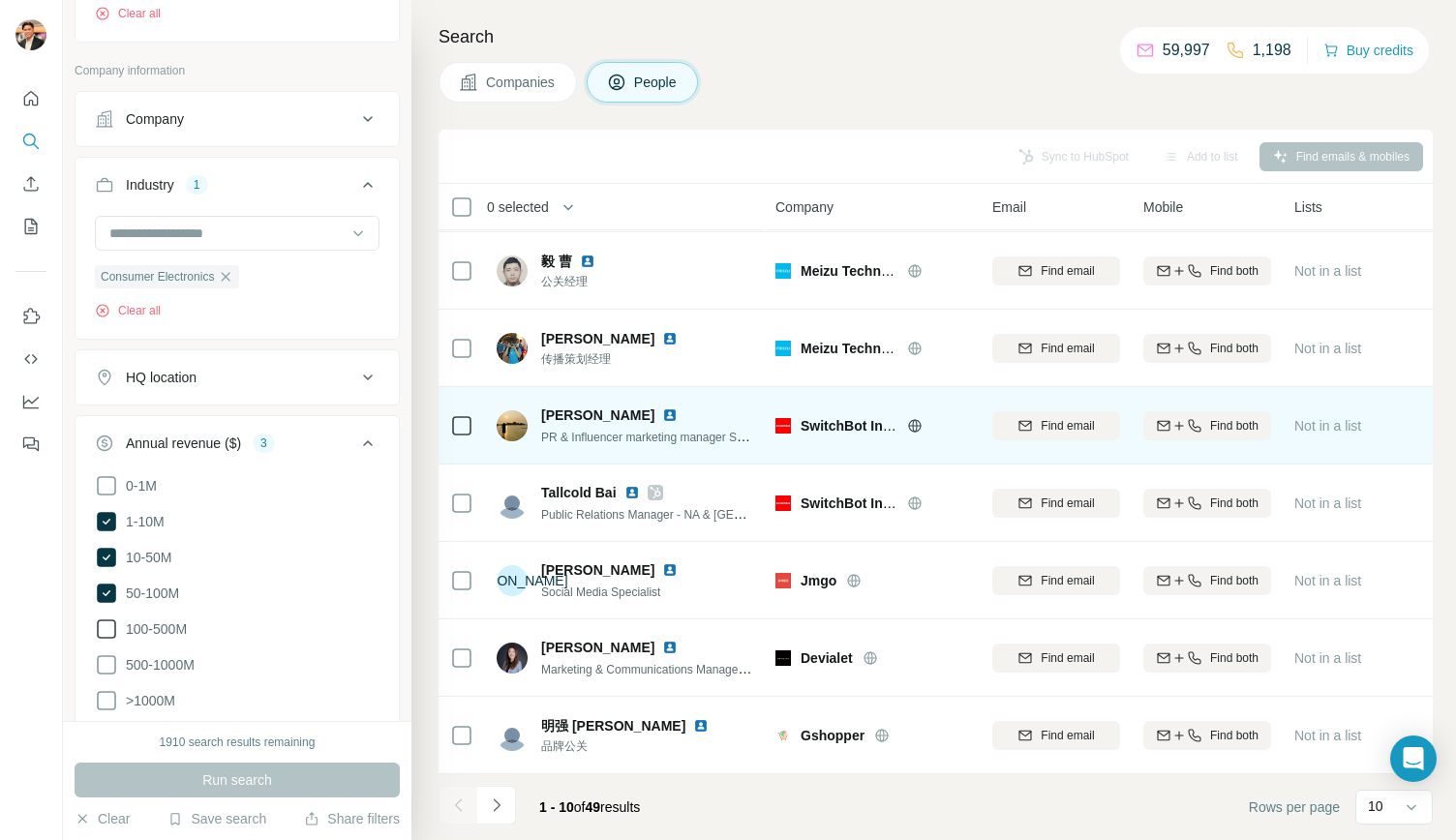
click at [562, 410] on span "[PERSON_NAME]" at bounding box center [597, 415] width 113 height 19
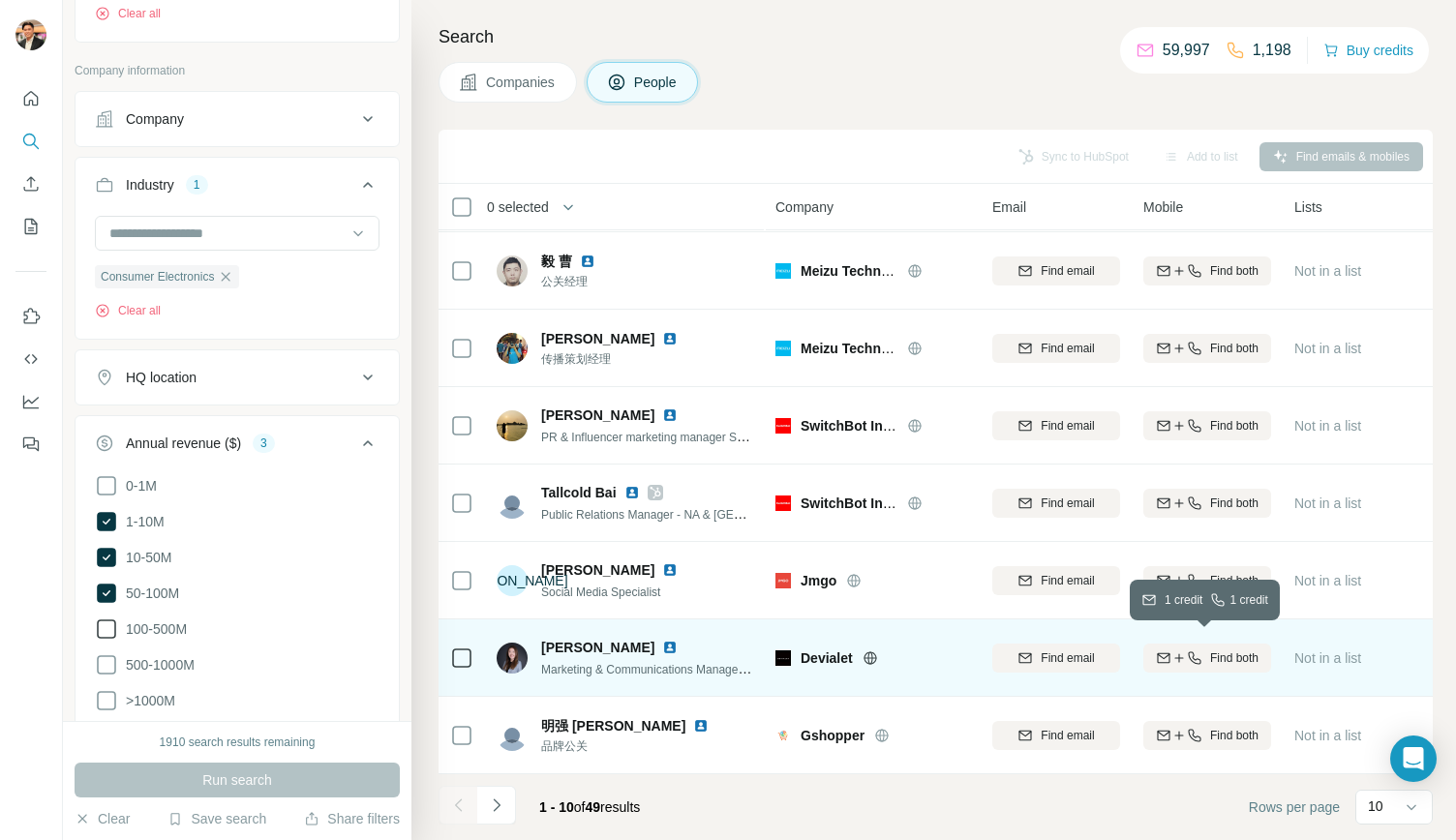
click at [1203, 649] on div "Find both" at bounding box center [1207, 658] width 128 height 18
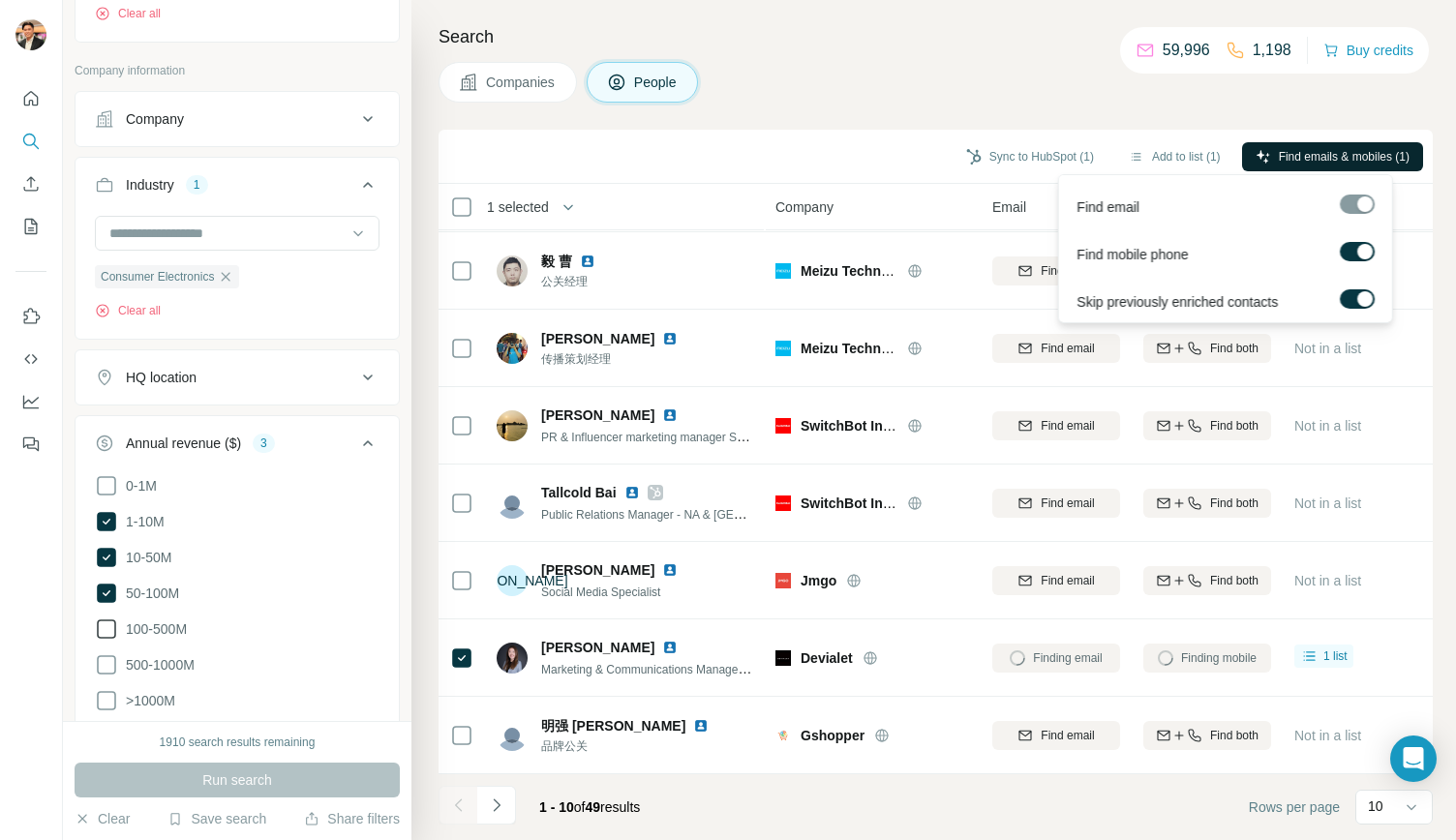
click at [1288, 163] on span "Find emails & mobiles (1)" at bounding box center [1343, 157] width 130 height 18
click at [1359, 214] on div at bounding box center [1357, 207] width 35 height 24
